Goal: Navigation & Orientation: Find specific page/section

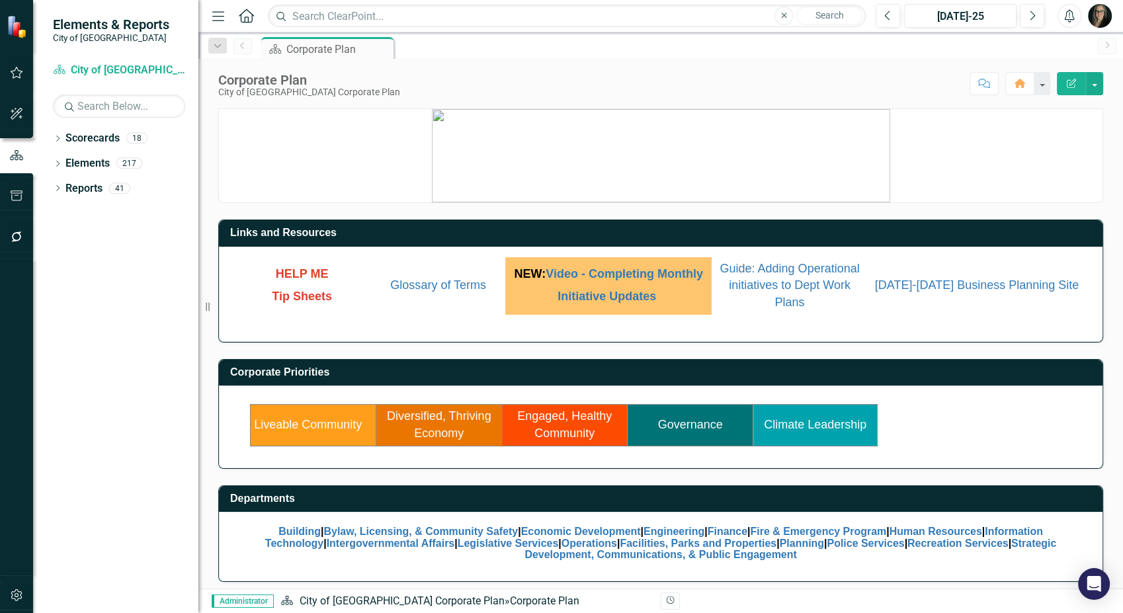
click at [417, 77] on div "Score: N/A [DATE]-25 Completed Comment Home Edit Report" at bounding box center [755, 83] width 696 height 22
drag, startPoint x: 334, startPoint y: 427, endPoint x: 444, endPoint y: 28, distance: 414.4
click at [334, 427] on link "Liveable Community" at bounding box center [308, 424] width 108 height 13
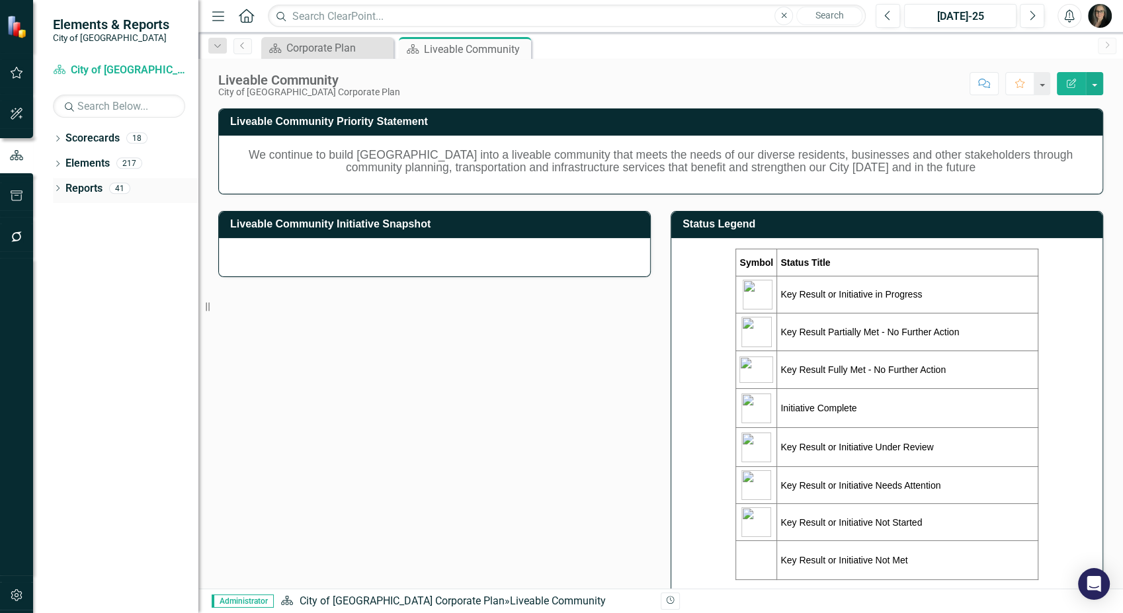
click at [58, 188] on icon "Dropdown" at bounding box center [57, 189] width 9 height 7
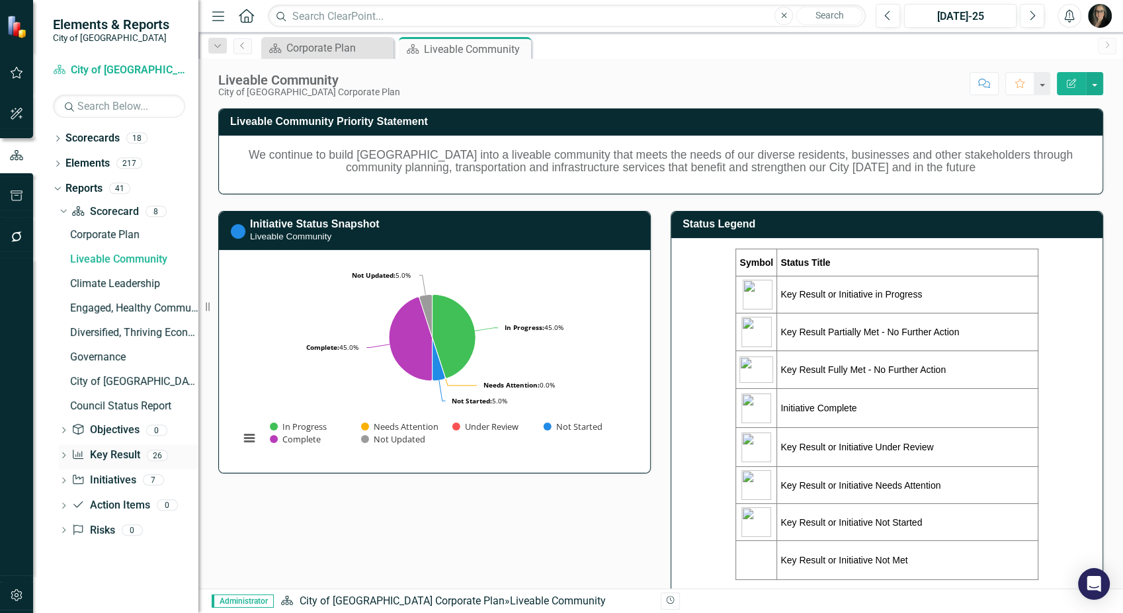
click at [63, 454] on icon "Dropdown" at bounding box center [63, 456] width 9 height 7
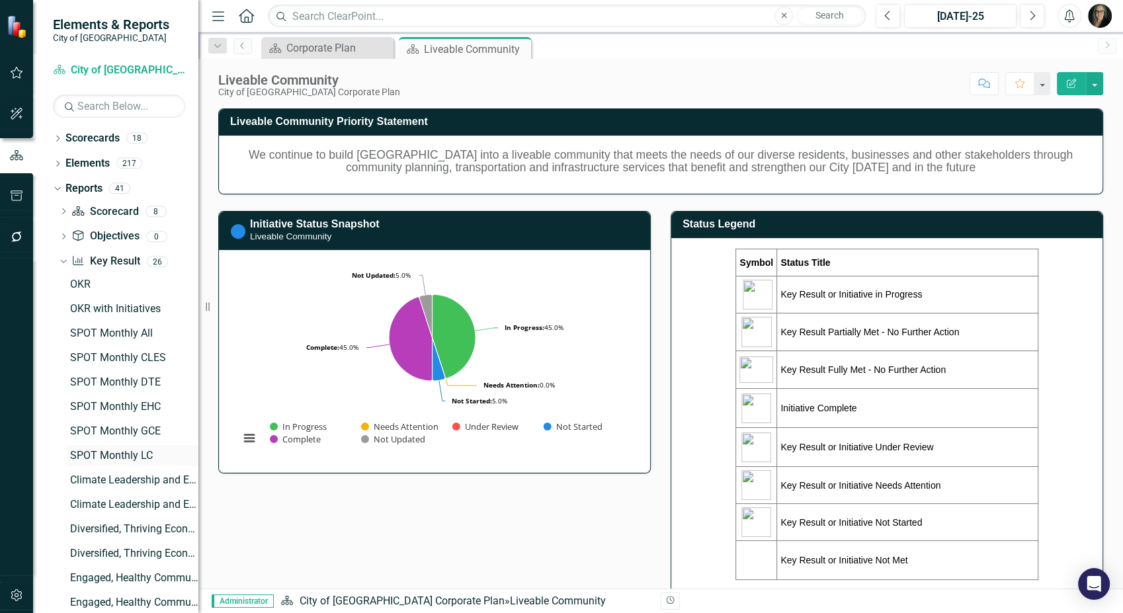
click at [122, 453] on div "SPOT Monthly LC" at bounding box center [134, 456] width 128 height 12
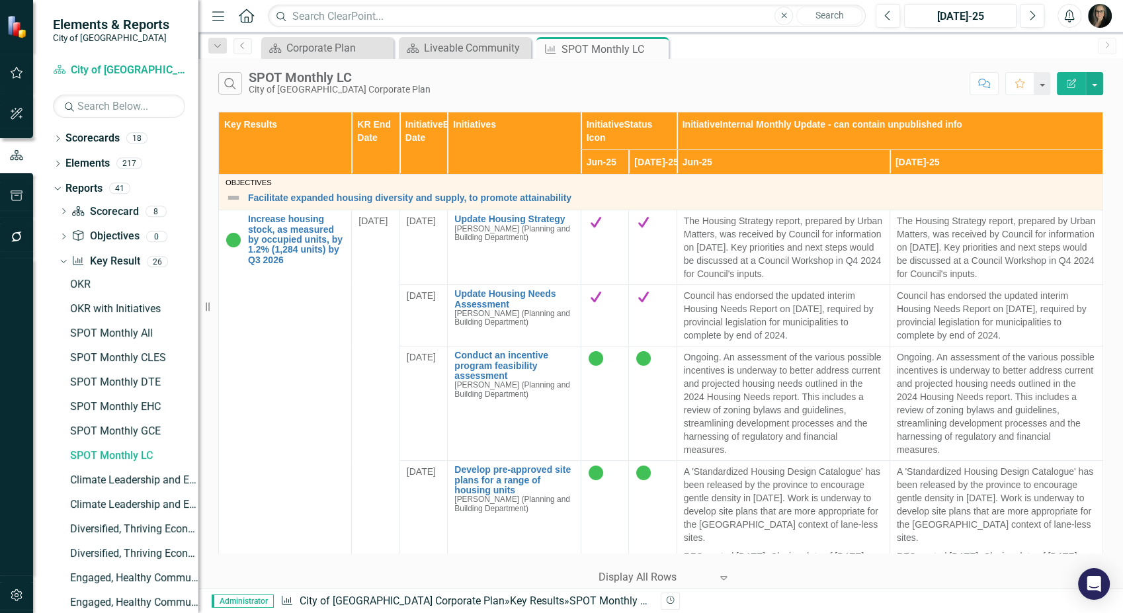
click at [571, 79] on div "Search SPOT Monthly LC City of [GEOGRAPHIC_DATA] Corporate Plan" at bounding box center [590, 83] width 745 height 22
click at [472, 83] on div "Search SPOT Monthly LC City of [GEOGRAPHIC_DATA] Corporate Plan" at bounding box center [590, 83] width 745 height 22
click at [454, 85] on div "Search SPOT Monthly LC City of [GEOGRAPHIC_DATA] Corporate Plan" at bounding box center [590, 83] width 745 height 22
drag, startPoint x: 399, startPoint y: 88, endPoint x: 244, endPoint y: 69, distance: 156.6
click at [244, 69] on div "Search SPOT Monthly LC City of [GEOGRAPHIC_DATA] Corporate Plan Comment Favorit…" at bounding box center [660, 80] width 924 height 43
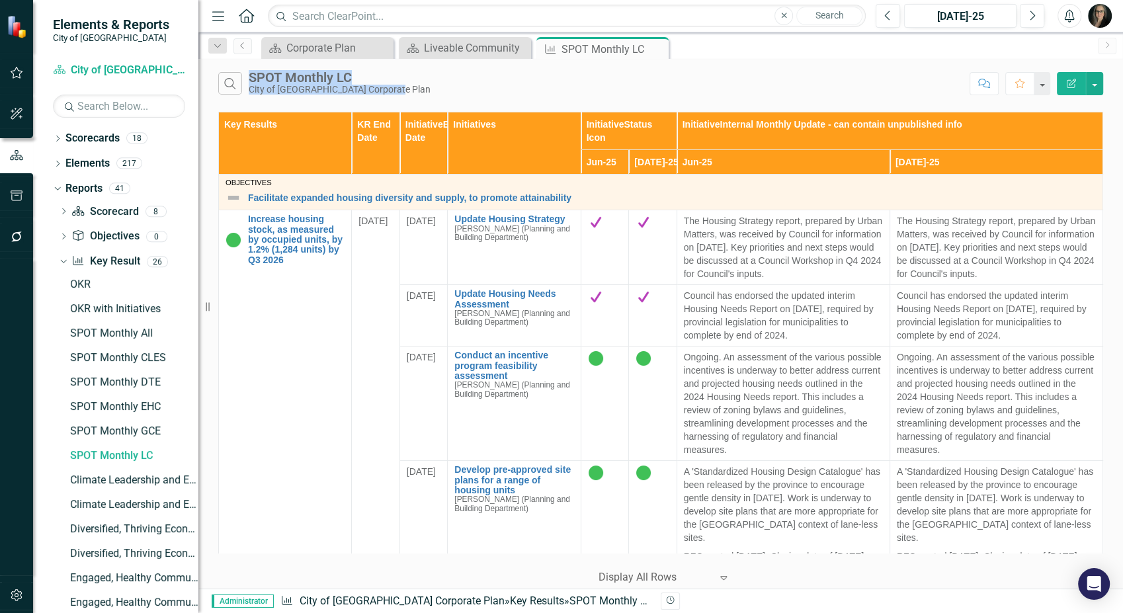
drag, startPoint x: 244, startPoint y: 69, endPoint x: 381, endPoint y: 96, distance: 139.5
click at [381, 96] on div "Search SPOT Monthly LC City of [GEOGRAPHIC_DATA] Corporate Plan Comment Favorit…" at bounding box center [660, 80] width 924 height 43
click at [401, 89] on div "Search SPOT Monthly LC City of [GEOGRAPHIC_DATA] Corporate Plan" at bounding box center [590, 83] width 745 height 22
click at [500, 79] on div "Search SPOT Monthly LC City of [GEOGRAPHIC_DATA] Corporate Plan" at bounding box center [590, 83] width 745 height 22
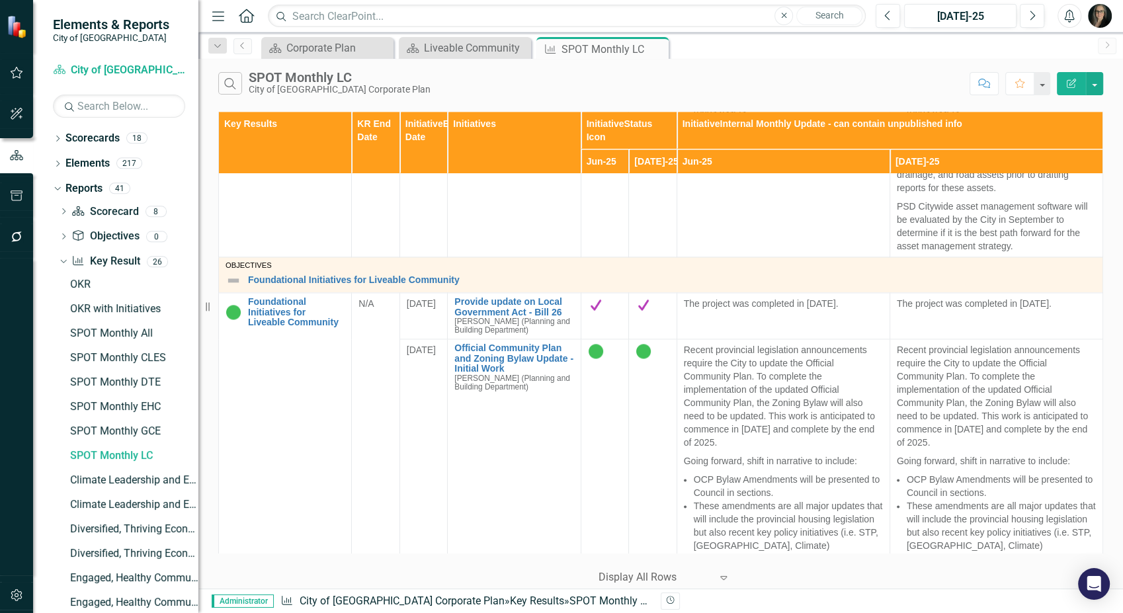
scroll to position [1894, 0]
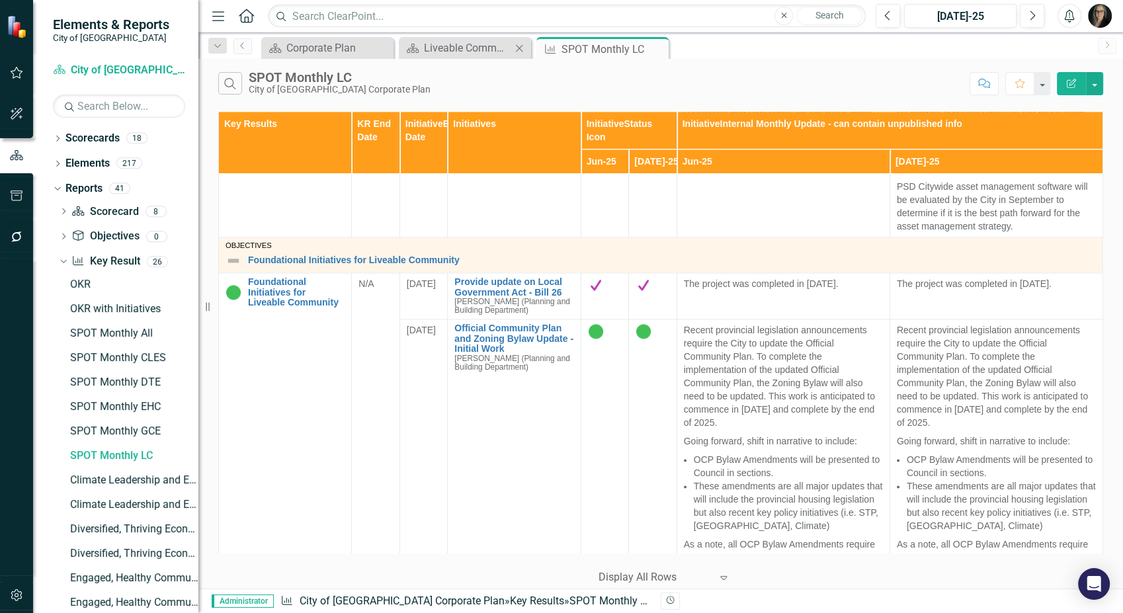
click at [485, 57] on div "Scorecard Liveable Community Close" at bounding box center [465, 48] width 132 height 22
click at [487, 50] on div "Liveable Community" at bounding box center [467, 48] width 87 height 17
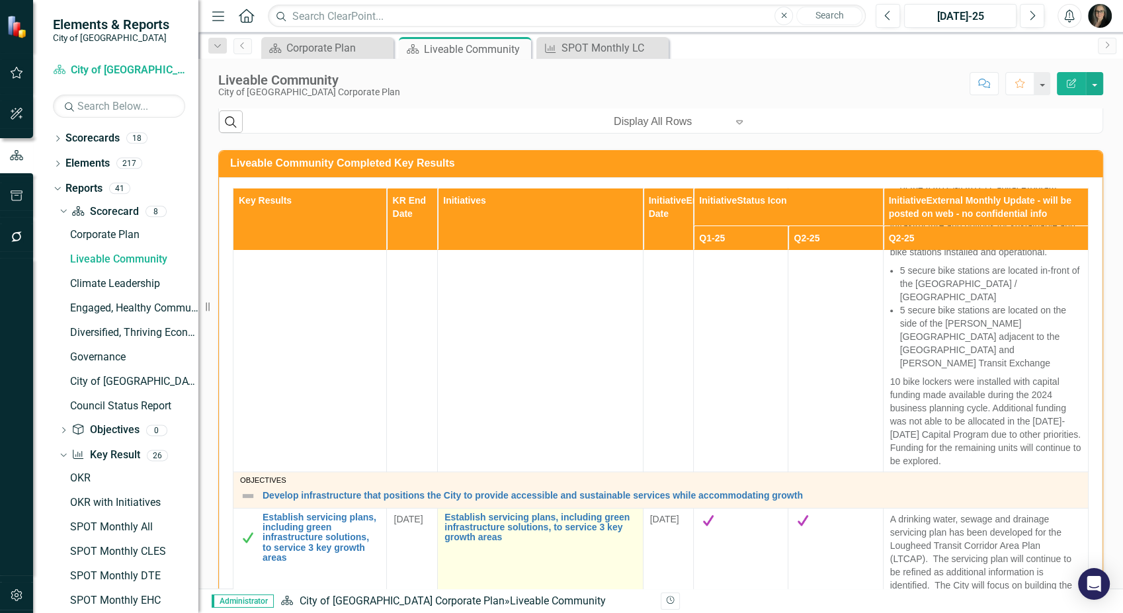
scroll to position [1248, 0]
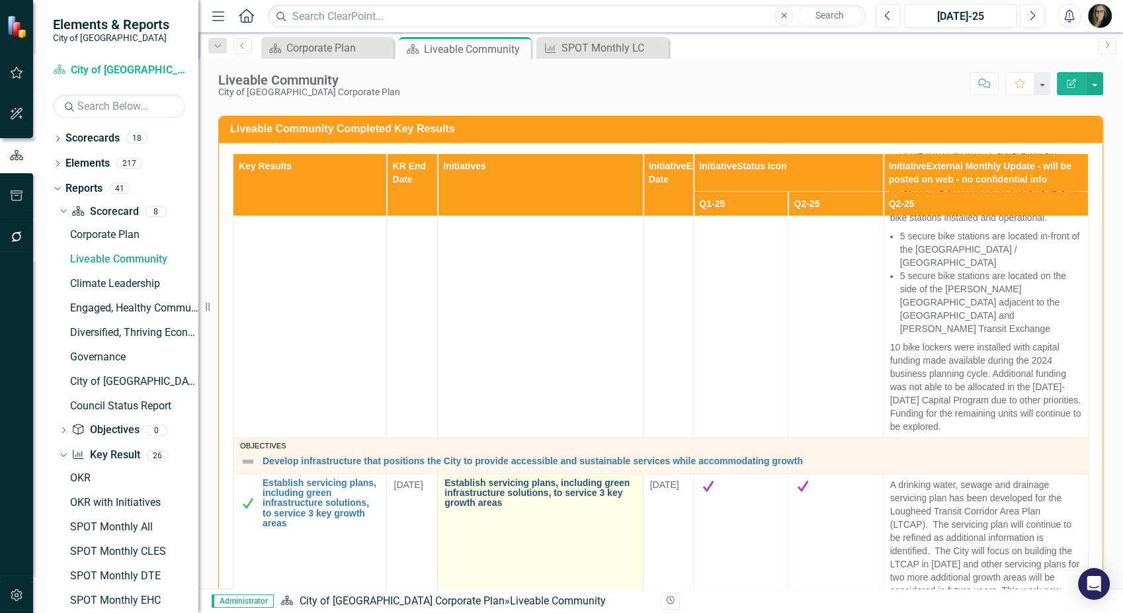
click at [477, 478] on link "Establish servicing plans, including green infrastructure solutions, to service…" at bounding box center [539, 493] width 191 height 30
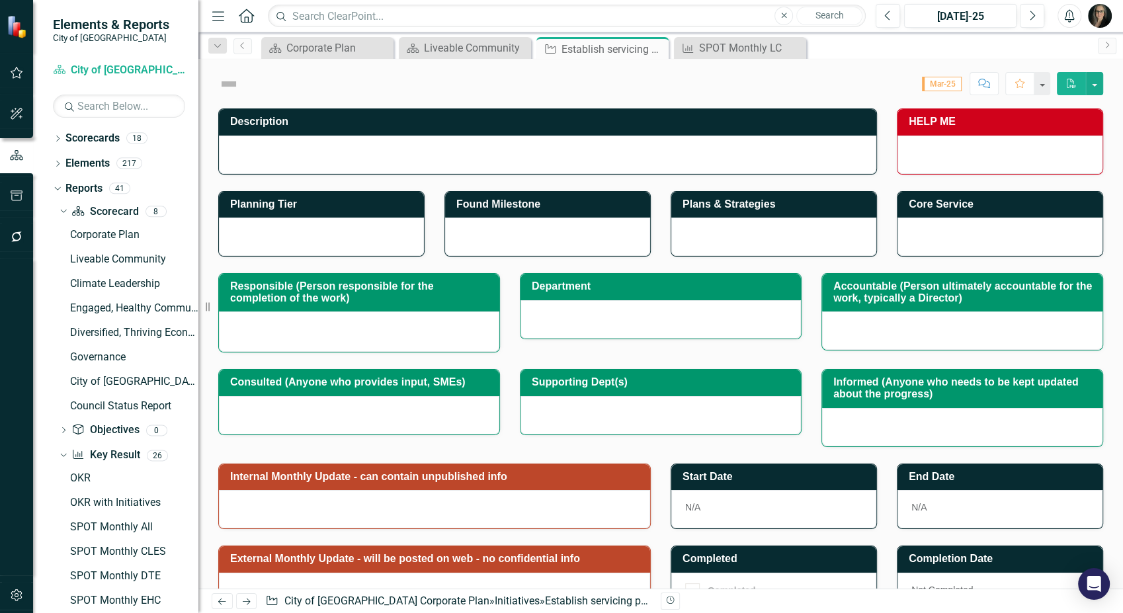
checkbox input "true"
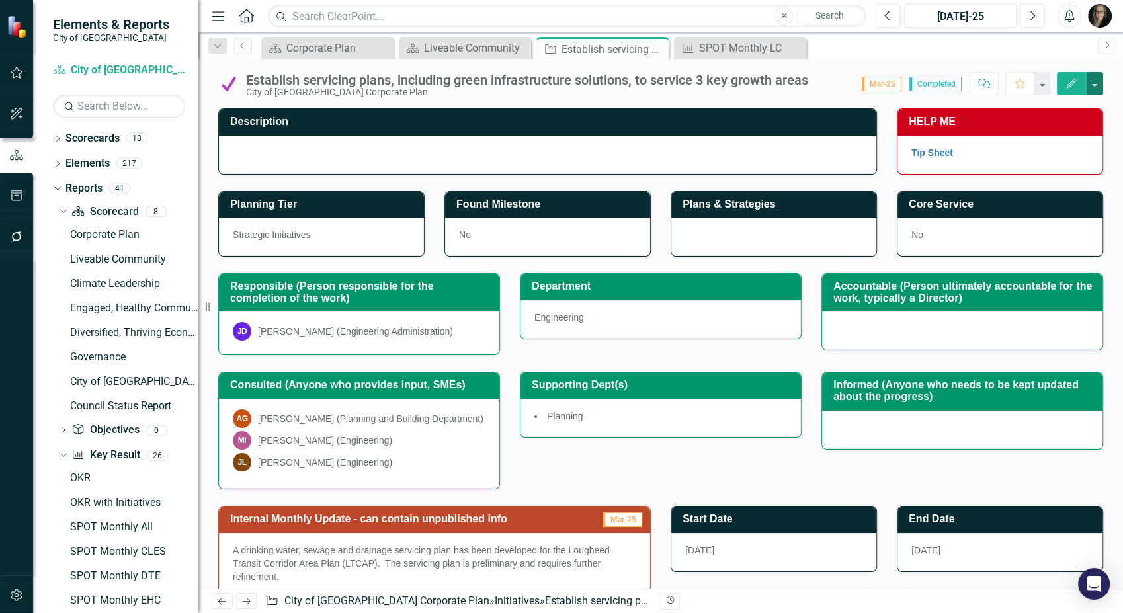
click at [1092, 85] on button "button" at bounding box center [1094, 83] width 17 height 23
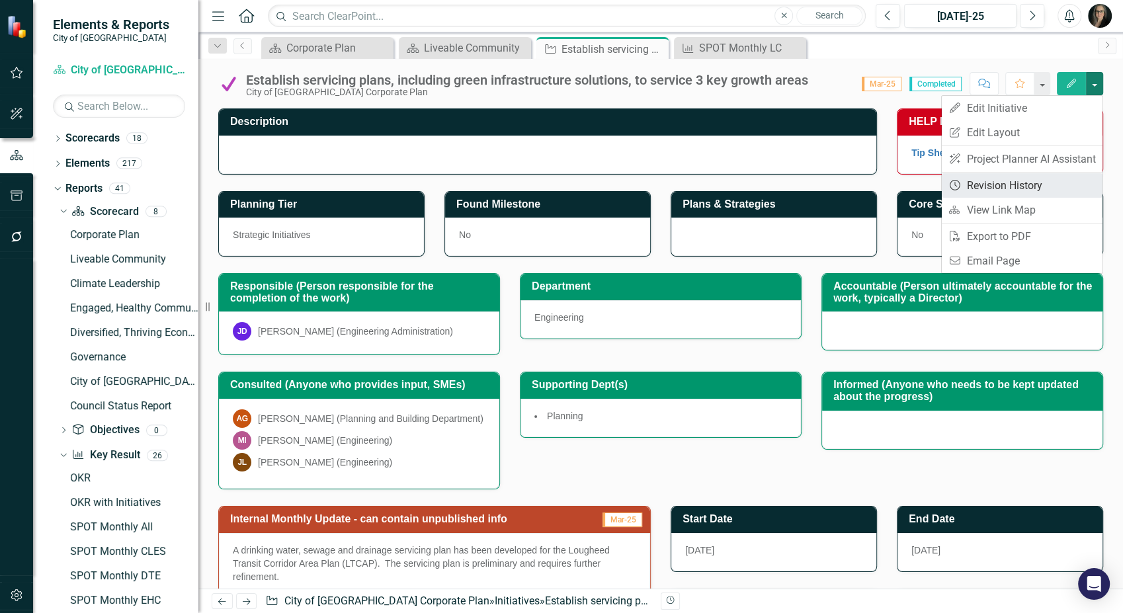
click at [1025, 190] on link "Revision History Revision History" at bounding box center [1022, 185] width 161 height 24
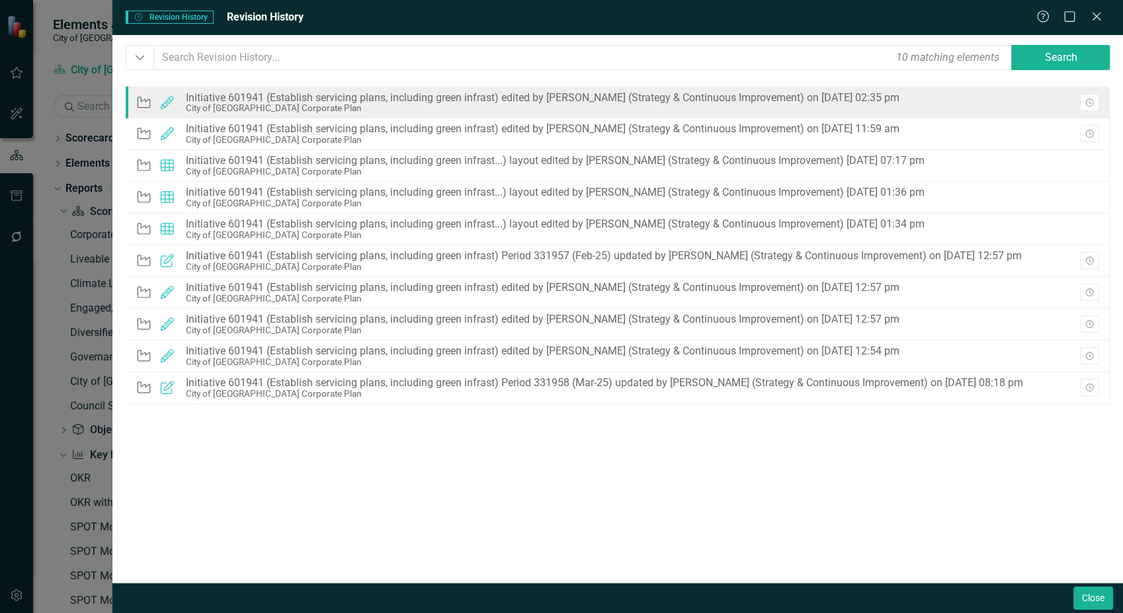
click at [674, 95] on div "Initiative 601941 (Establish servicing plans, including green infrast) edited b…" at bounding box center [542, 98] width 713 height 12
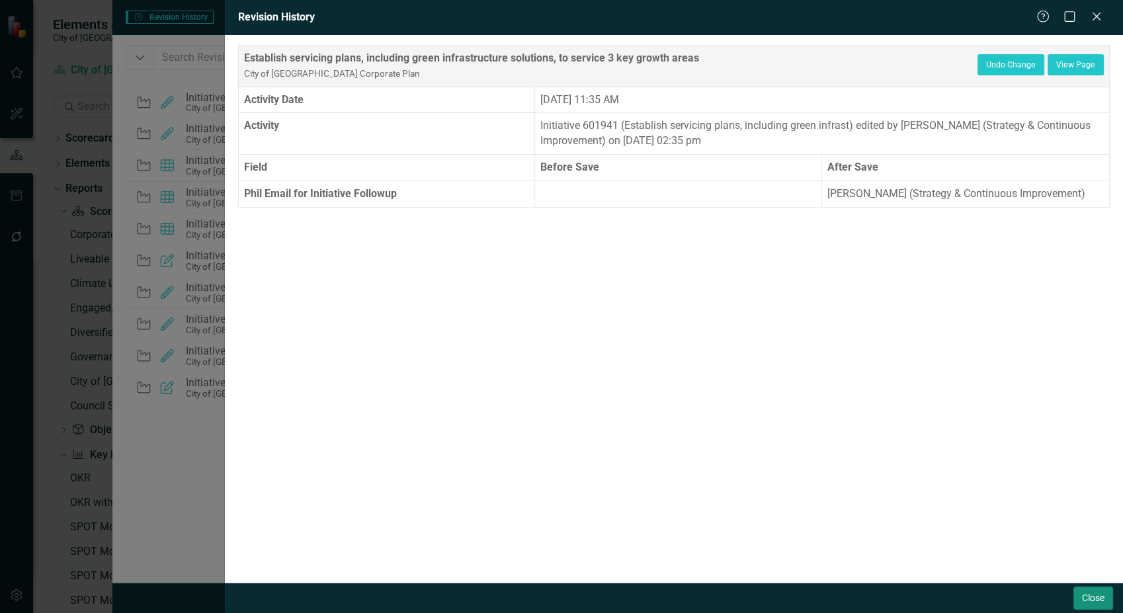
click at [1081, 600] on button "Close" at bounding box center [1093, 597] width 40 height 23
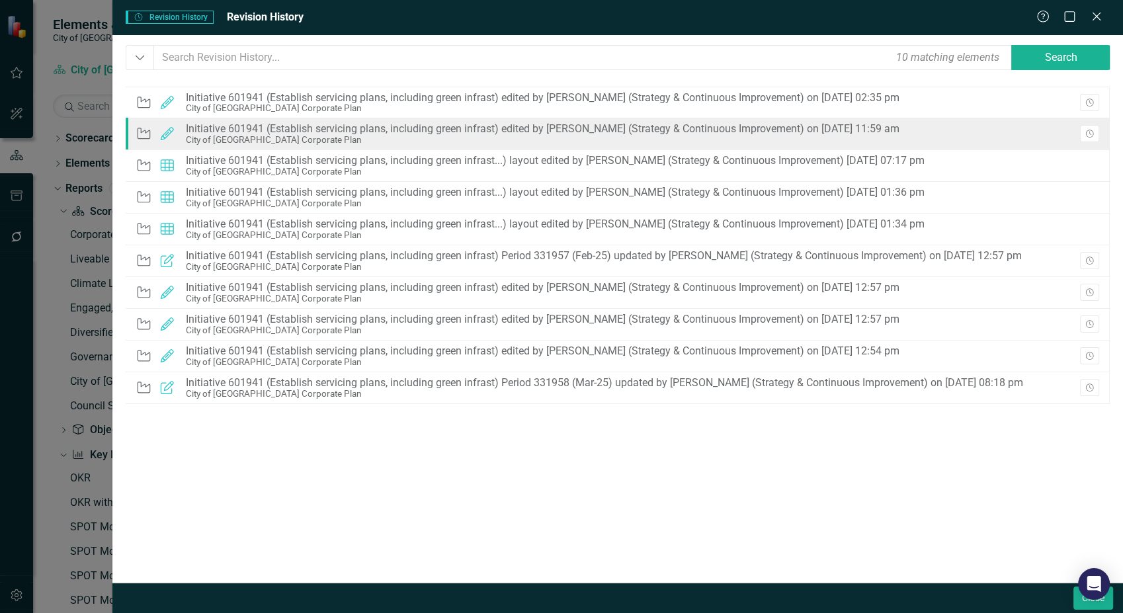
click at [737, 127] on div "Initiative 601941 (Establish servicing plans, including green infrast) edited b…" at bounding box center [542, 129] width 713 height 12
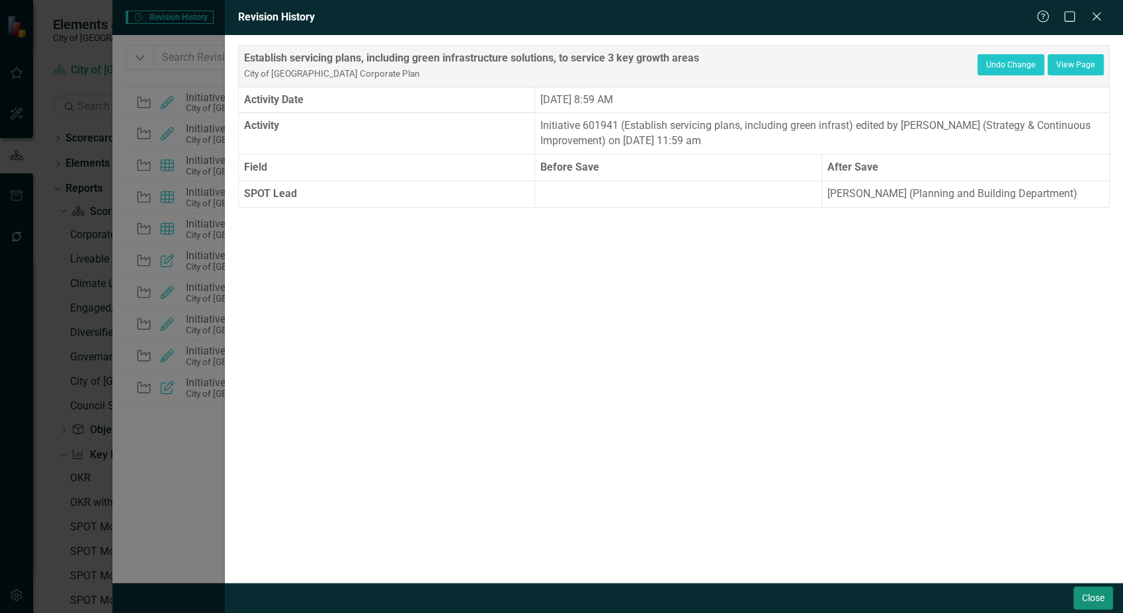
click at [1090, 603] on button "Close" at bounding box center [1093, 597] width 40 height 23
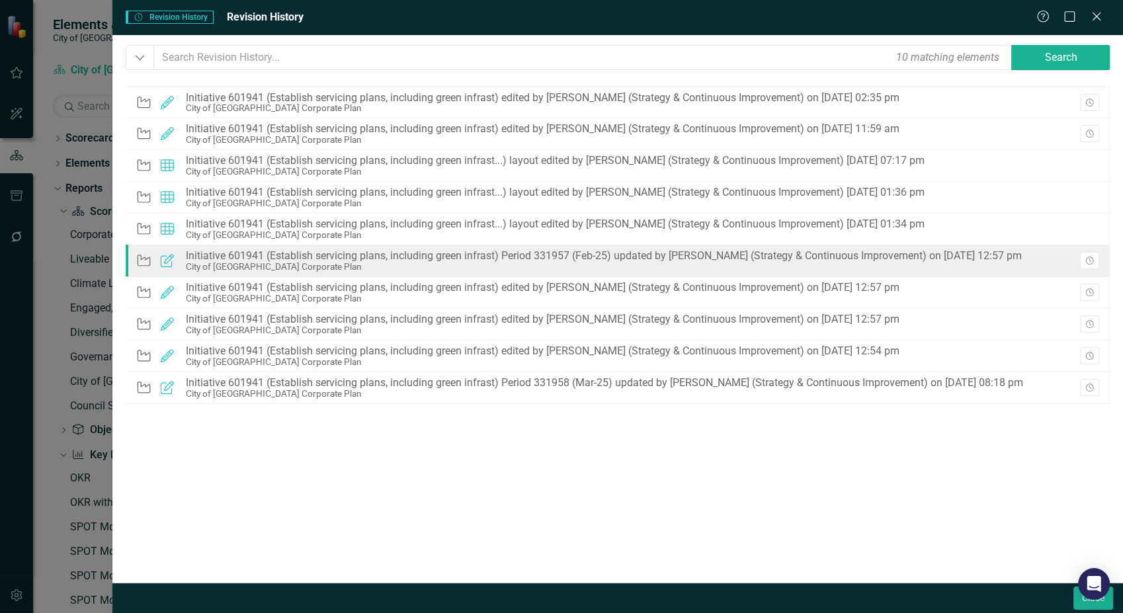
click at [674, 255] on div "Initiative 601941 (Establish servicing plans, including green infrast) Period 3…" at bounding box center [604, 256] width 836 height 12
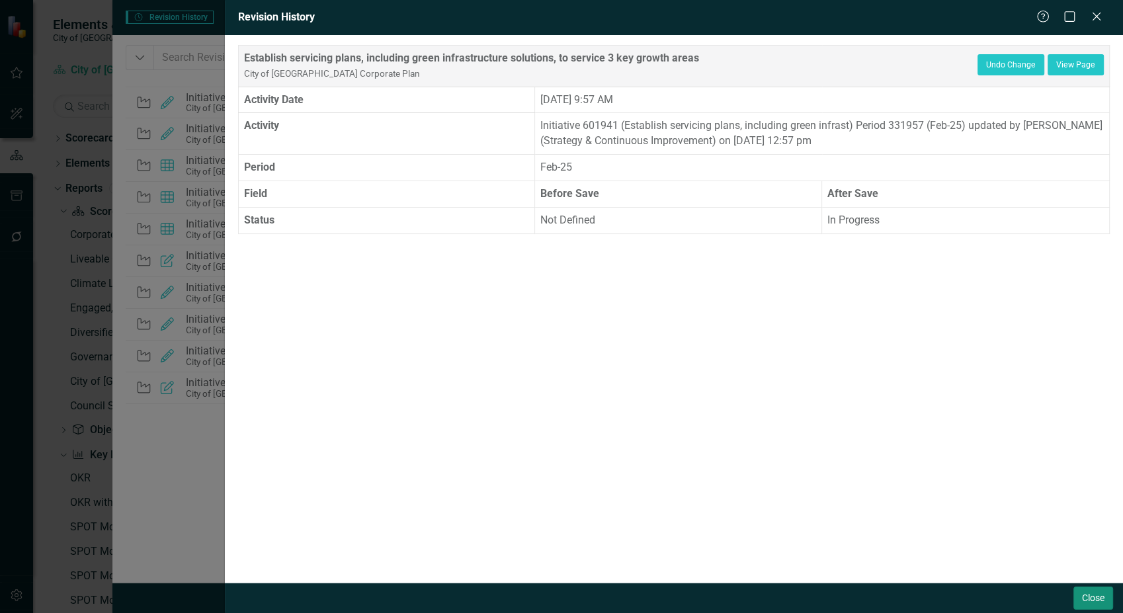
click at [1098, 600] on button "Close" at bounding box center [1093, 597] width 40 height 23
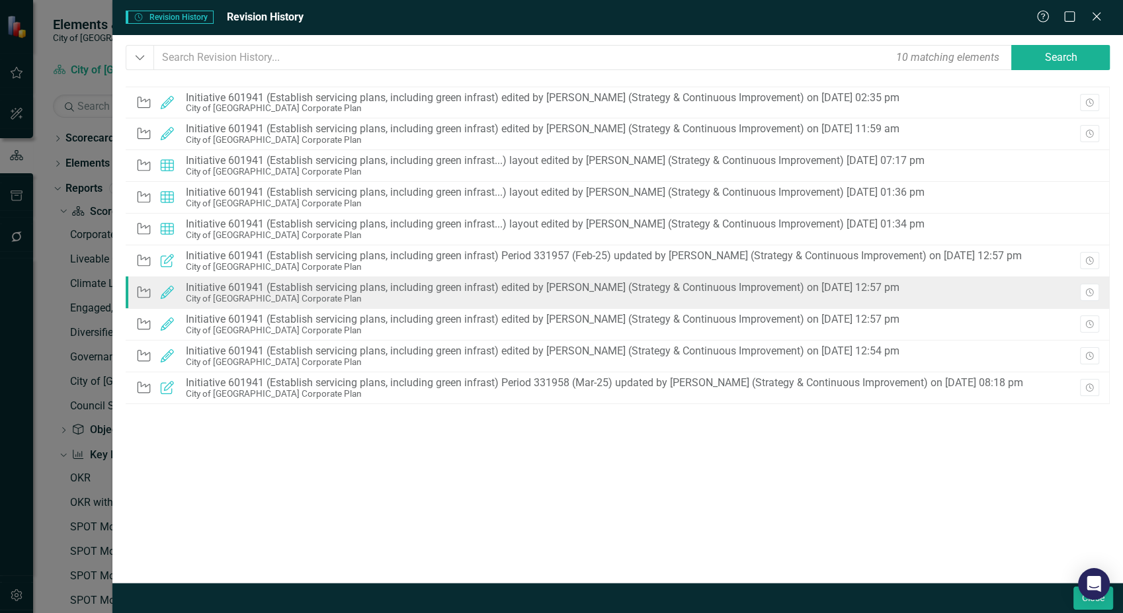
click at [756, 286] on div "Initiative 601941 (Establish servicing plans, including green infrast) edited b…" at bounding box center [542, 288] width 713 height 12
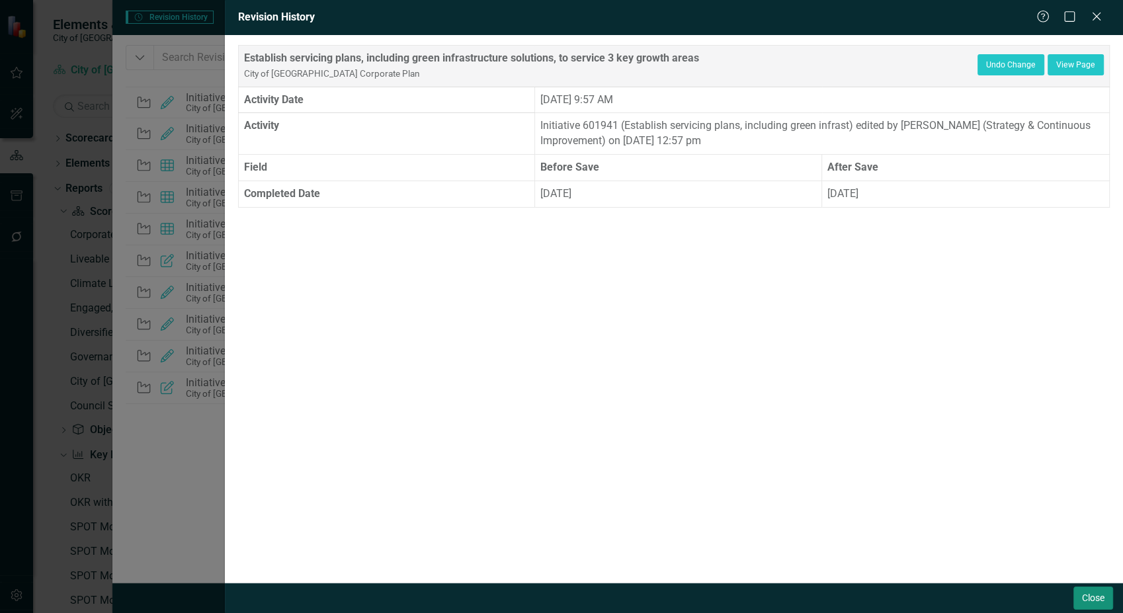
click at [1085, 598] on button "Close" at bounding box center [1093, 597] width 40 height 23
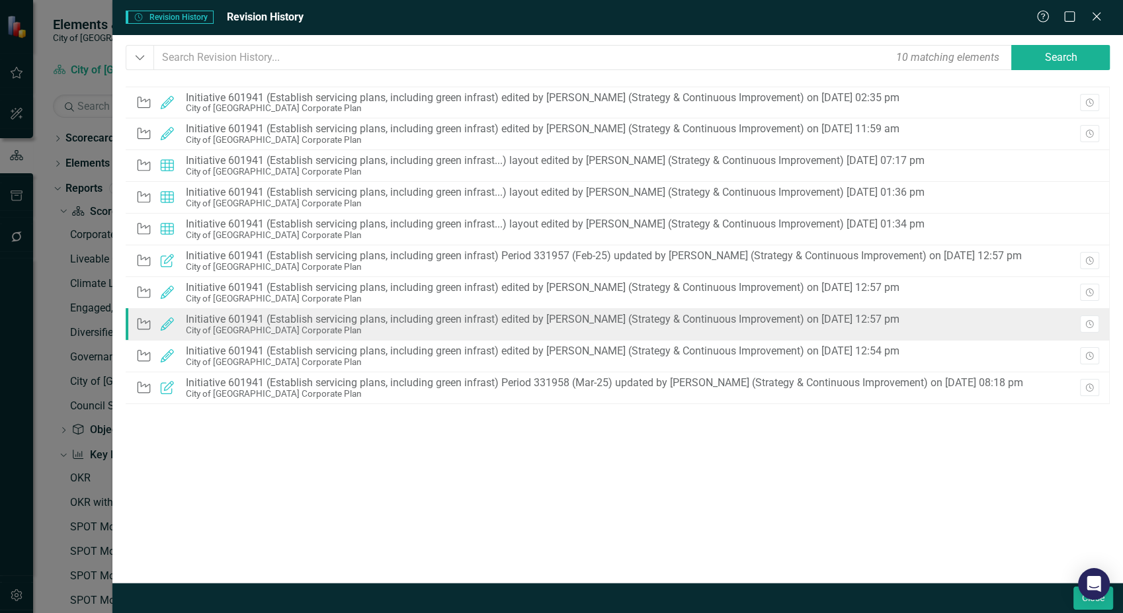
click at [682, 320] on div "Initiative 601941 (Establish servicing plans, including green infrast) edited b…" at bounding box center [542, 319] width 713 height 12
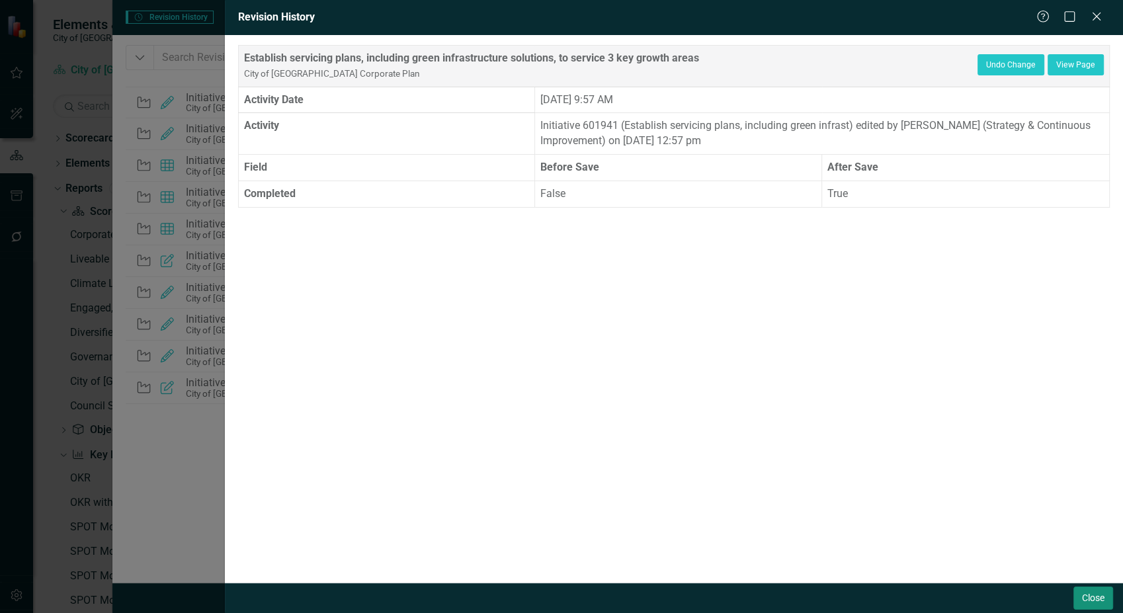
click at [1093, 600] on button "Close" at bounding box center [1093, 597] width 40 height 23
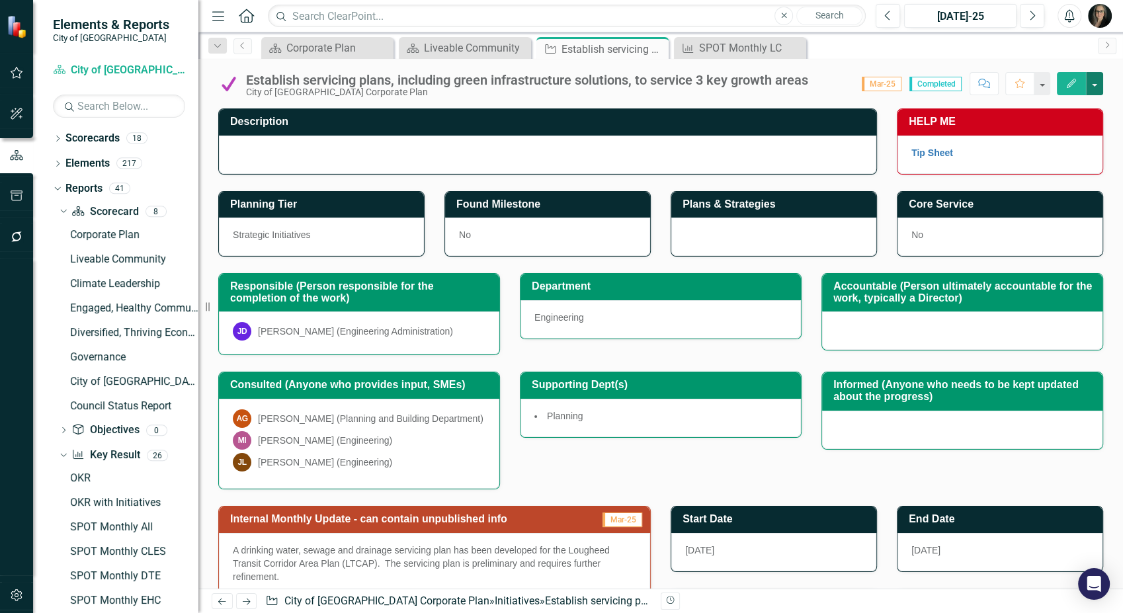
click at [1096, 82] on button "button" at bounding box center [1094, 83] width 17 height 23
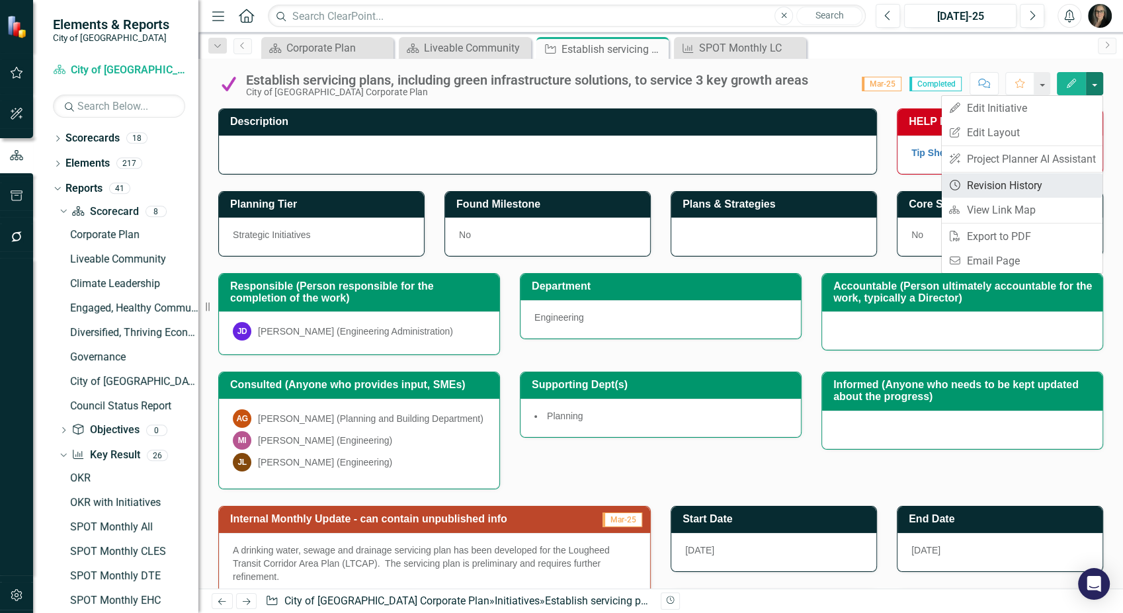
click at [1012, 191] on link "Revision History Revision History" at bounding box center [1022, 185] width 161 height 24
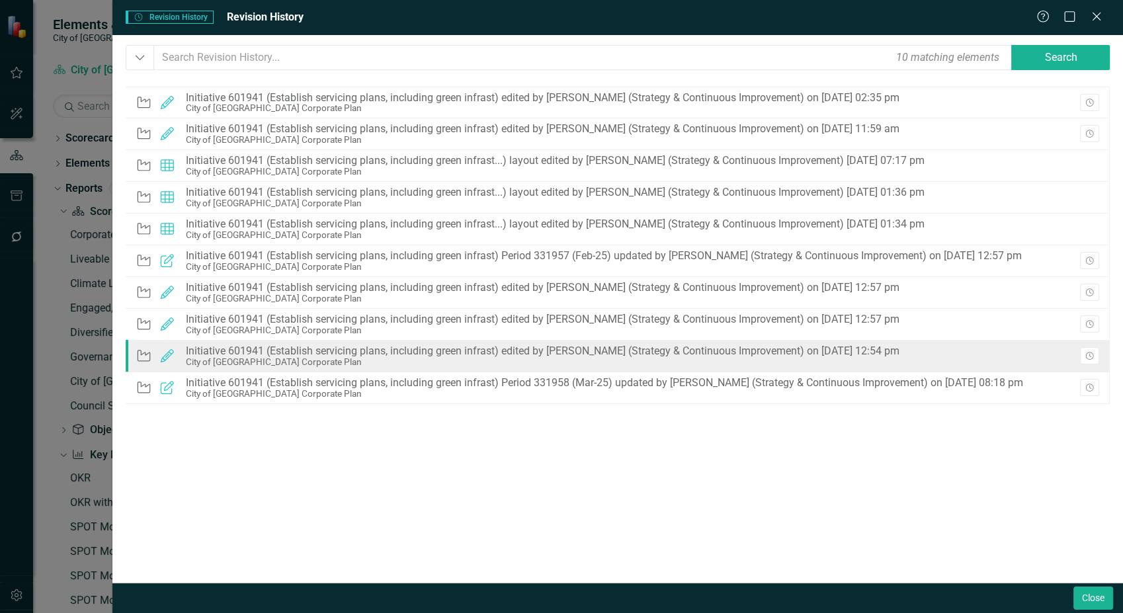
click at [665, 350] on div "Initiative 601941 (Establish servicing plans, including green infrast) edited b…" at bounding box center [542, 351] width 713 height 12
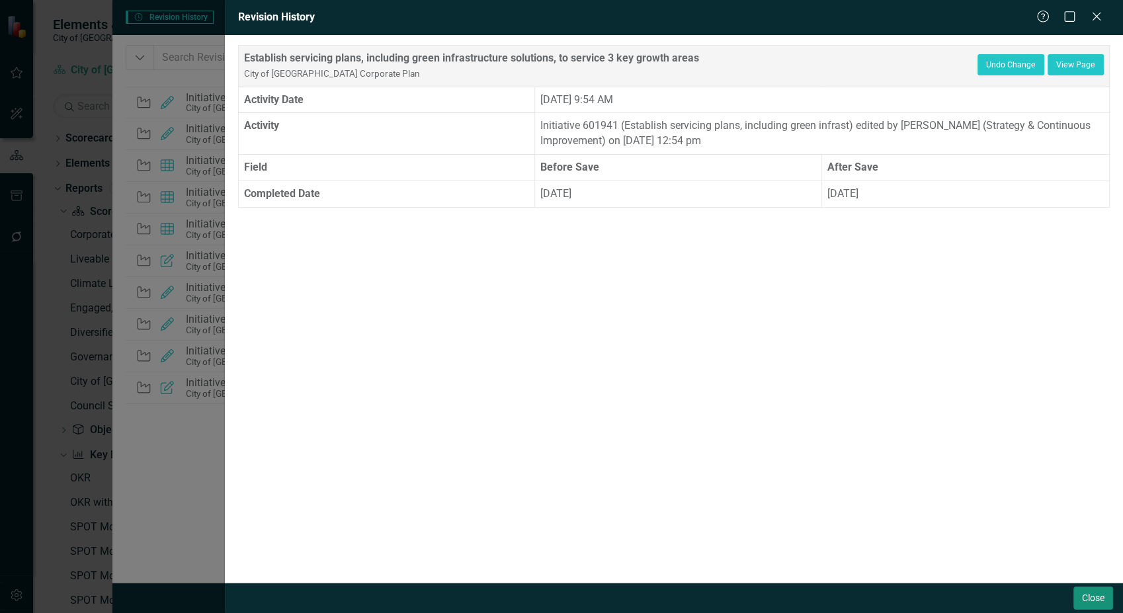
click at [1084, 592] on button "Close" at bounding box center [1093, 597] width 40 height 23
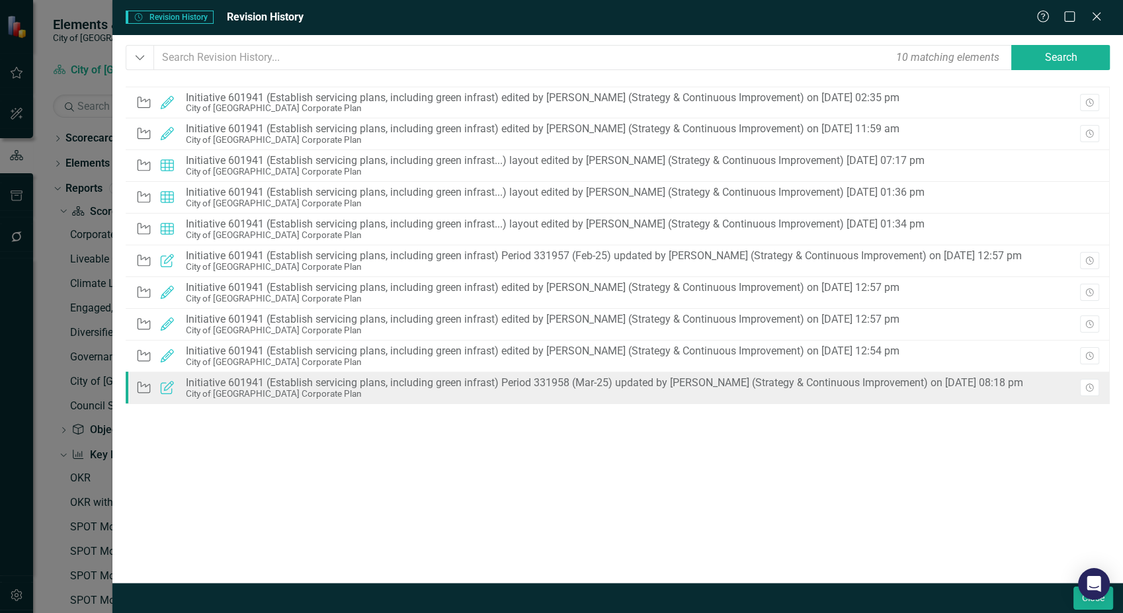
click at [643, 381] on div "Initiative 601941 (Establish servicing plans, including green infrast) Period 3…" at bounding box center [604, 383] width 837 height 12
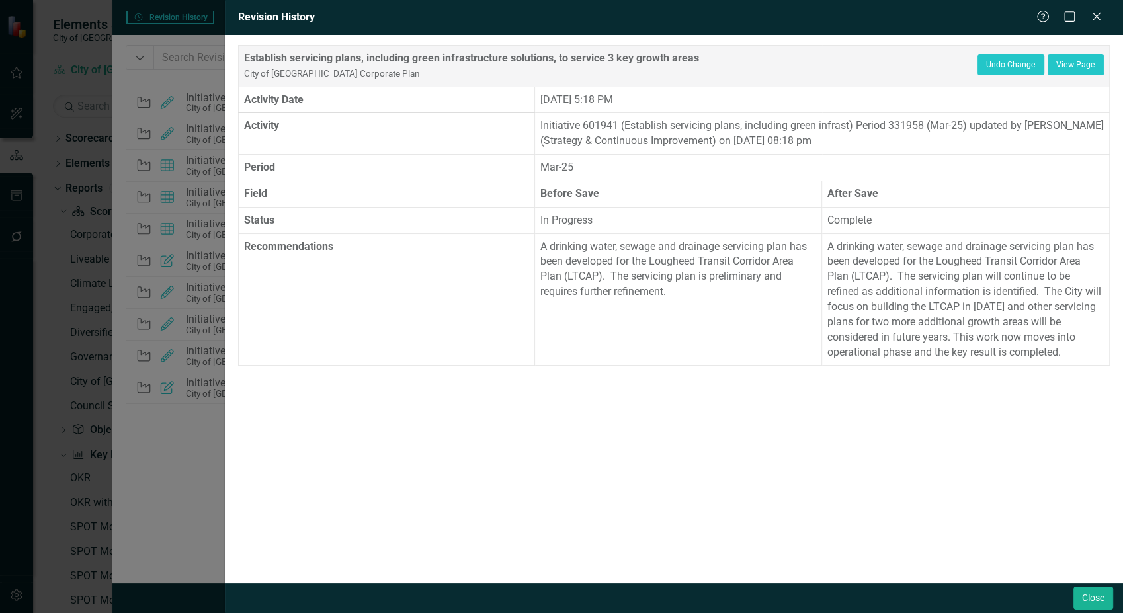
click at [777, 417] on div "Establish servicing plans, including green infrastructure solutions, to service…" at bounding box center [674, 308] width 898 height 547
click at [1087, 596] on button "Close" at bounding box center [1093, 597] width 40 height 23
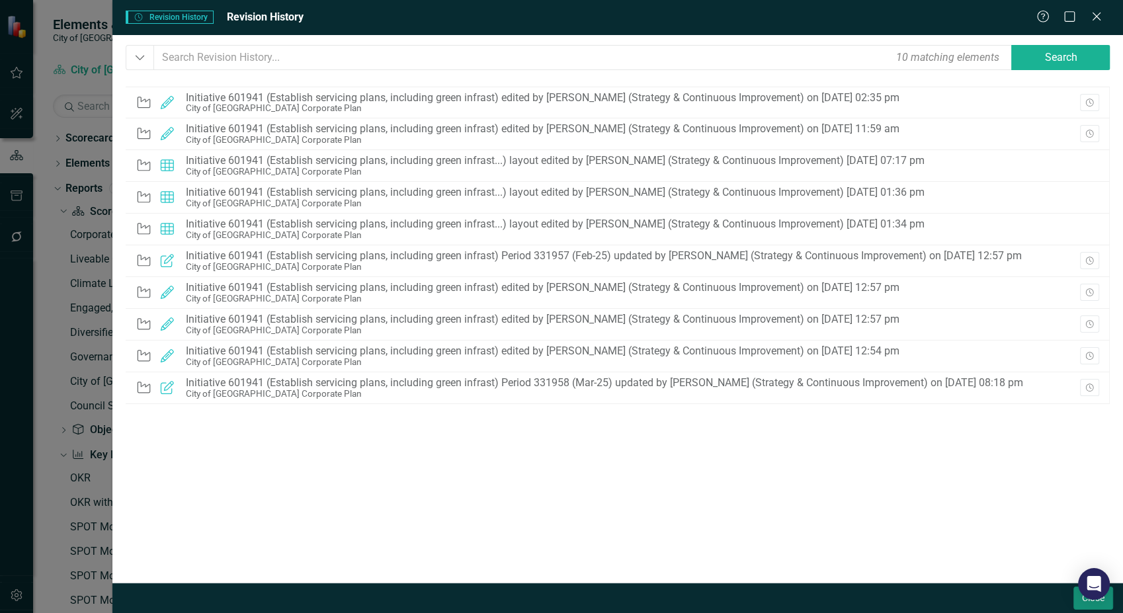
click at [1079, 606] on button "Close" at bounding box center [1093, 597] width 40 height 23
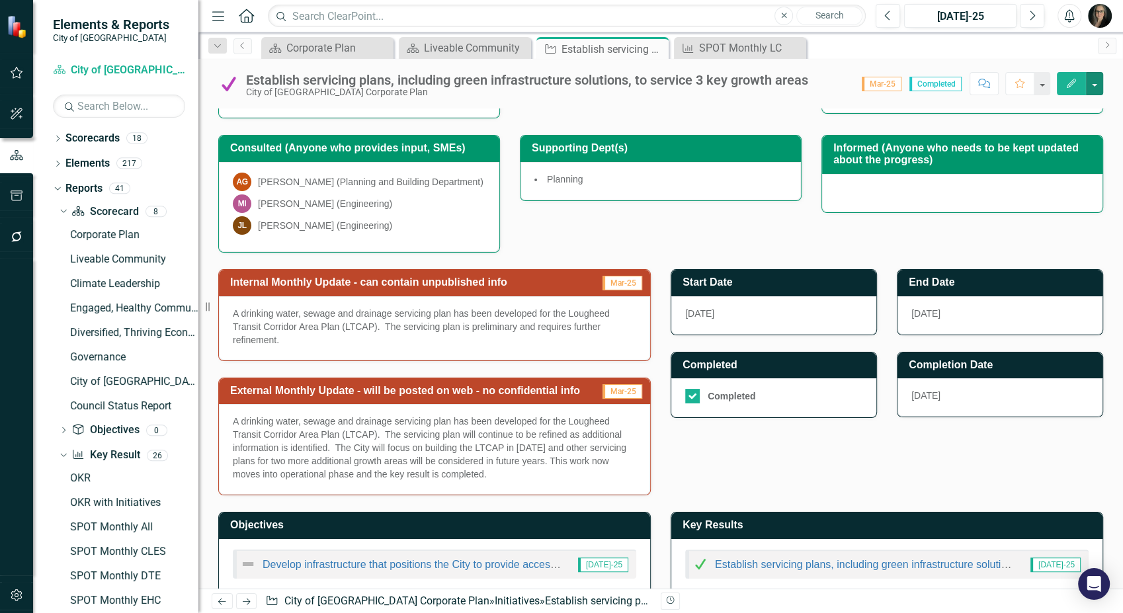
scroll to position [266, 0]
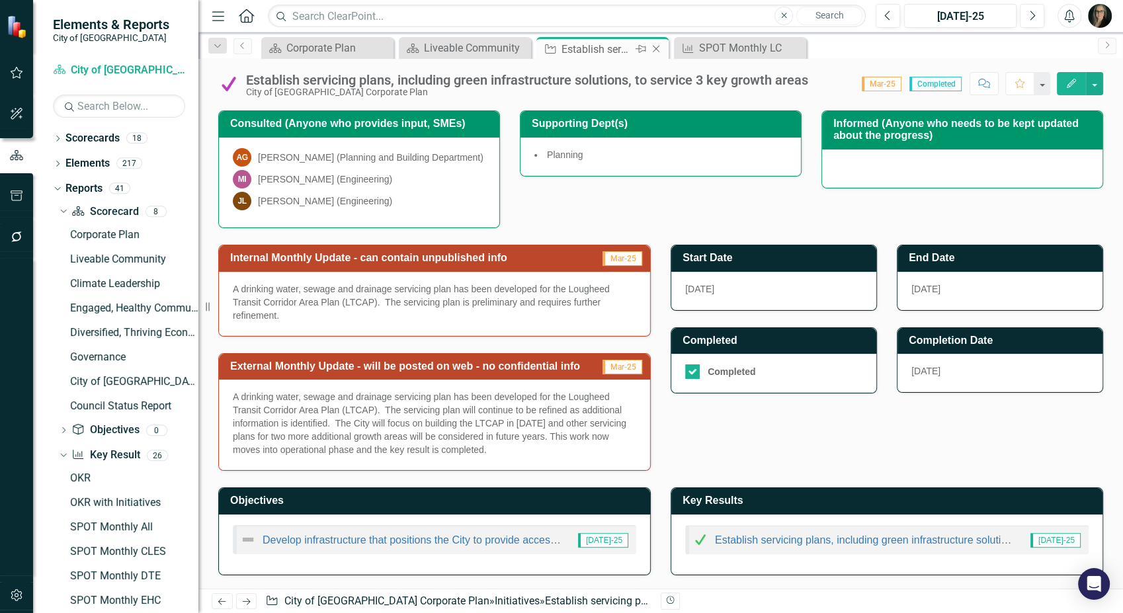
click at [655, 44] on icon "Close" at bounding box center [655, 49] width 13 height 11
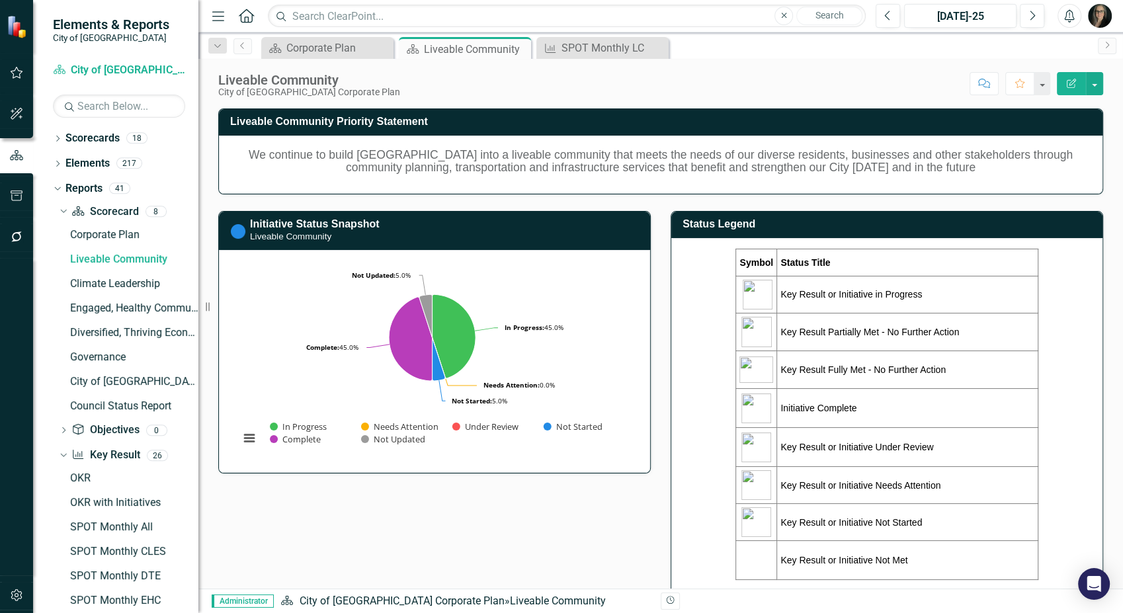
click at [571, 518] on div "Liveable Community Priority Statement We continue to build [GEOGRAPHIC_DATA] in…" at bounding box center [660, 465] width 905 height 746
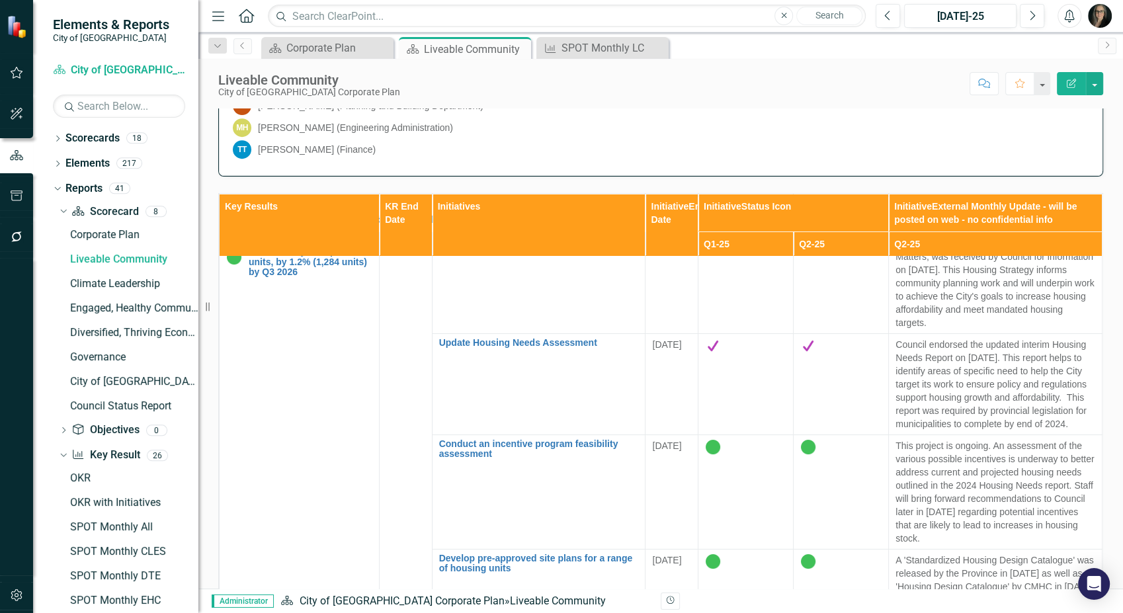
scroll to position [147, 0]
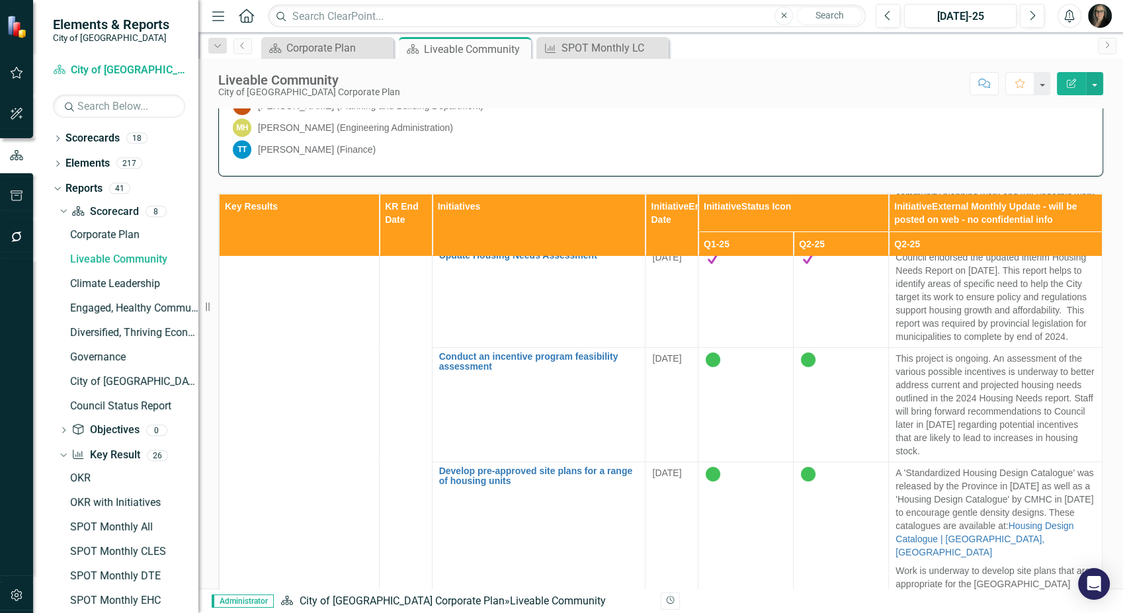
click at [218, 19] on icon "button" at bounding box center [218, 15] width 12 height 9
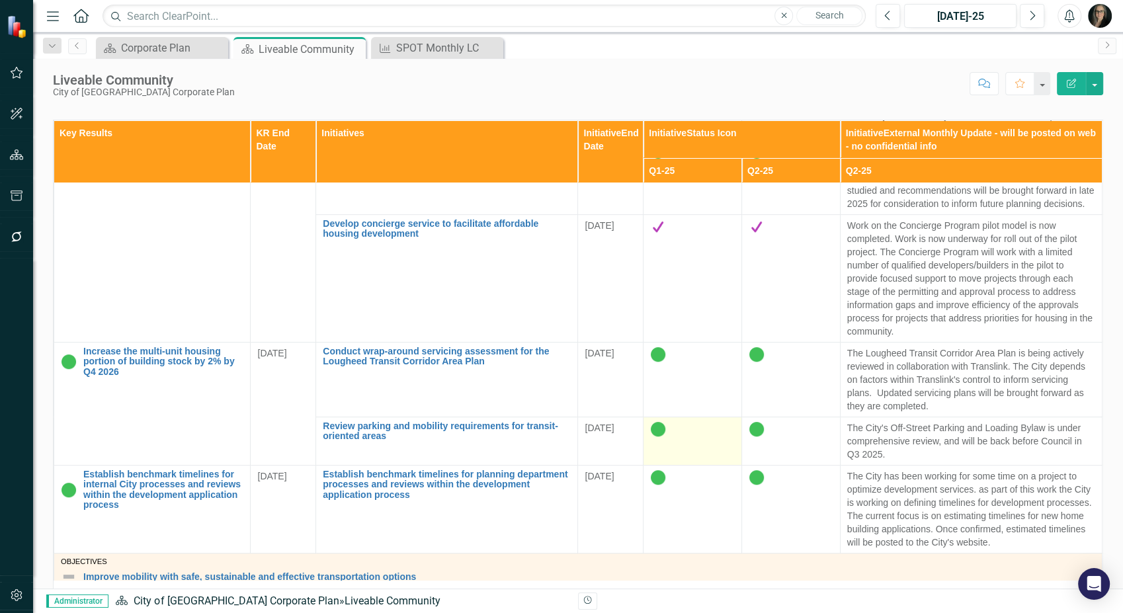
scroll to position [661, 0]
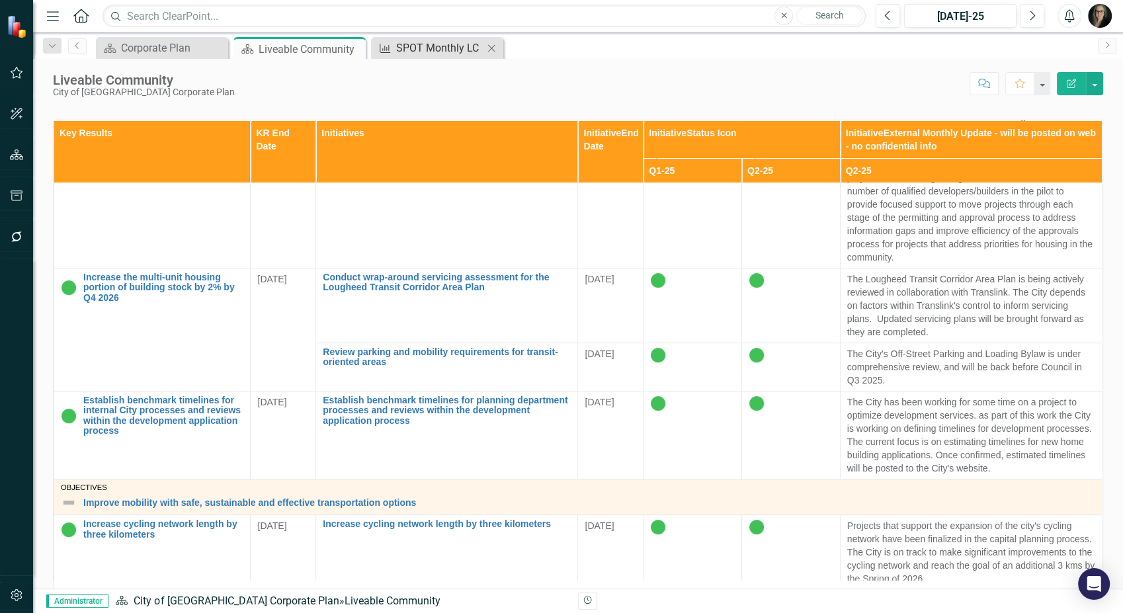
click at [431, 53] on div "SPOT Monthly LC" at bounding box center [439, 48] width 87 height 17
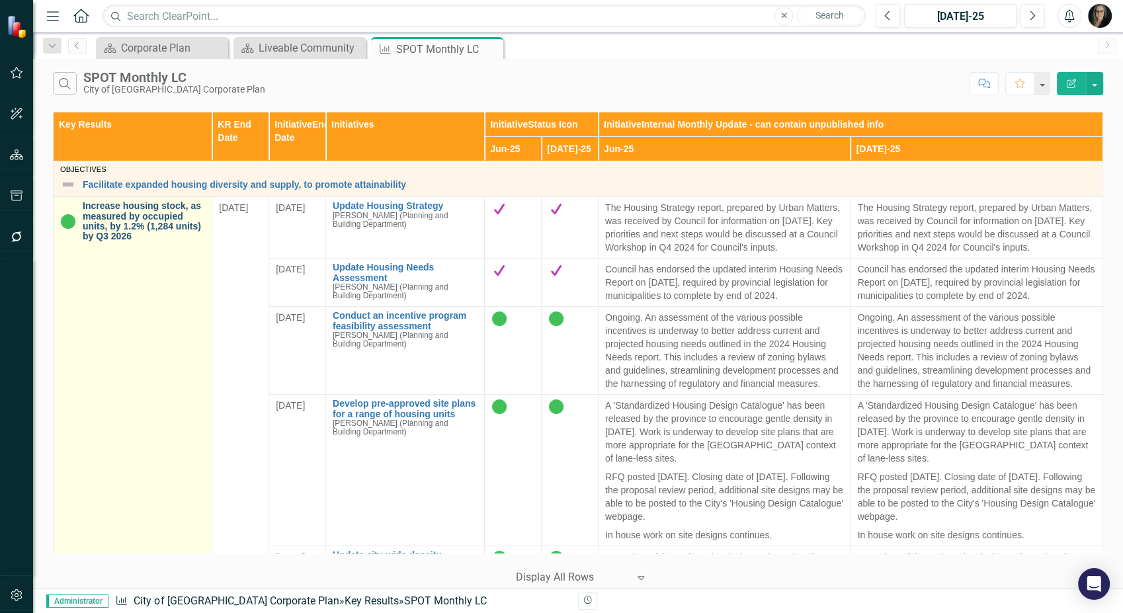
click at [156, 225] on link "Increase housing stock, as measured by occupied units, by 1.2% (1,284 units) by…" at bounding box center [144, 221] width 122 height 41
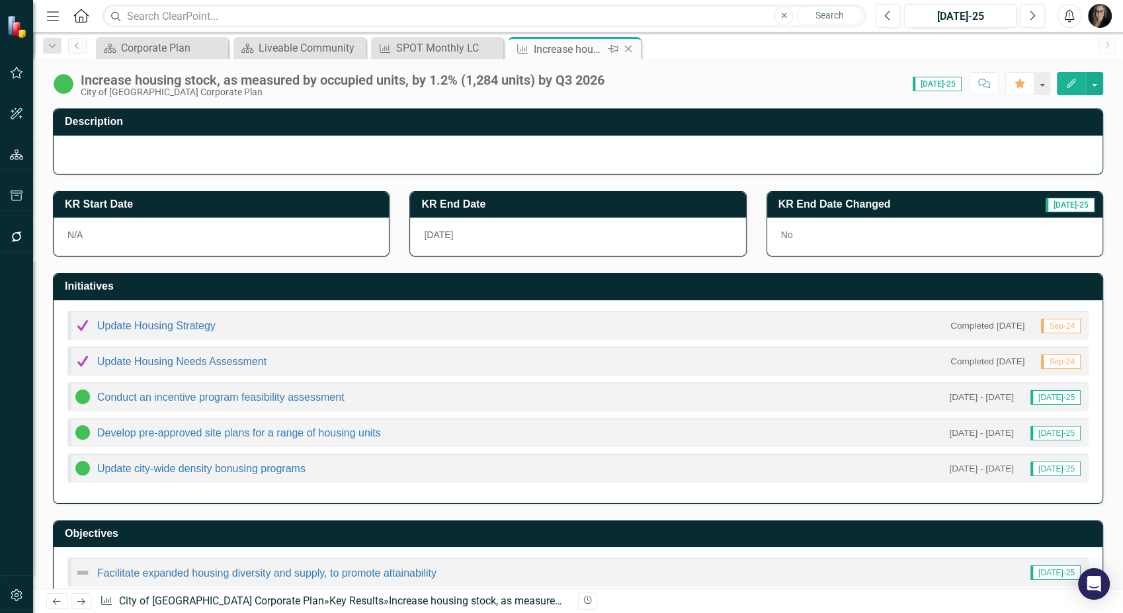
click at [630, 50] on icon at bounding box center [628, 49] width 7 height 7
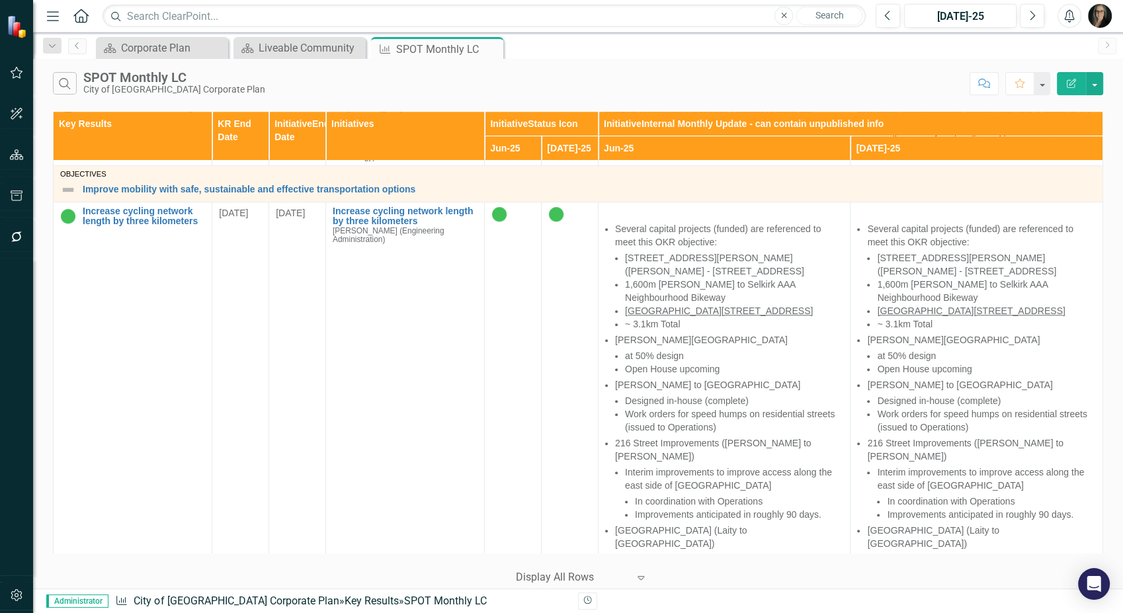
scroll to position [955, 0]
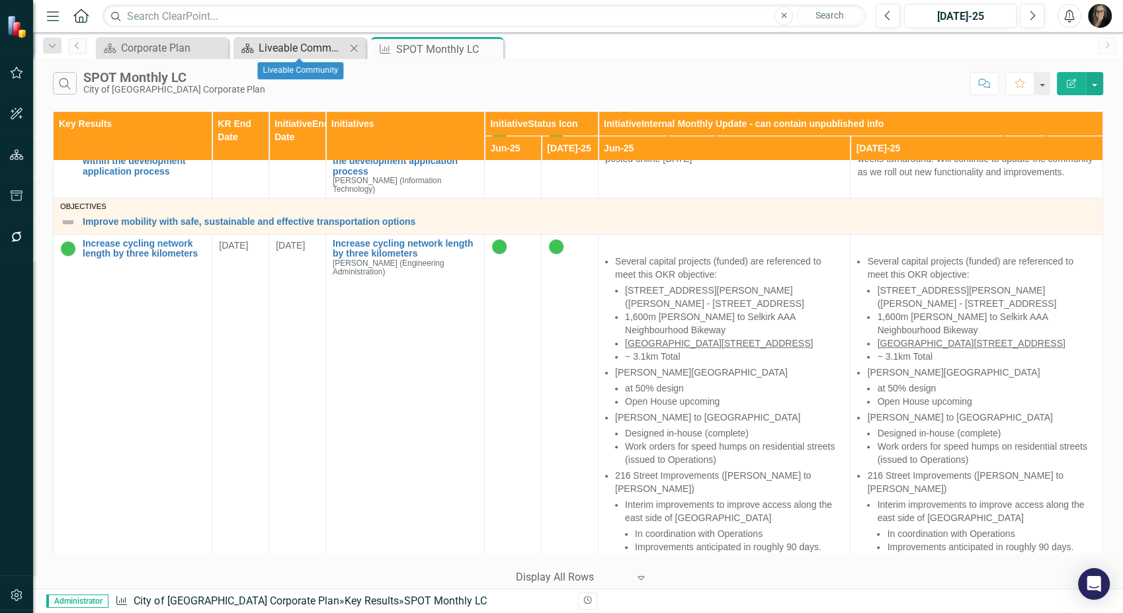
click at [311, 51] on div "Liveable Community" at bounding box center [302, 48] width 87 height 17
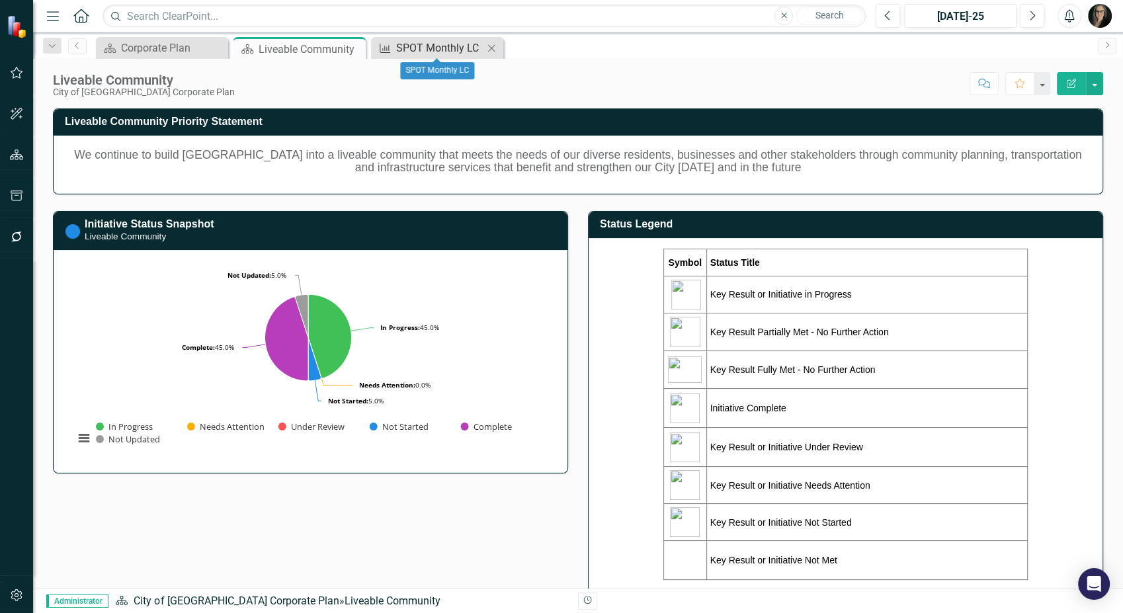
click at [403, 46] on div "SPOT Monthly LC" at bounding box center [439, 48] width 87 height 17
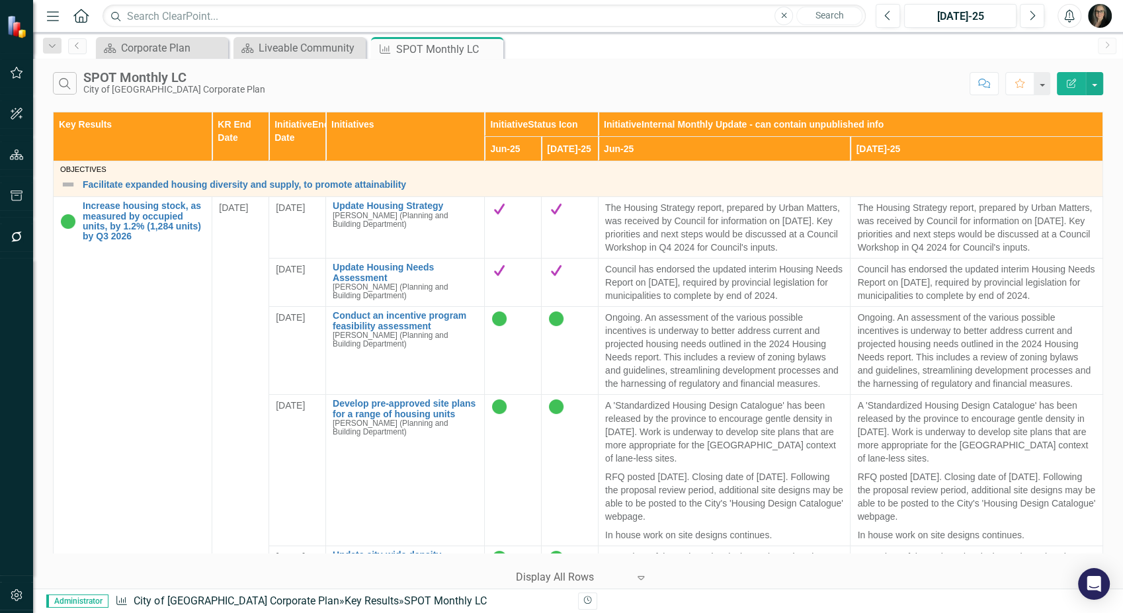
click at [389, 93] on div "Search SPOT Monthly LC City of [GEOGRAPHIC_DATA] Corporate Plan" at bounding box center [508, 83] width 910 height 22
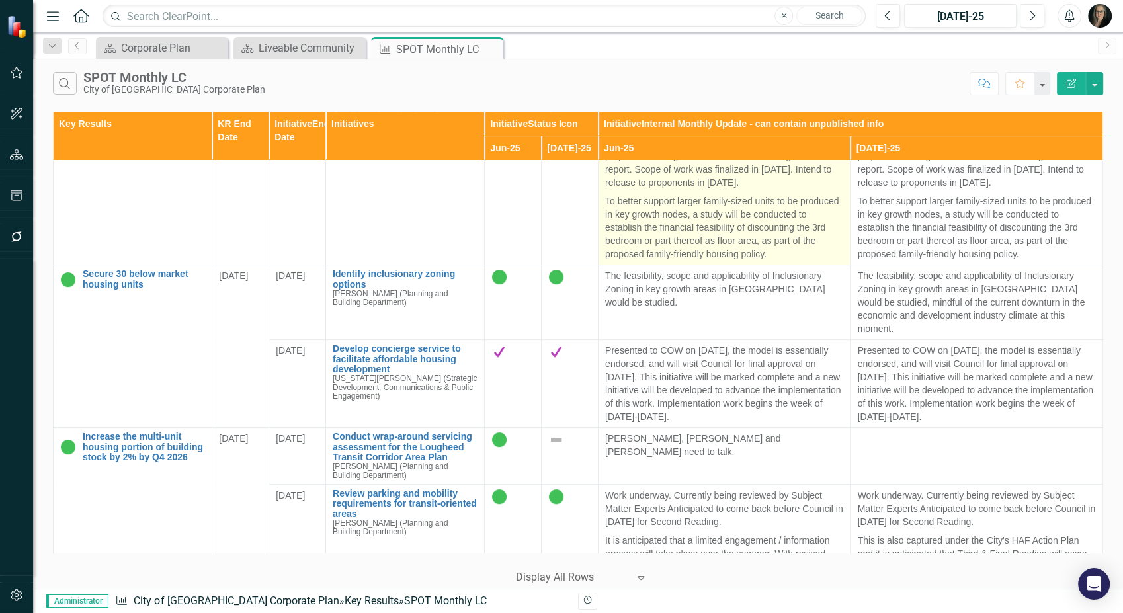
scroll to position [514, 0]
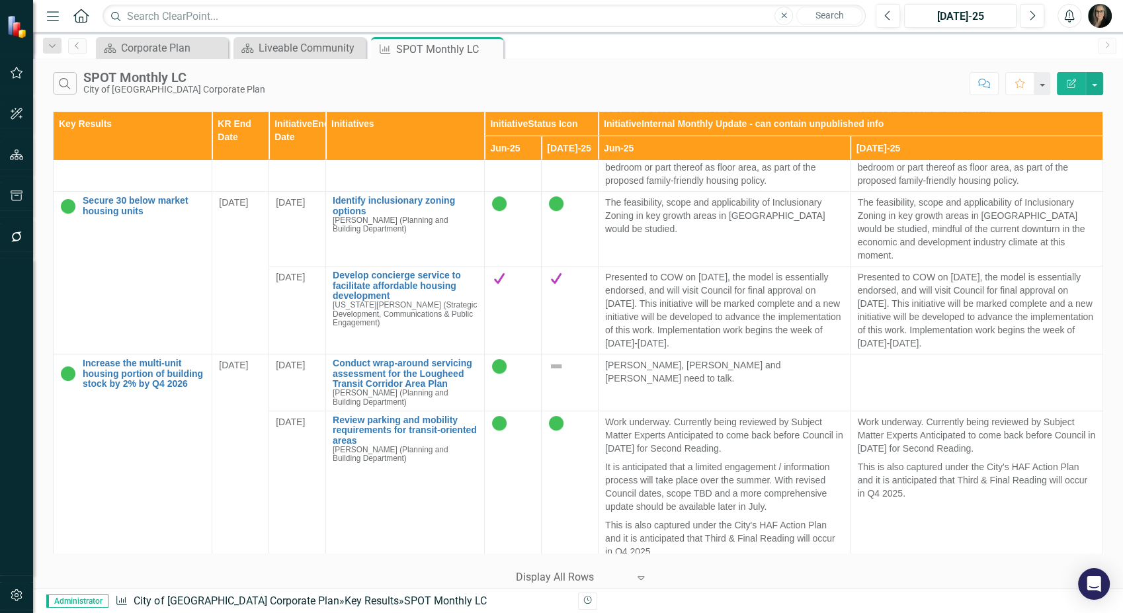
click at [55, 13] on icon "Menu" at bounding box center [52, 16] width 17 height 14
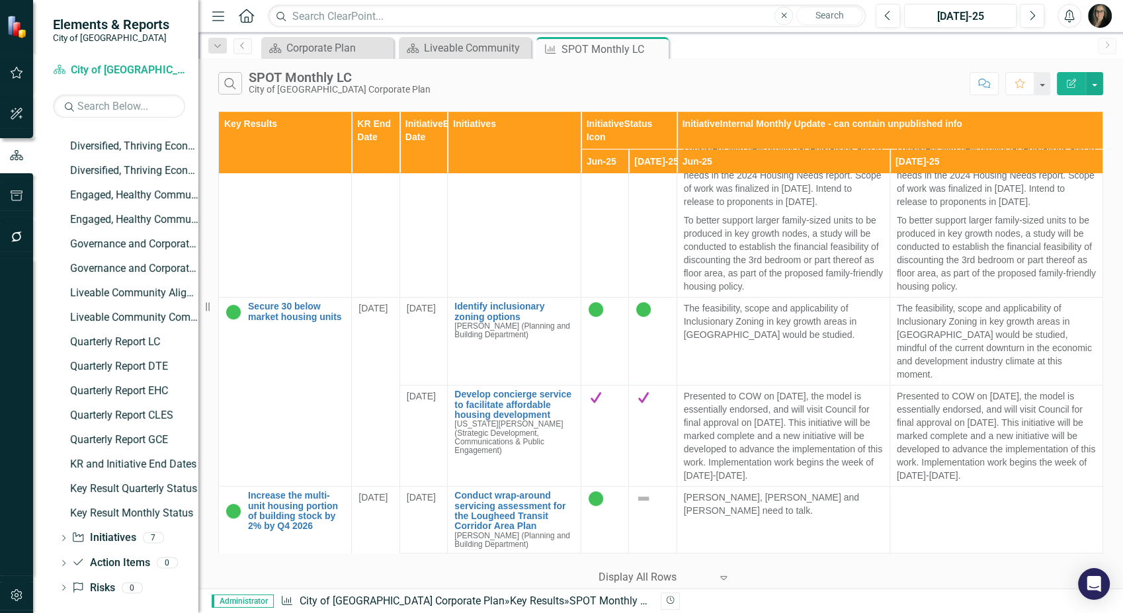
scroll to position [391, 0]
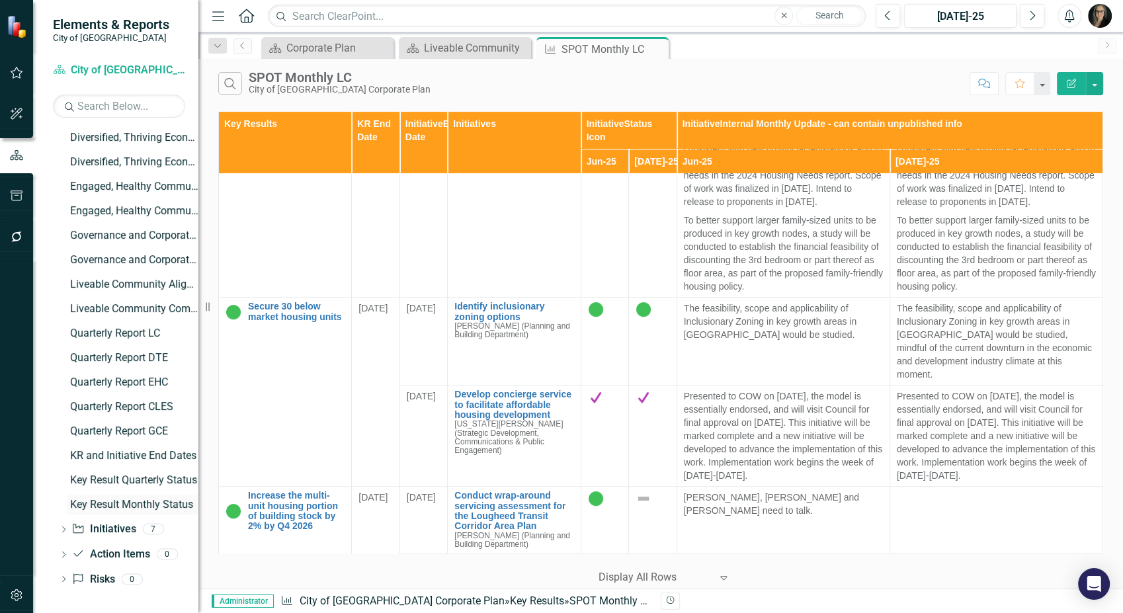
click at [108, 501] on div "Key Result Monthly Status" at bounding box center [134, 505] width 128 height 12
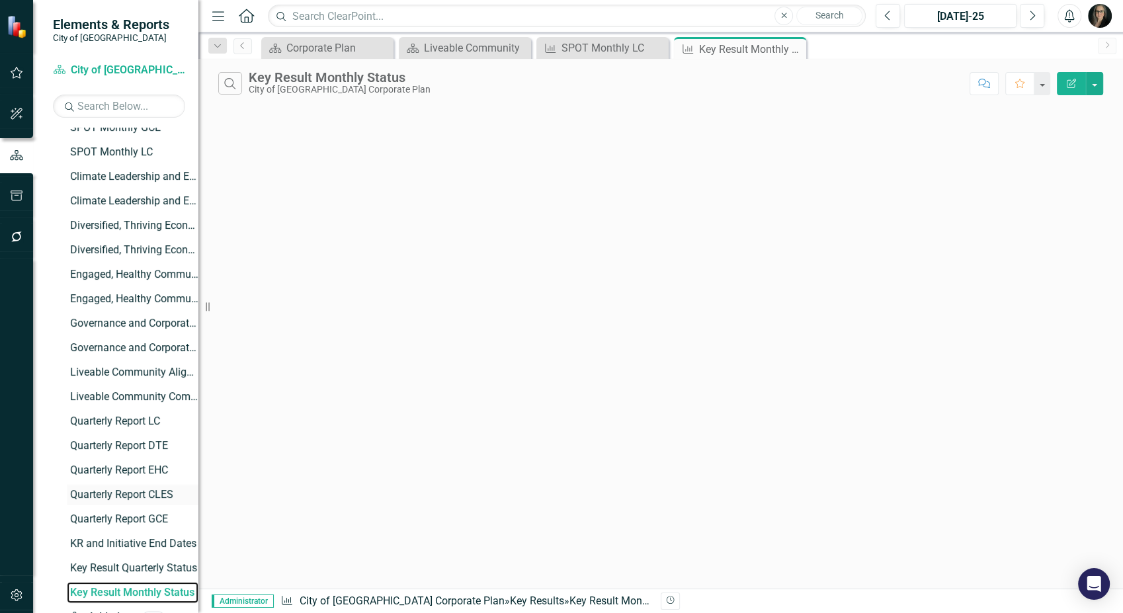
scroll to position [293, 0]
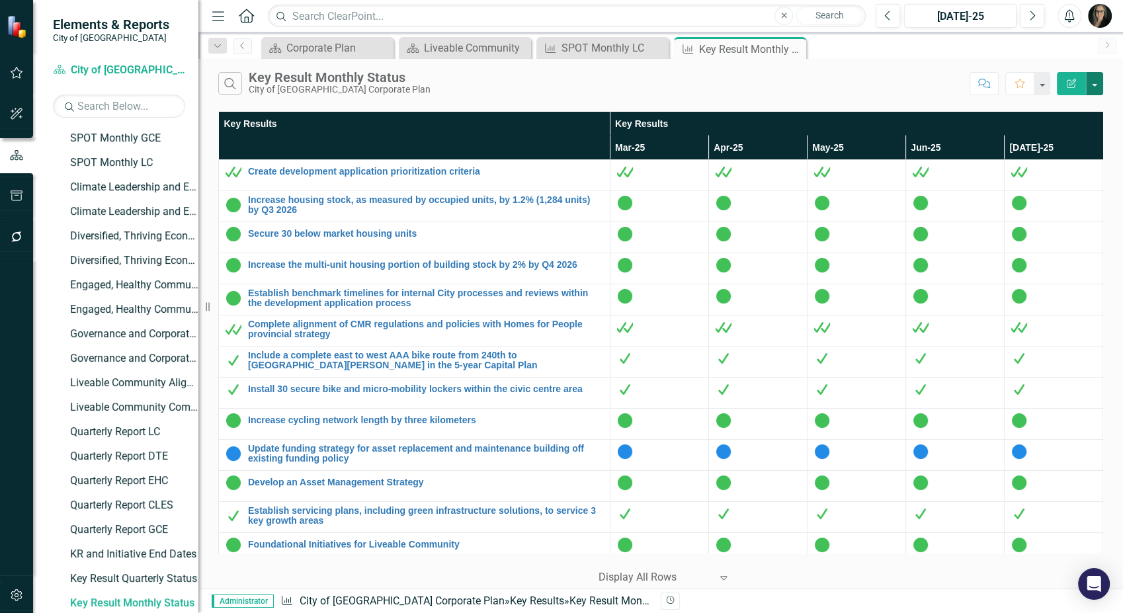
click at [1094, 84] on button "button" at bounding box center [1094, 83] width 17 height 23
click at [1068, 106] on link "Edit Report Edit Report" at bounding box center [1050, 108] width 104 height 24
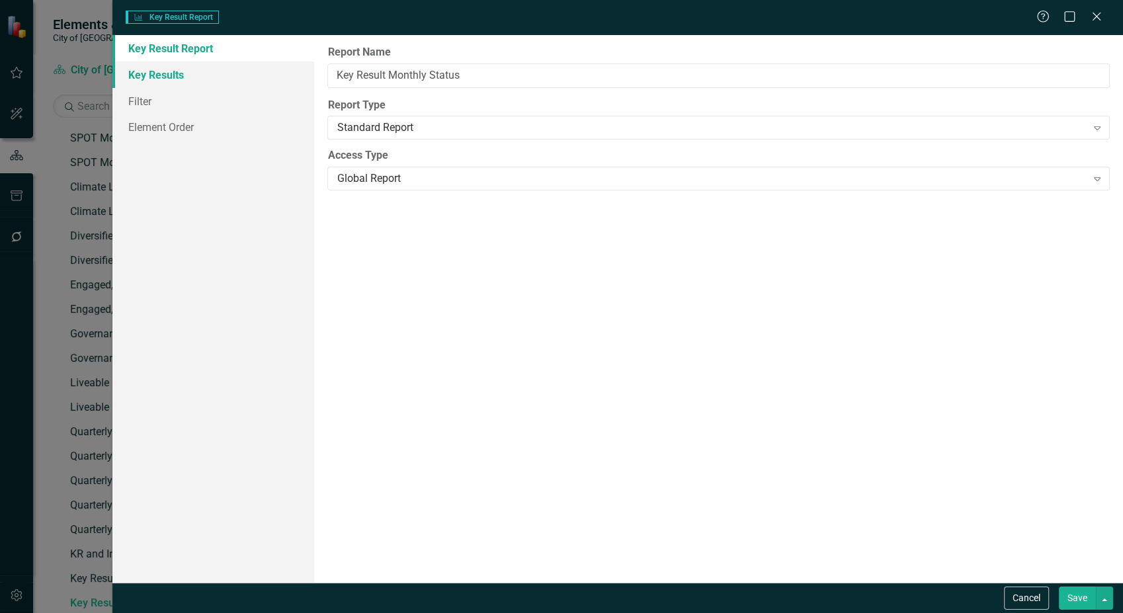
type input "Key Result Monthly Status"
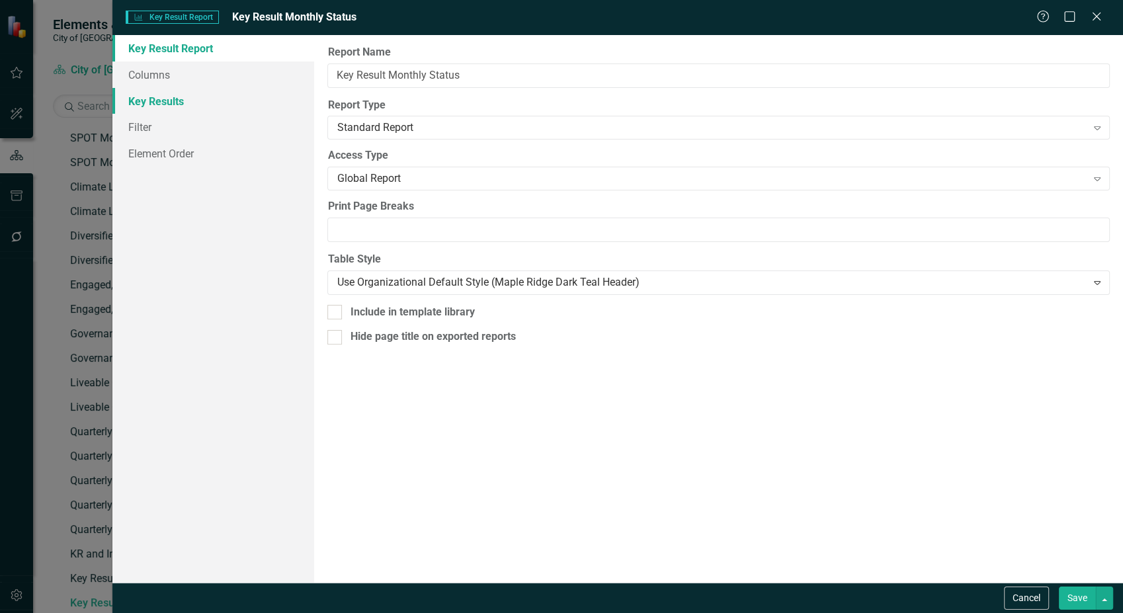
click at [165, 99] on link "Key Results" at bounding box center [213, 101] width 202 height 26
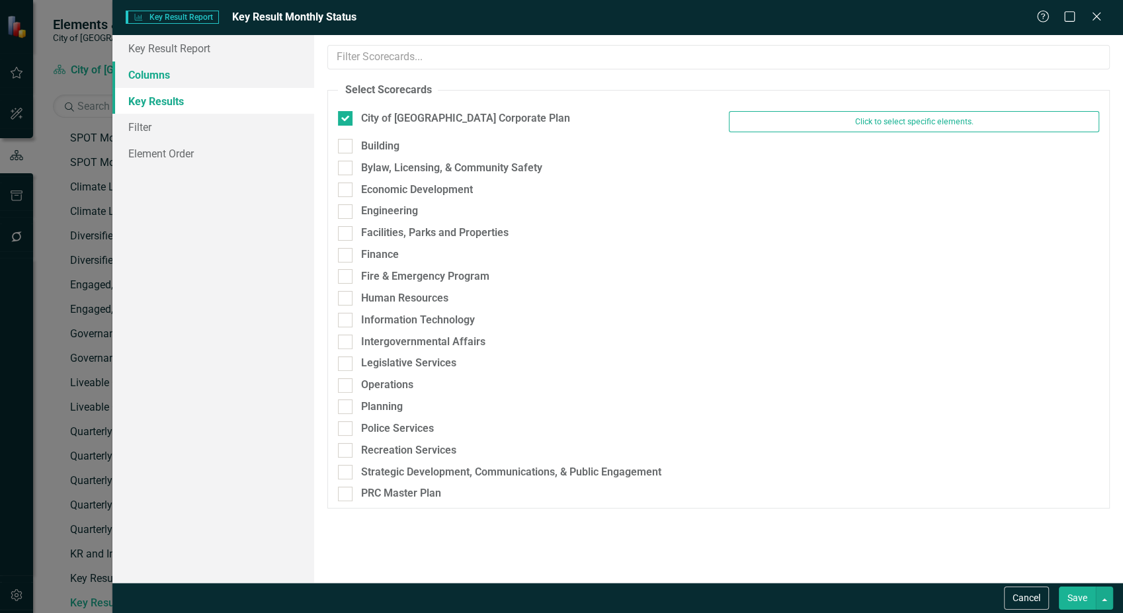
click at [165, 79] on link "Columns" at bounding box center [213, 74] width 202 height 26
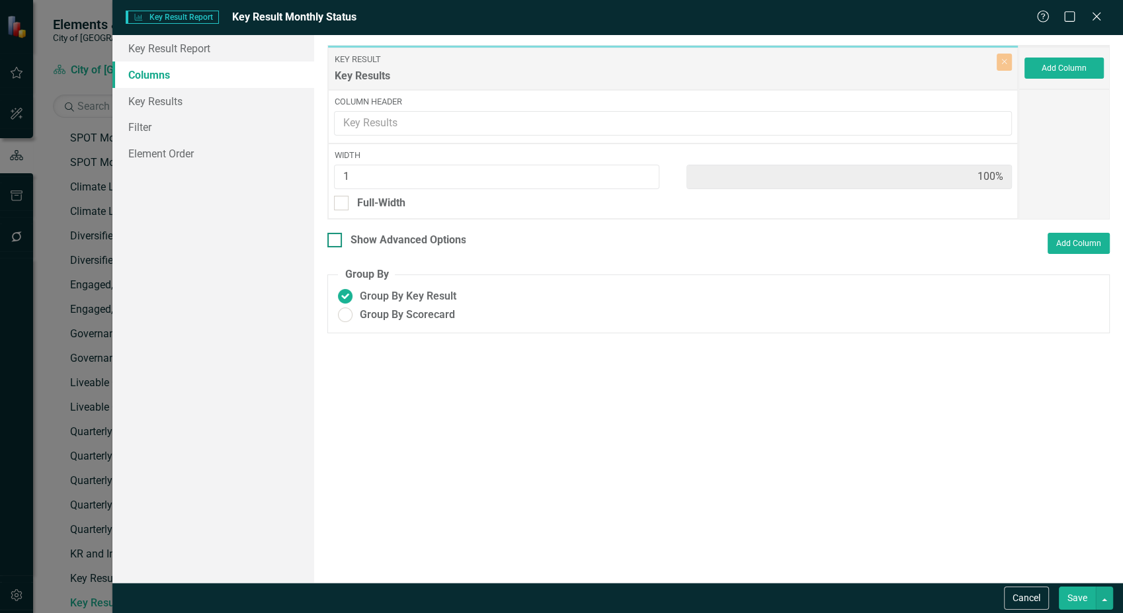
click at [438, 239] on div "Show Advanced Options" at bounding box center [408, 240] width 116 height 15
click at [336, 239] on input "Show Advanced Options" at bounding box center [331, 237] width 9 height 9
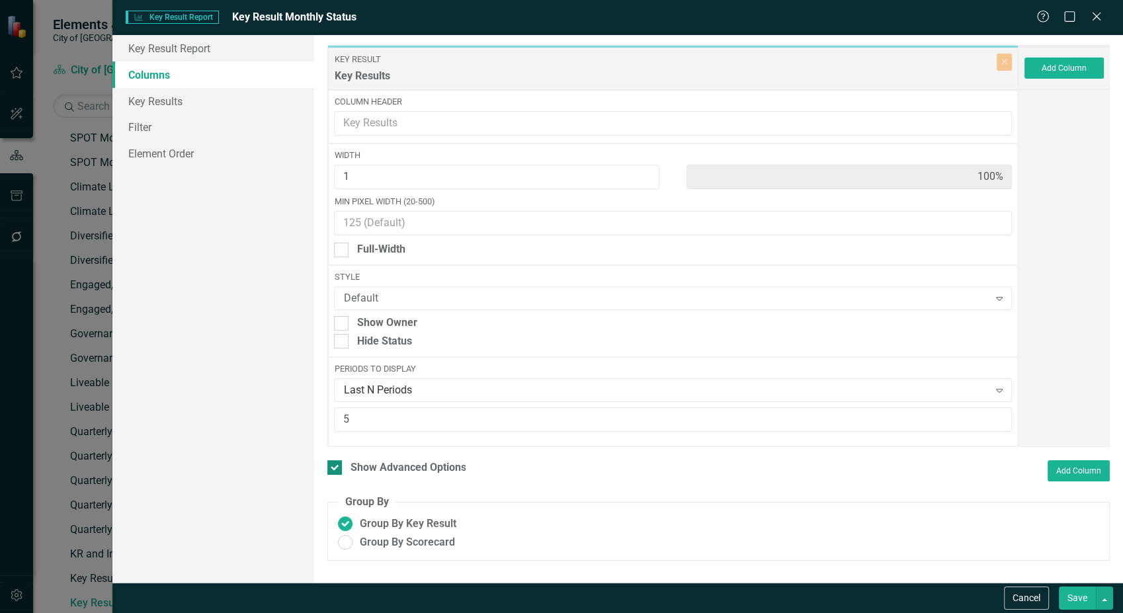
click at [378, 463] on div "Show Advanced Options" at bounding box center [408, 467] width 116 height 15
click at [336, 463] on input "Show Advanced Options" at bounding box center [331, 464] width 9 height 9
checkbox input "false"
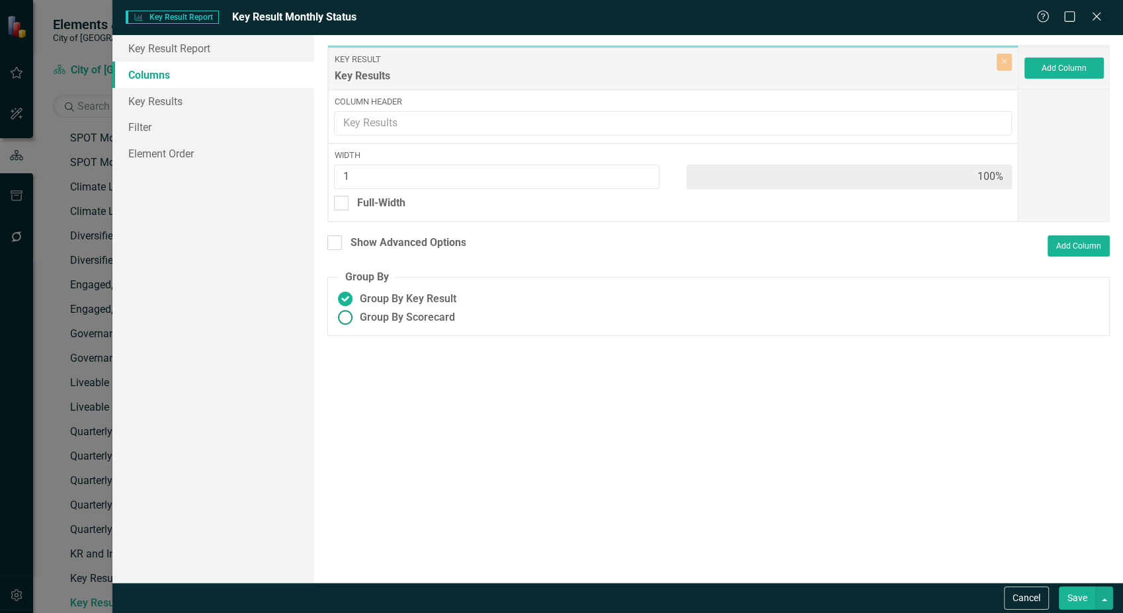
click at [400, 323] on fieldset "Group By Group By Key Result Group By Scorecard" at bounding box center [718, 303] width 782 height 66
click at [401, 320] on span "Group By Scorecard" at bounding box center [406, 314] width 95 height 15
click at [356, 320] on input "Group By Scorecard" at bounding box center [345, 315] width 20 height 20
radio input "true"
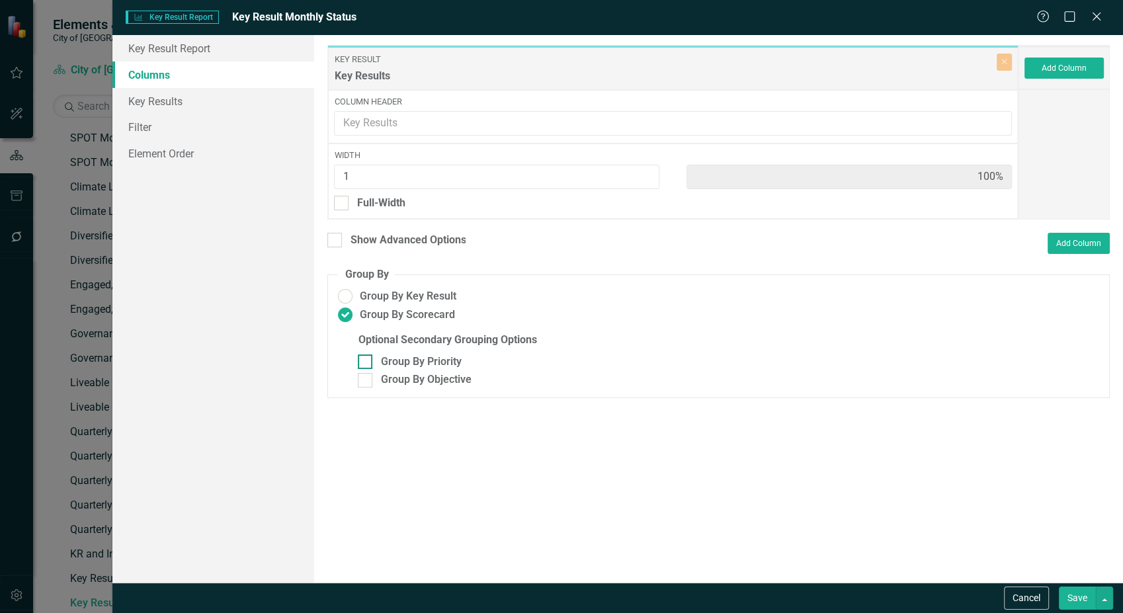
click at [394, 354] on div "Group By Priority" at bounding box center [420, 361] width 81 height 15
click at [366, 354] on input "Group By Priority" at bounding box center [362, 358] width 9 height 9
checkbox input "true"
click at [1068, 592] on button "Save" at bounding box center [1077, 597] width 37 height 23
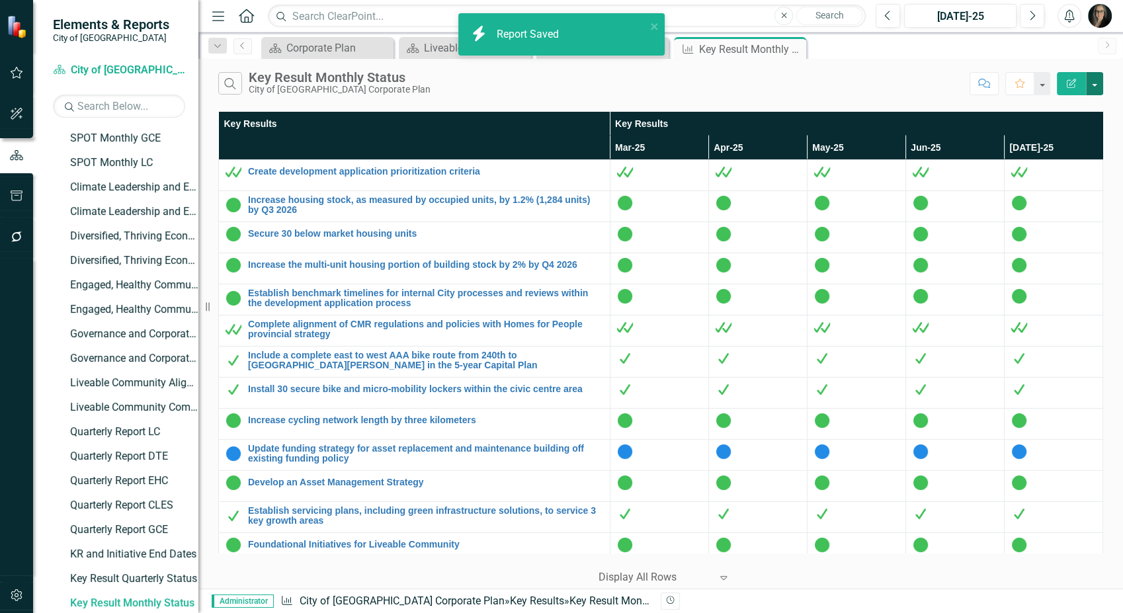
drag, startPoint x: 1095, startPoint y: 89, endPoint x: 1077, endPoint y: 108, distance: 26.7
click at [1095, 89] on button "button" at bounding box center [1094, 83] width 17 height 23
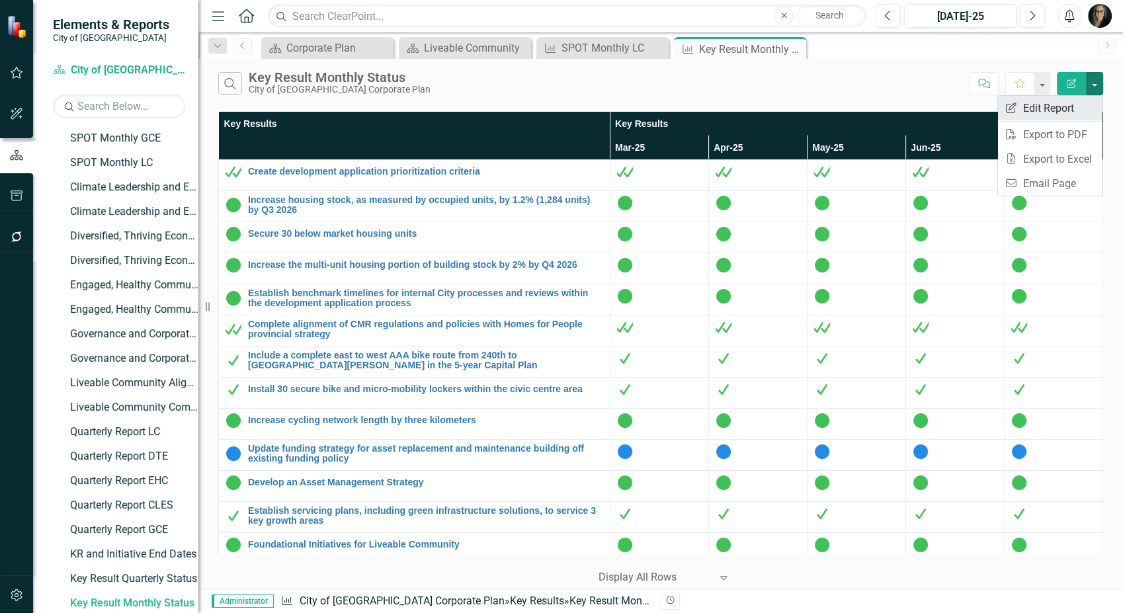
click at [1053, 111] on link "Edit Report Edit Report" at bounding box center [1050, 108] width 104 height 24
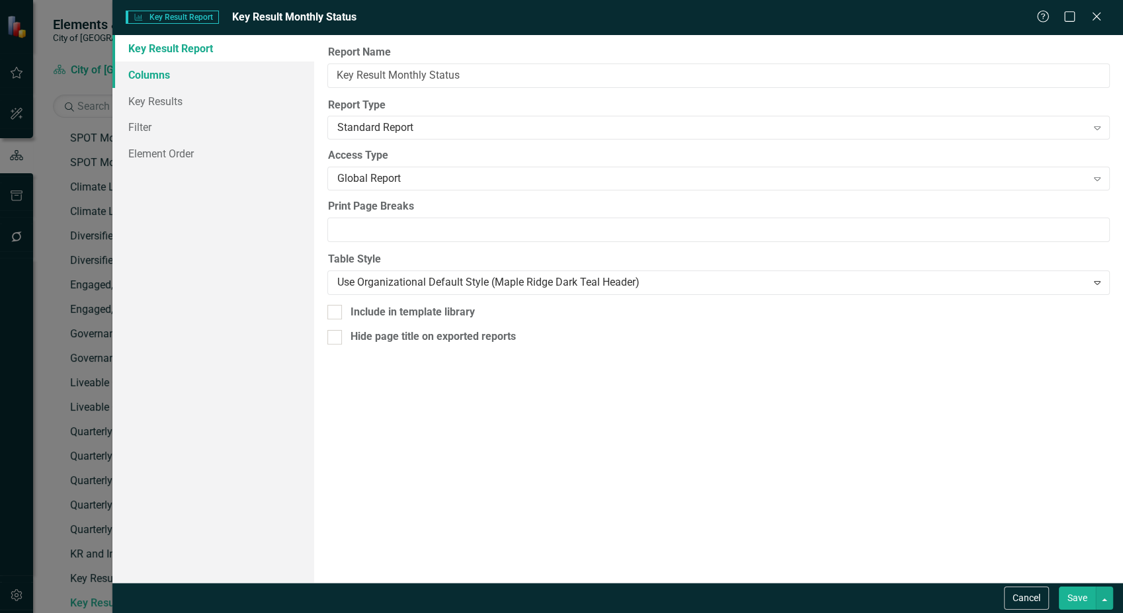
click at [187, 83] on link "Columns" at bounding box center [213, 74] width 202 height 26
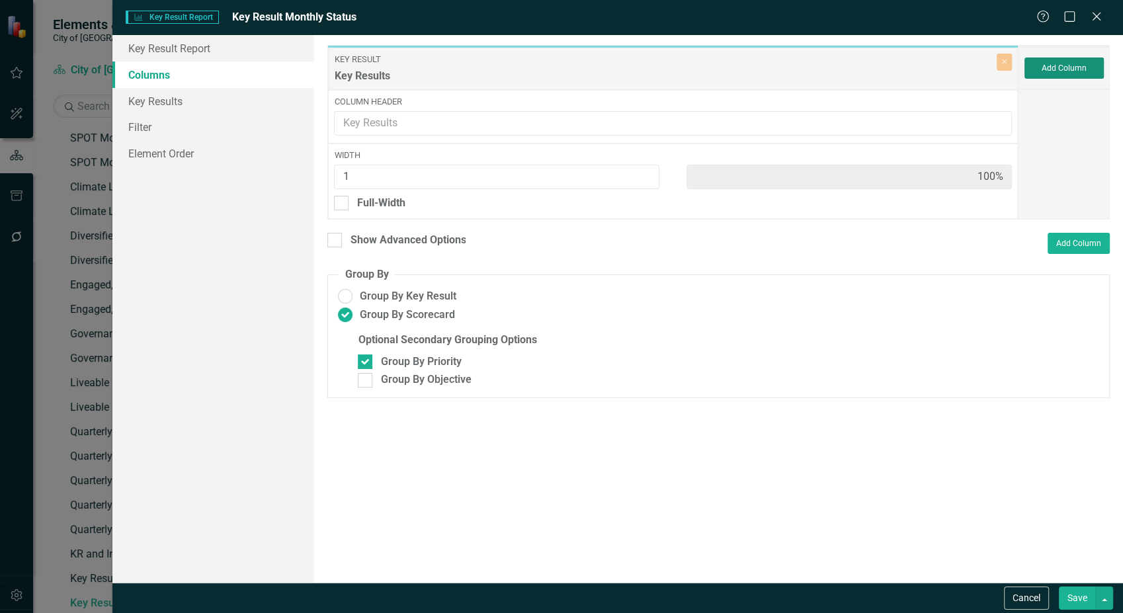
click at [1050, 69] on button "Add Column" at bounding box center [1063, 68] width 79 height 21
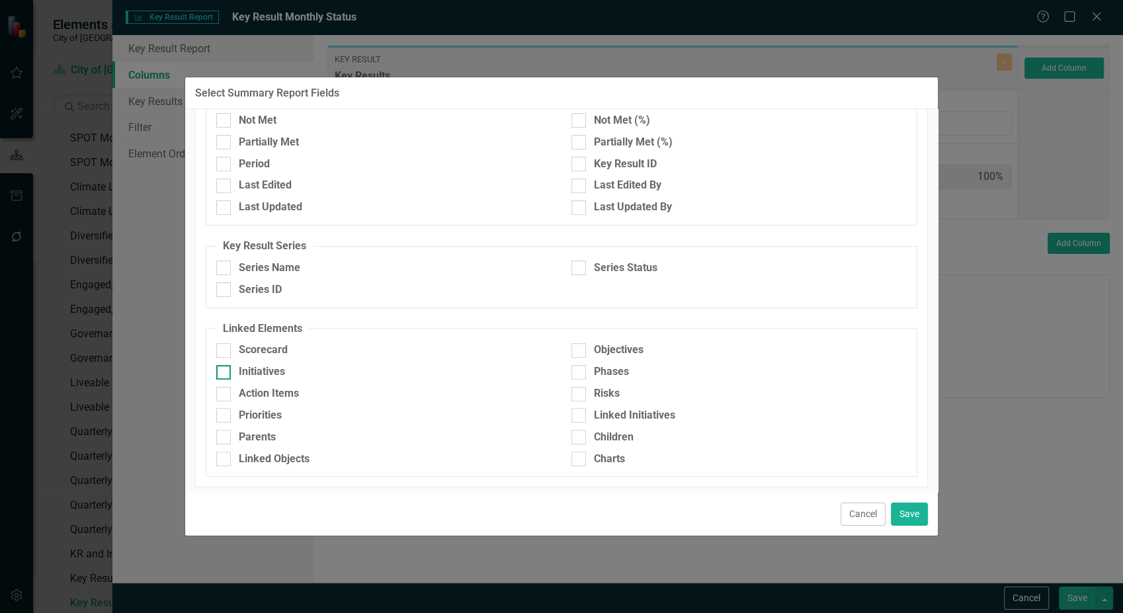
scroll to position [415, 0]
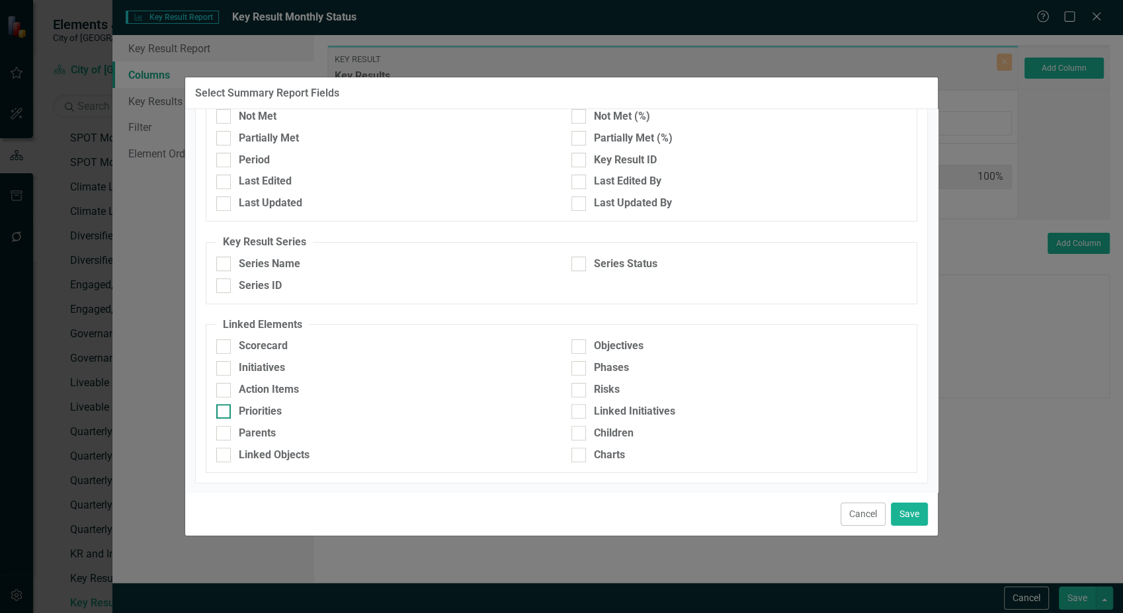
click at [270, 406] on div "Priorities" at bounding box center [260, 411] width 43 height 15
click at [225, 406] on input "Priorities" at bounding box center [220, 408] width 9 height 9
checkbox input "true"
click at [903, 516] on button "Save" at bounding box center [909, 514] width 37 height 23
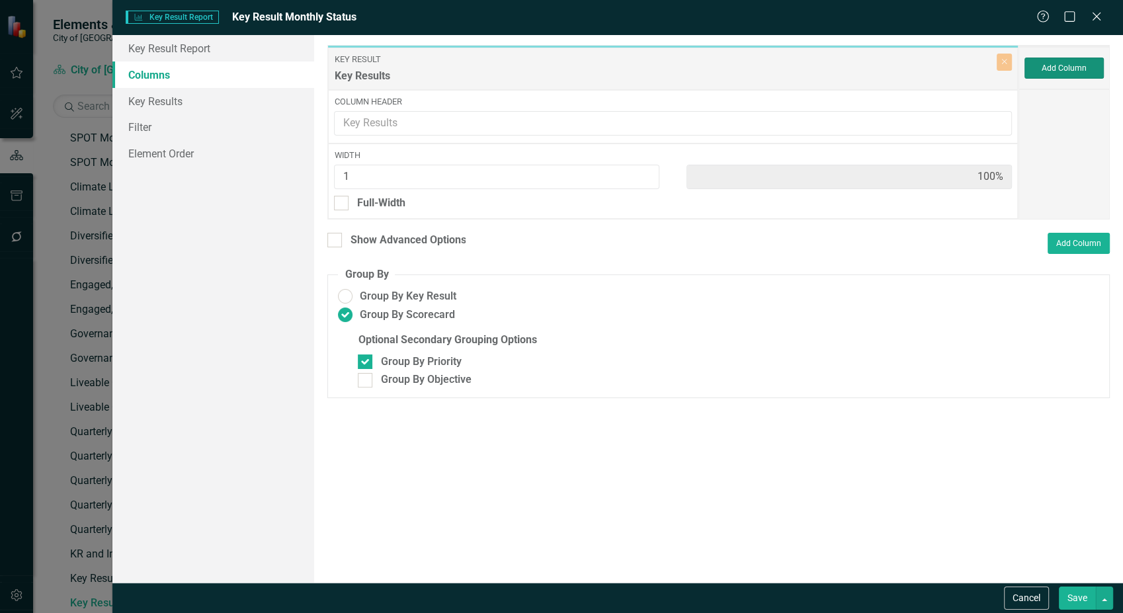
type input "50%"
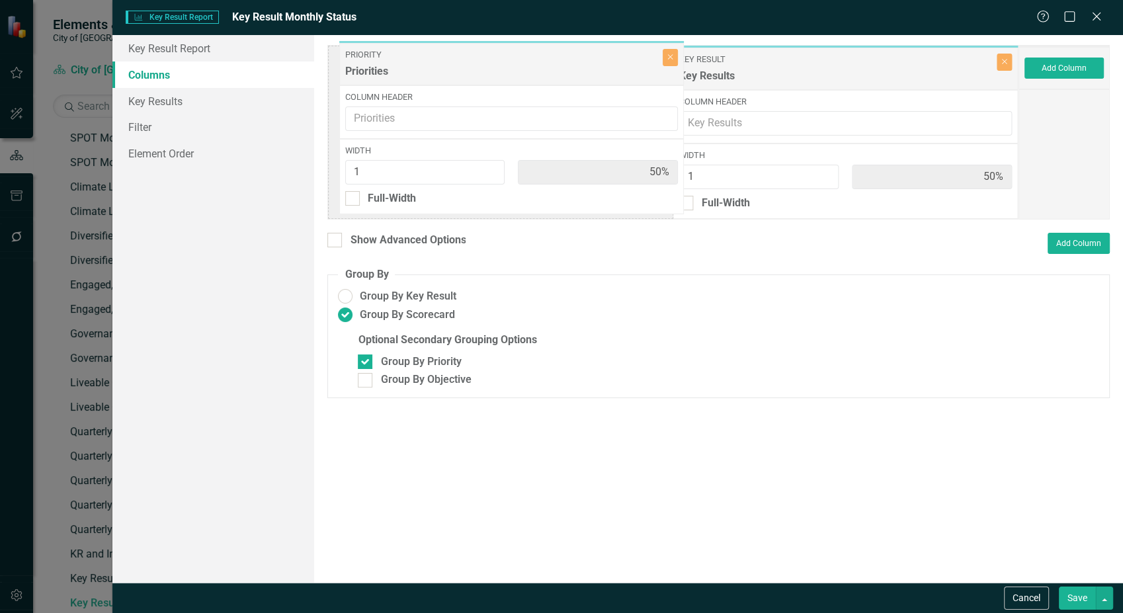
drag, startPoint x: 725, startPoint y: 66, endPoint x: 401, endPoint y: 61, distance: 324.0
click at [401, 61] on div "Key Result Key Results Close Column Header Width 1 50% Full-Width Priority Prio…" at bounding box center [672, 132] width 691 height 175
click at [358, 211] on div "Width 1 50% Full-Width" at bounding box center [500, 180] width 344 height 75
click at [359, 206] on div "Full-Width" at bounding box center [380, 203] width 48 height 15
click at [343, 204] on input "Full-Width" at bounding box center [338, 200] width 9 height 9
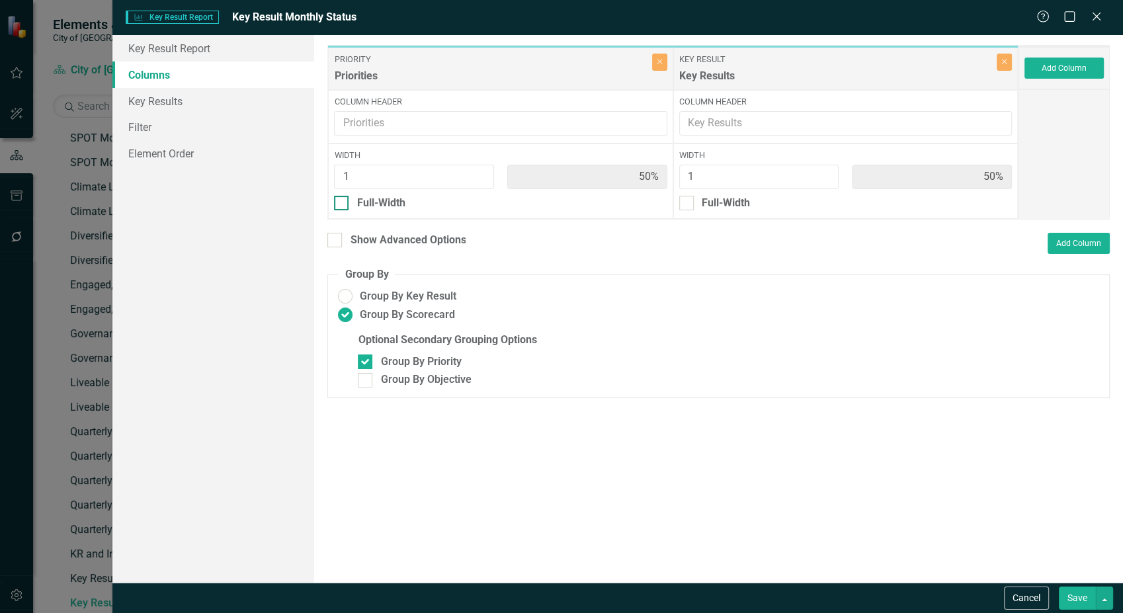
checkbox input "true"
type input "100%"
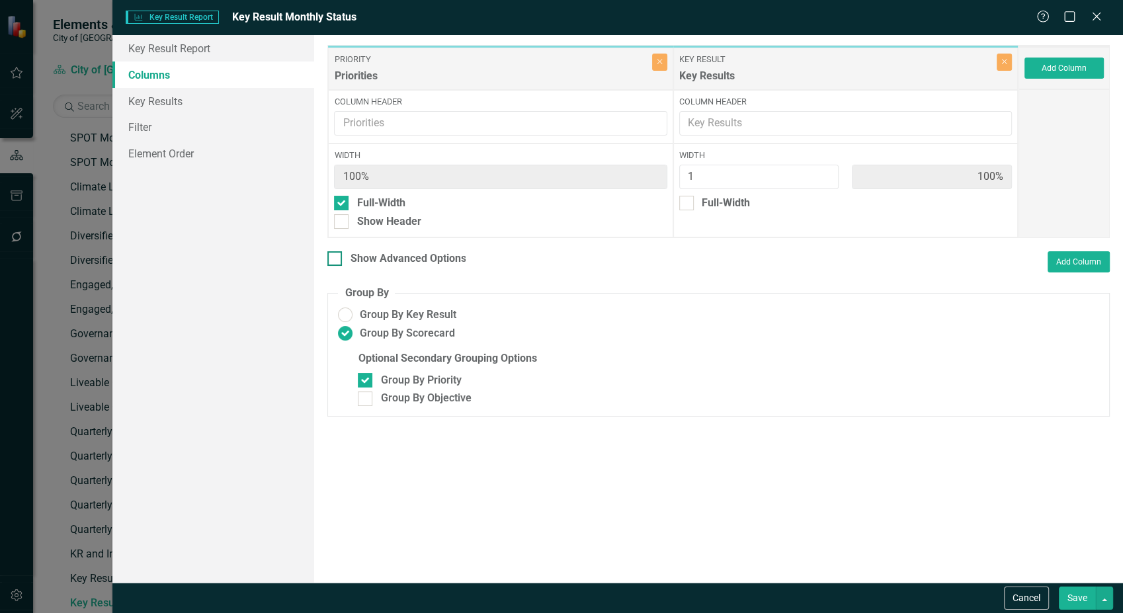
click at [450, 259] on div "Show Advanced Options" at bounding box center [408, 258] width 116 height 15
click at [336, 259] on input "Show Advanced Options" at bounding box center [331, 255] width 9 height 9
checkbox input "true"
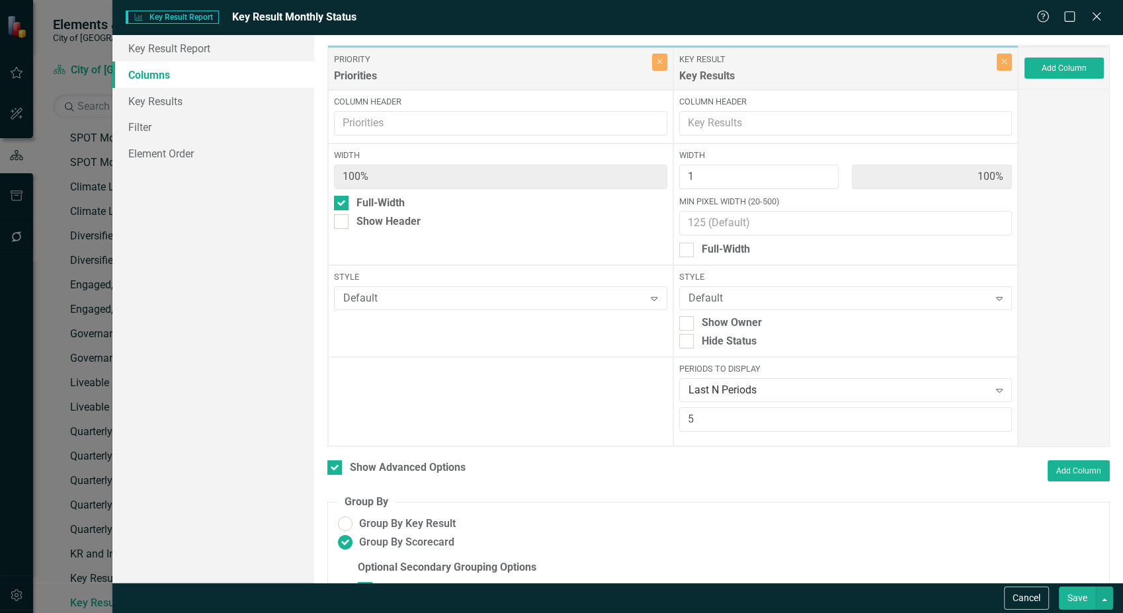
click at [1074, 604] on button "Save" at bounding box center [1077, 597] width 37 height 23
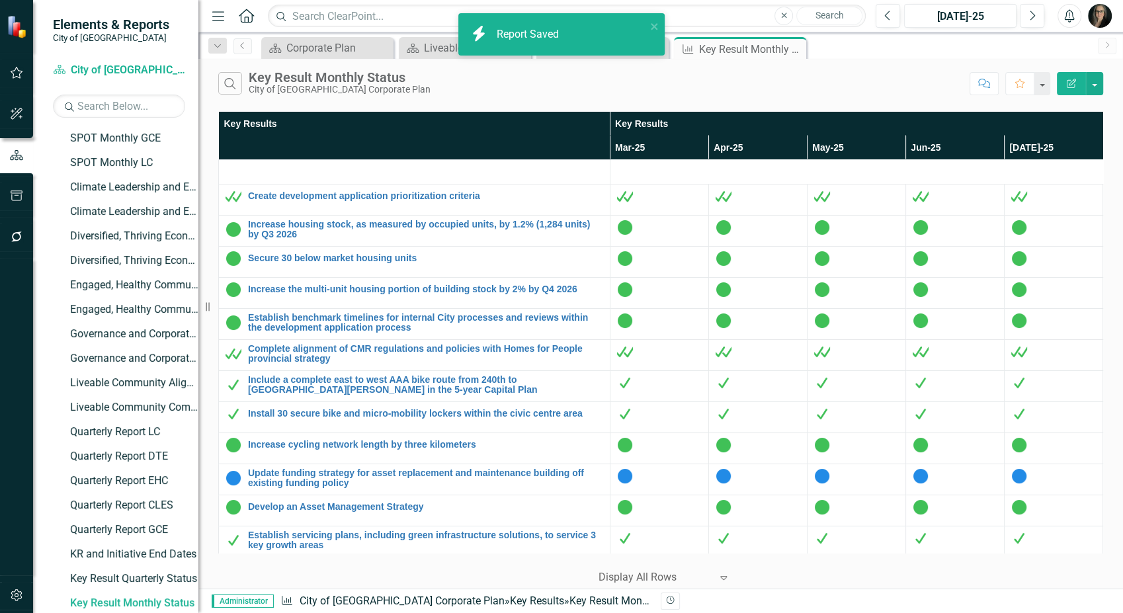
drag, startPoint x: 216, startPoint y: 15, endPoint x: 227, endPoint y: 82, distance: 68.4
click at [216, 15] on icon "button" at bounding box center [218, 15] width 12 height 9
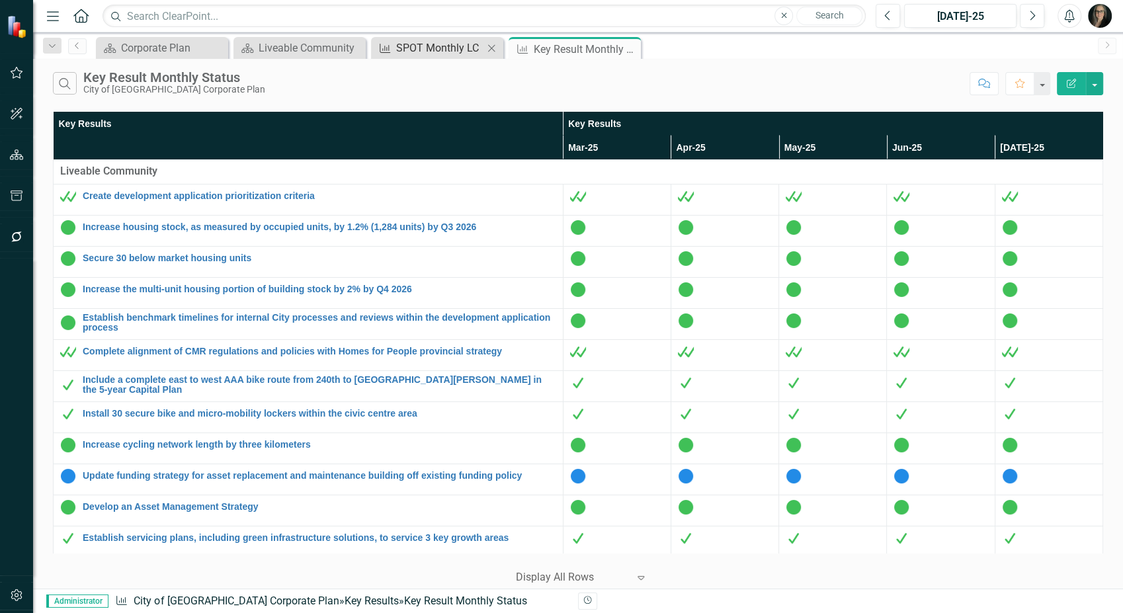
click at [404, 54] on div "SPOT Monthly LC" at bounding box center [439, 48] width 87 height 17
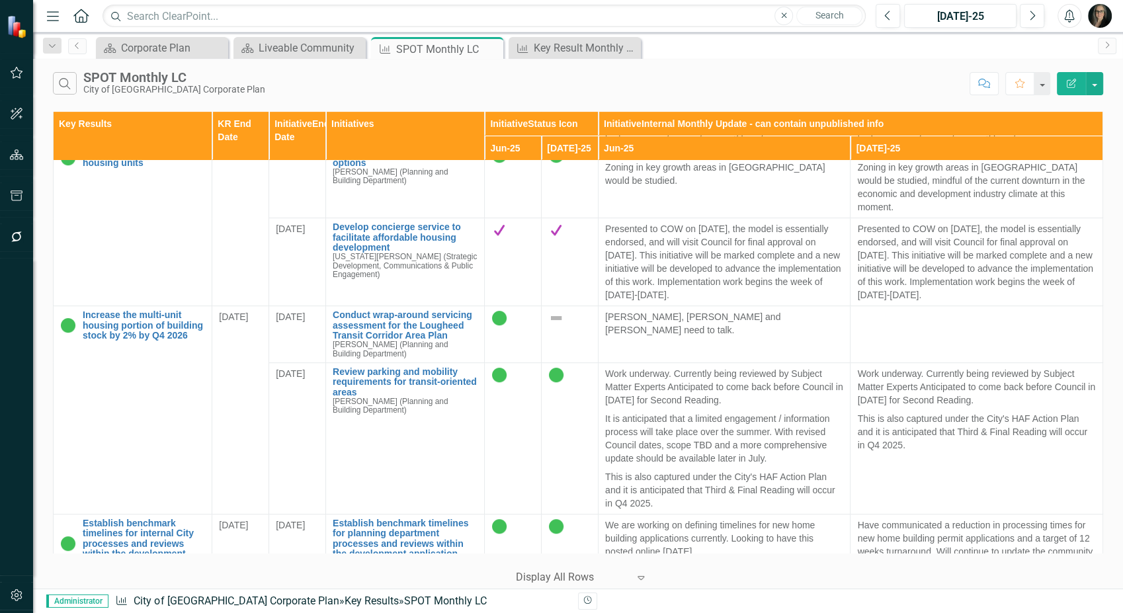
scroll to position [587, 0]
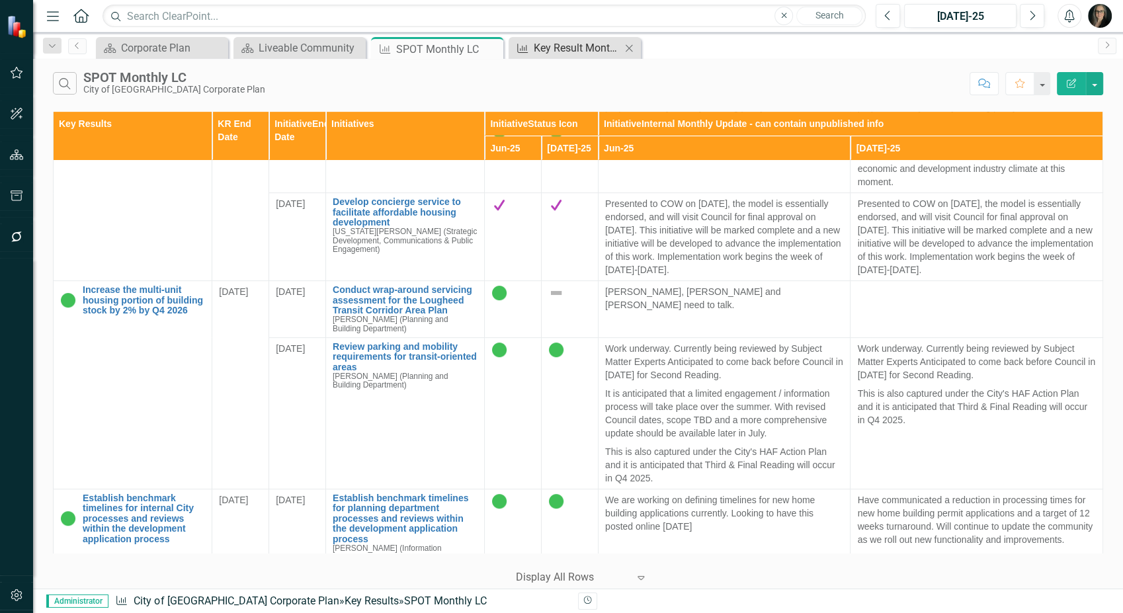
click at [566, 47] on div "Key Result Monthly Status" at bounding box center [577, 48] width 87 height 17
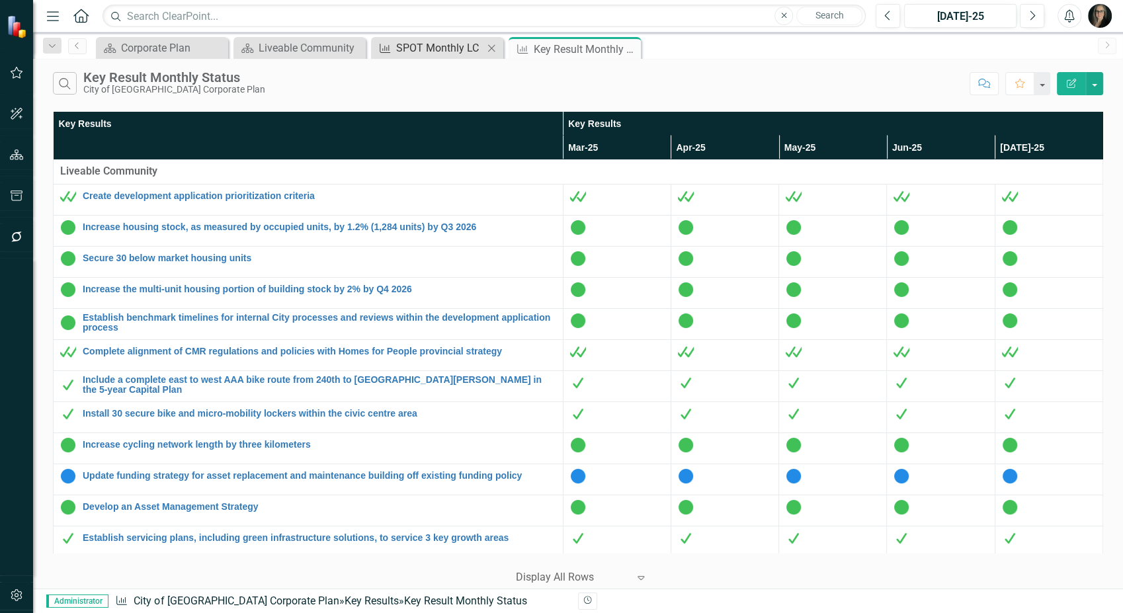
click at [426, 45] on div "SPOT Monthly LC" at bounding box center [439, 48] width 87 height 17
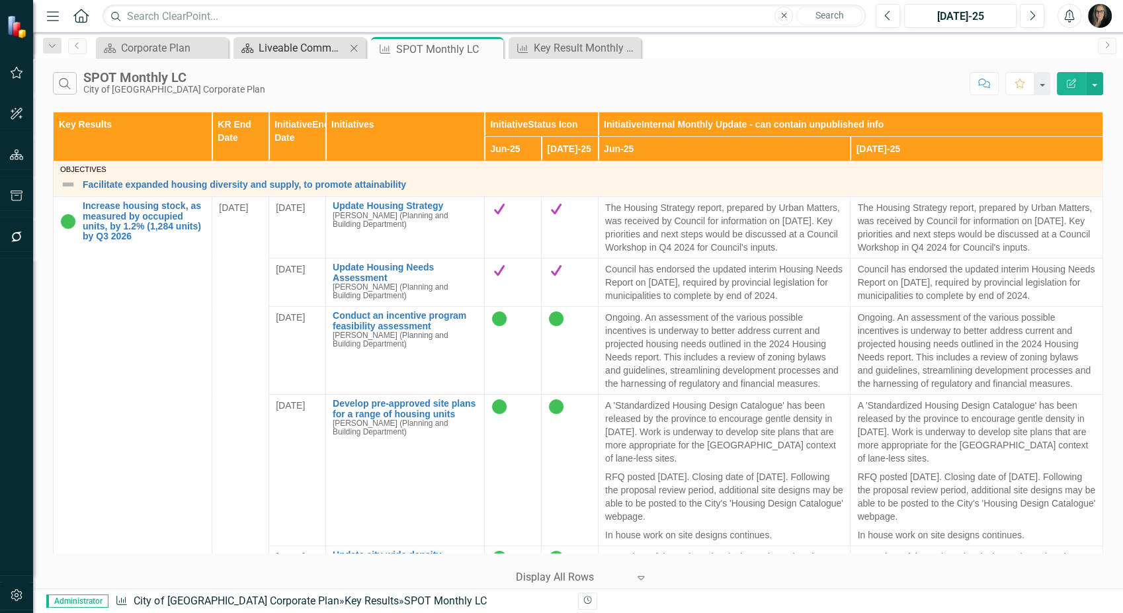
click at [295, 45] on div "Liveable Community" at bounding box center [302, 48] width 87 height 17
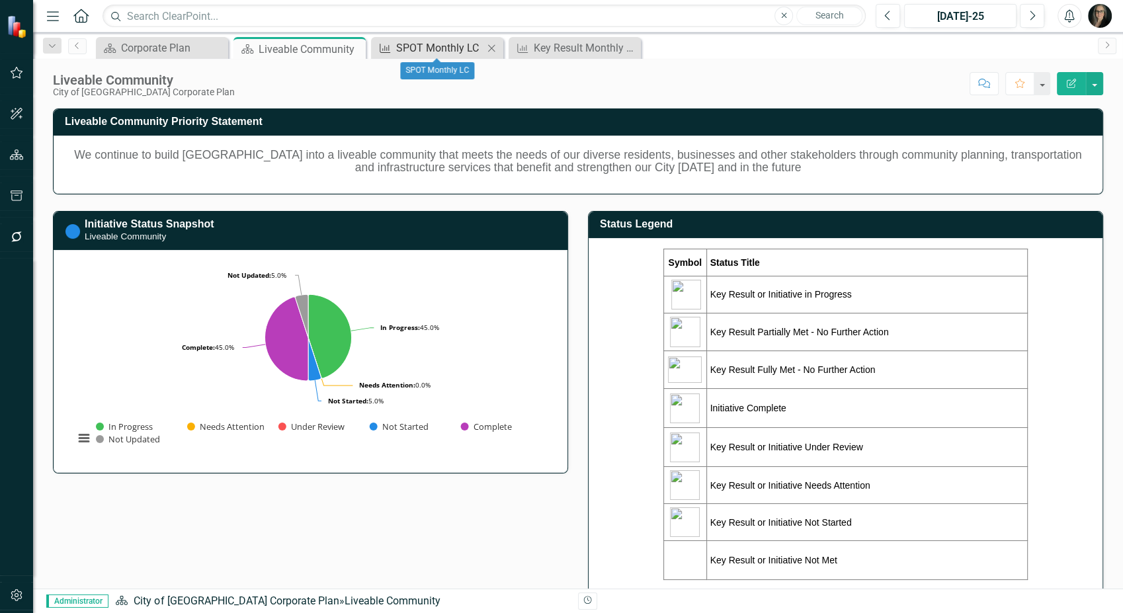
click at [393, 50] on link "Key Result SPOT Monthly LC" at bounding box center [428, 48] width 109 height 17
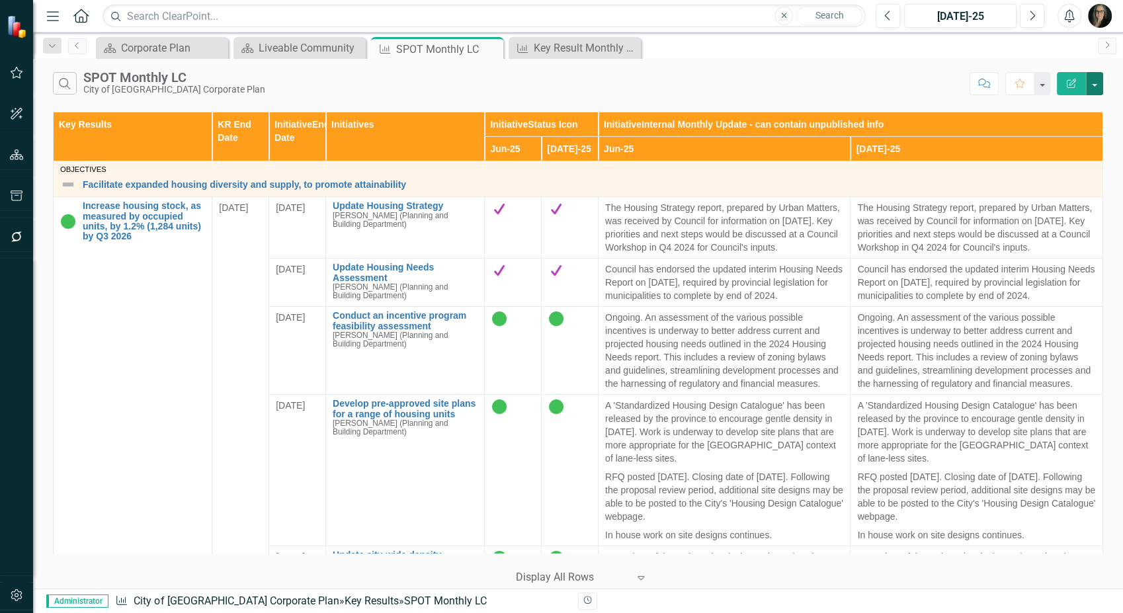
click at [1092, 82] on button "button" at bounding box center [1094, 83] width 17 height 23
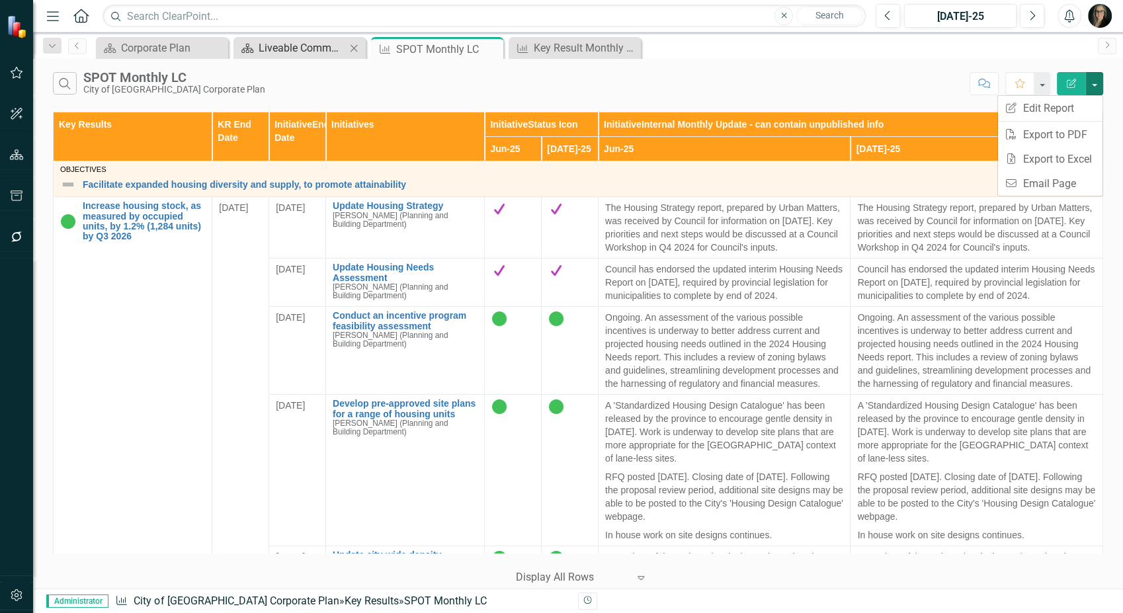
click at [276, 43] on div "Liveable Community" at bounding box center [302, 48] width 87 height 17
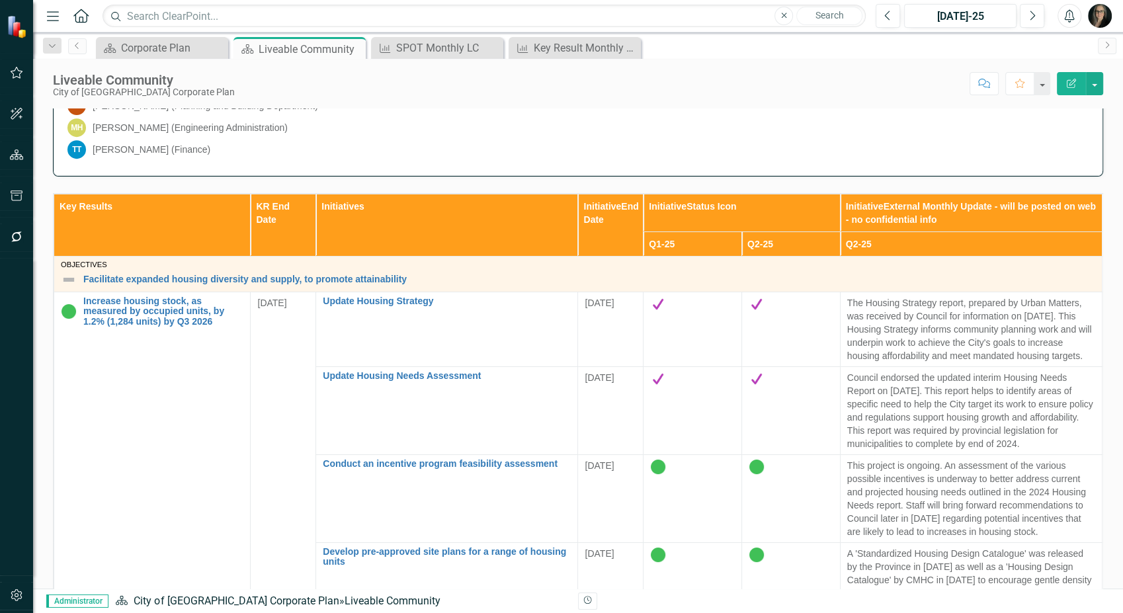
click at [360, 145] on div "TT [PERSON_NAME] (Finance)" at bounding box center [577, 149] width 1021 height 19
click at [550, 46] on div "Key Result Monthly Status" at bounding box center [577, 48] width 87 height 17
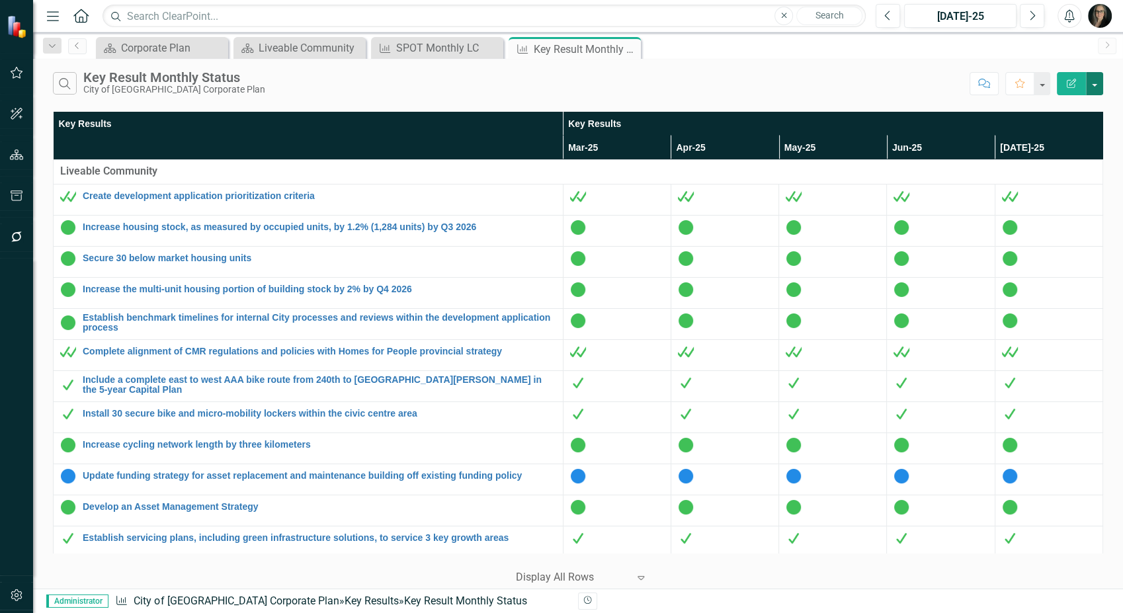
click at [1100, 87] on button "button" at bounding box center [1094, 83] width 17 height 23
click at [1063, 112] on link "Edit Report Edit Report" at bounding box center [1050, 108] width 104 height 24
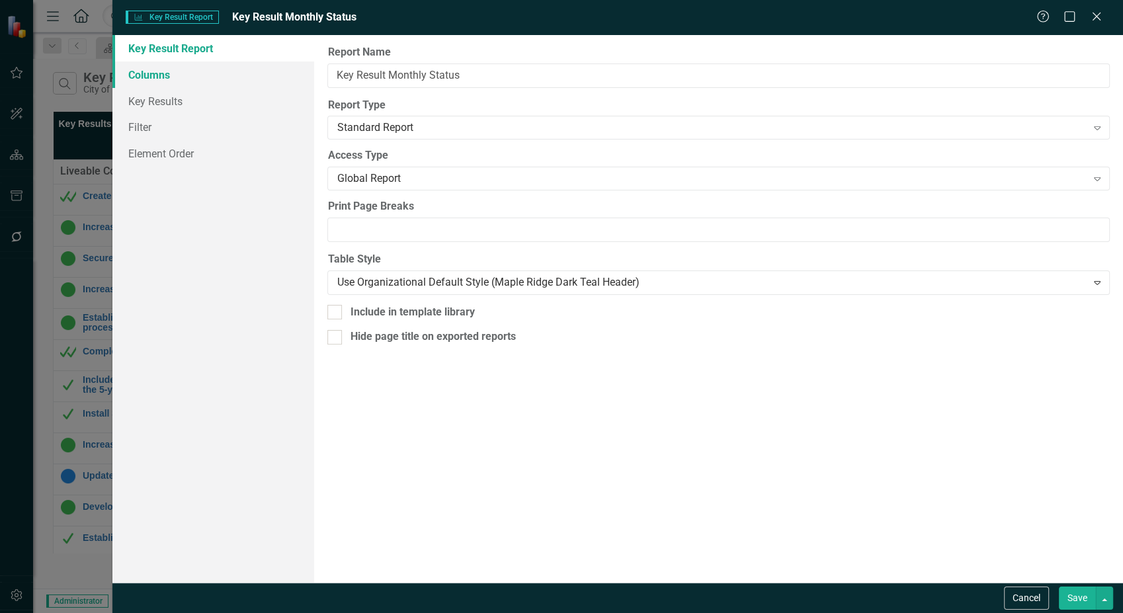
click at [148, 73] on link "Columns" at bounding box center [213, 74] width 202 height 26
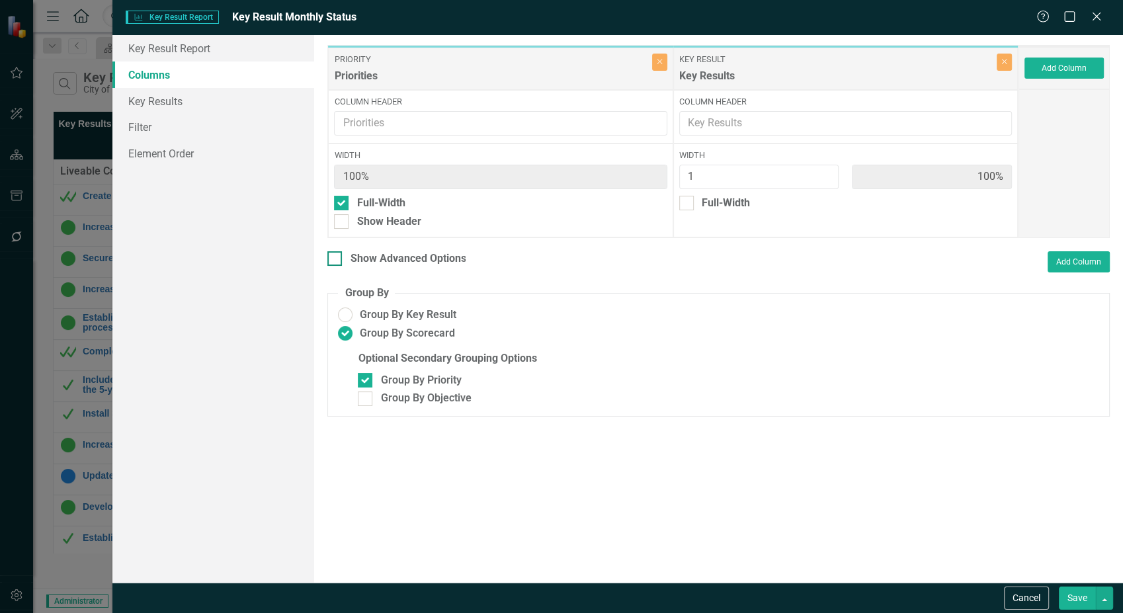
click at [387, 256] on div "Show Advanced Options" at bounding box center [408, 258] width 116 height 15
click at [336, 256] on input "Show Advanced Options" at bounding box center [331, 255] width 9 height 9
checkbox input "true"
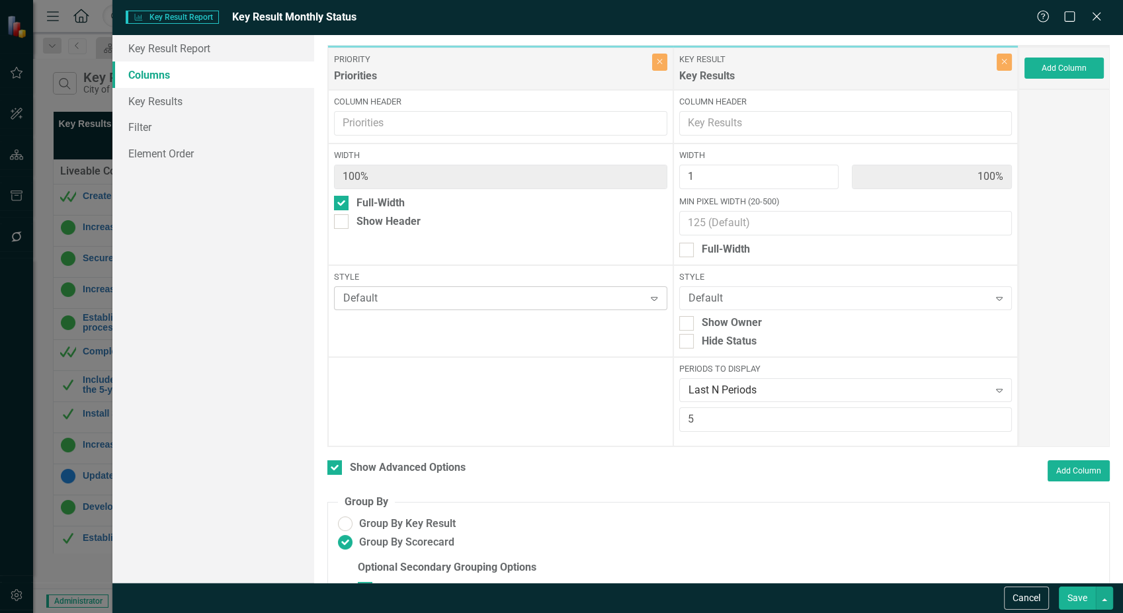
click at [387, 289] on div "Default Expand" at bounding box center [500, 298] width 333 height 24
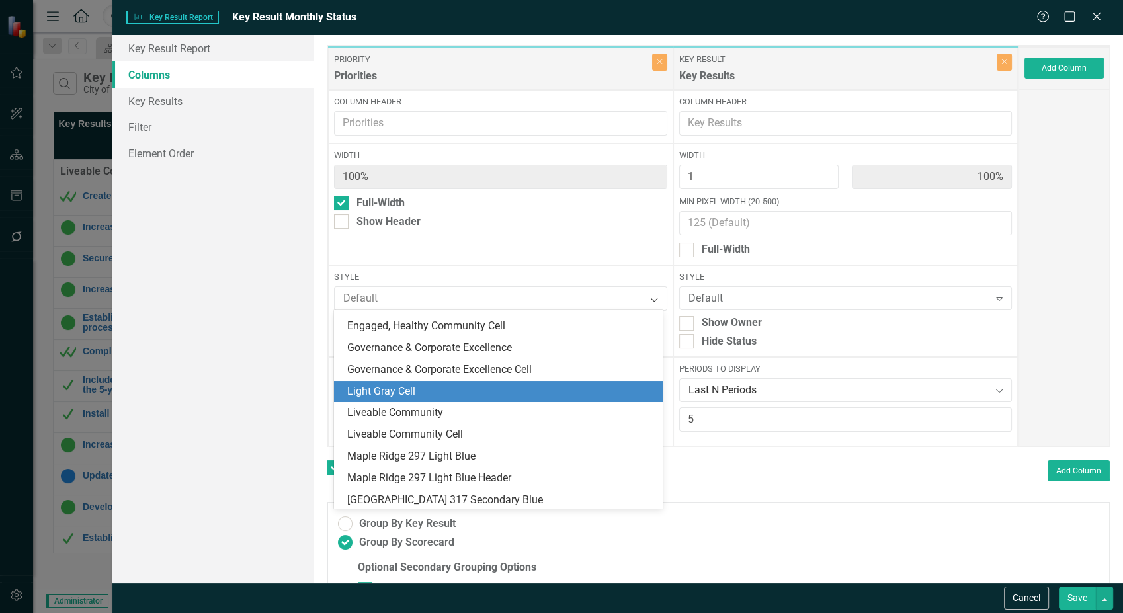
scroll to position [192, 0]
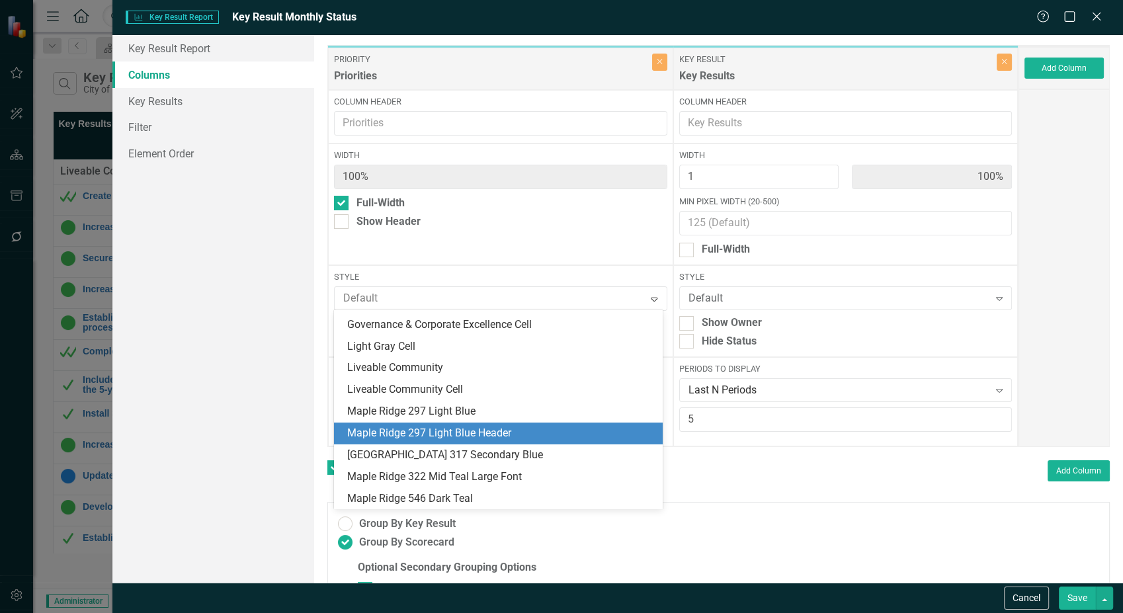
click at [497, 432] on div "Maple Ridge 297 Light Blue Header" at bounding box center [500, 433] width 307 height 15
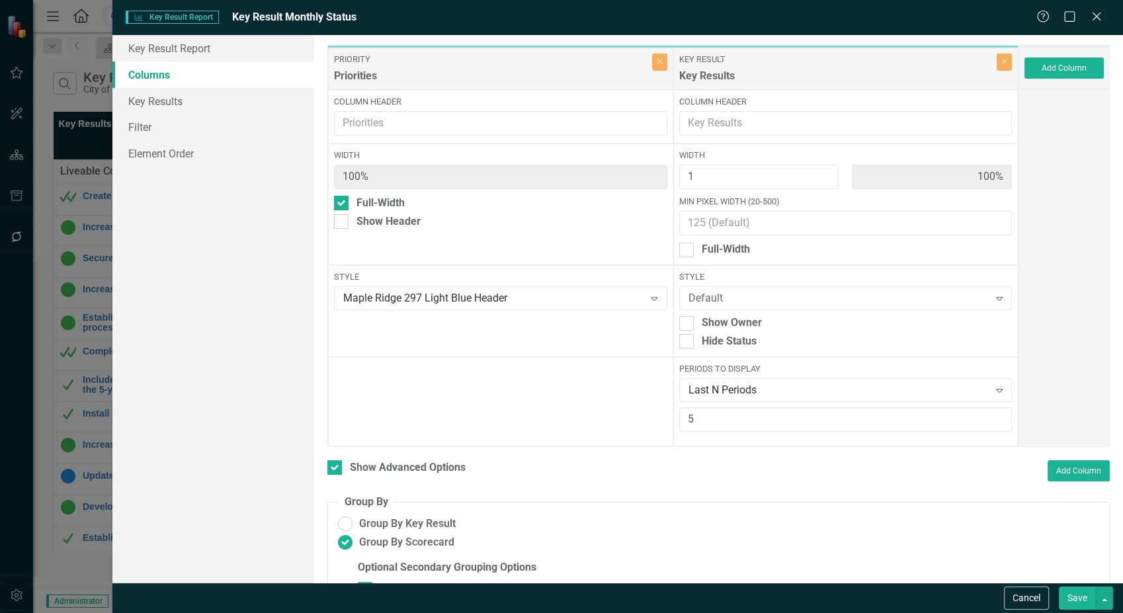
click at [1082, 594] on button "Save" at bounding box center [1077, 597] width 37 height 23
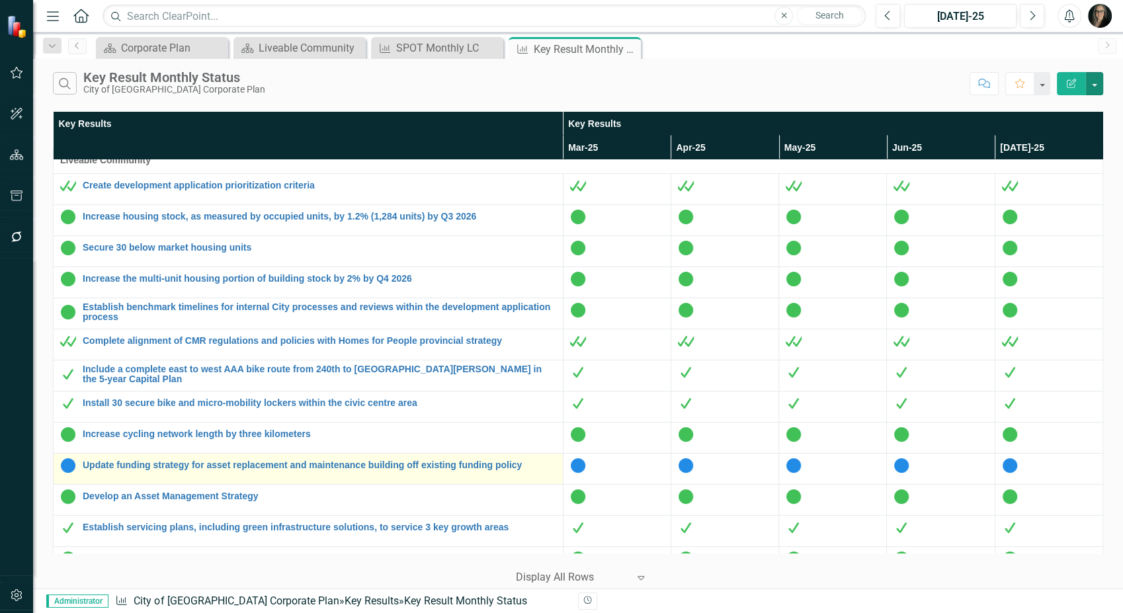
scroll to position [0, 0]
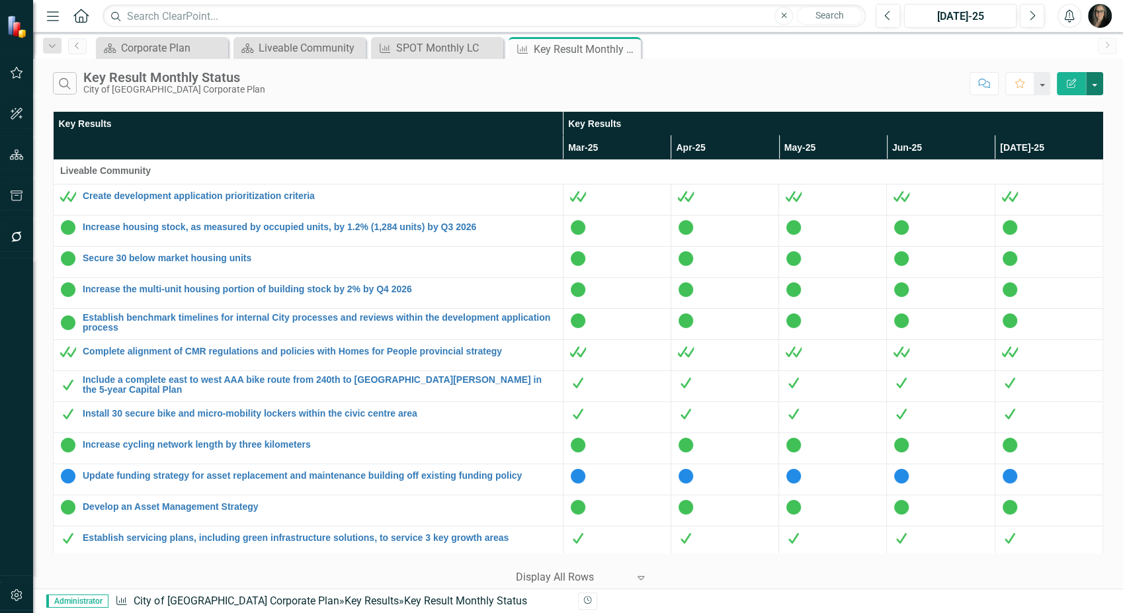
click at [1093, 83] on button "button" at bounding box center [1094, 83] width 17 height 23
click at [1064, 101] on link "Edit Report Edit Report" at bounding box center [1050, 108] width 104 height 24
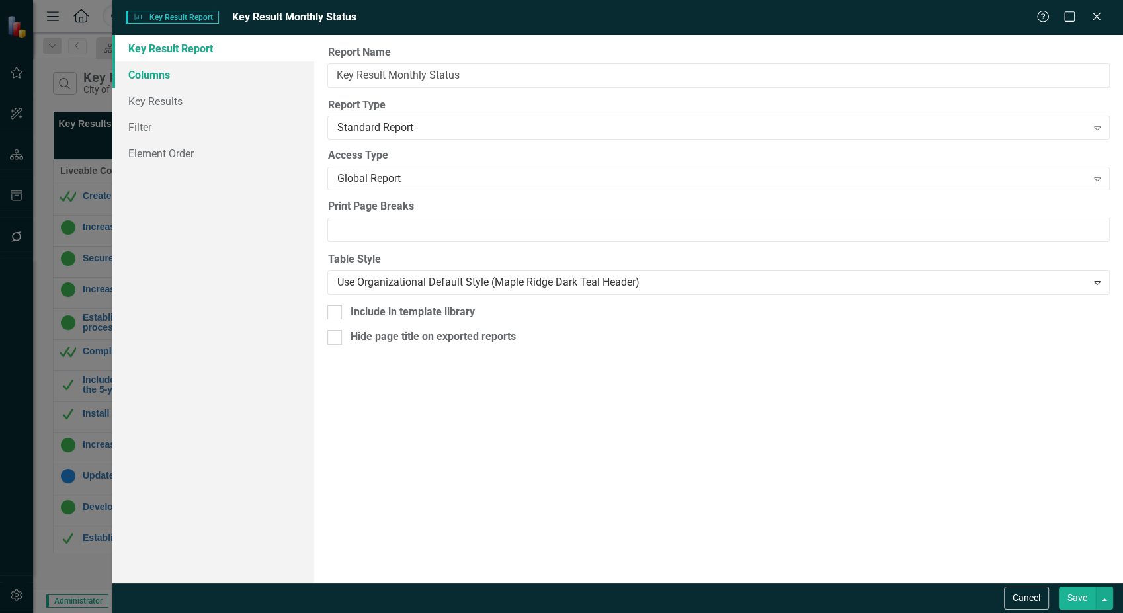
click at [188, 81] on link "Columns" at bounding box center [213, 74] width 202 height 26
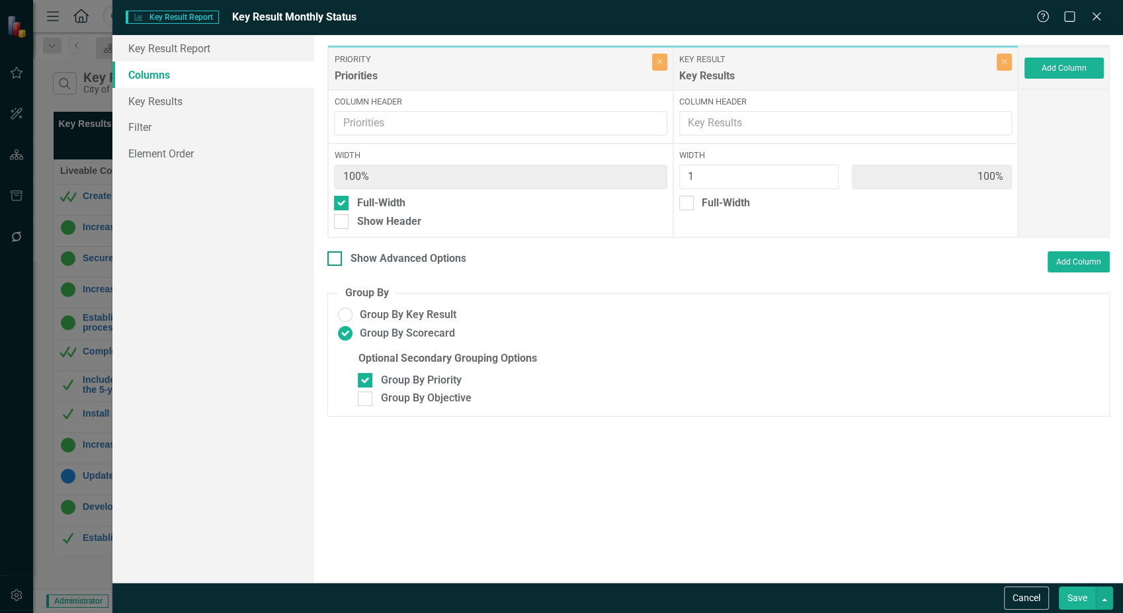
click at [362, 257] on div "Show Advanced Options" at bounding box center [408, 258] width 116 height 15
click at [336, 257] on input "Show Advanced Options" at bounding box center [331, 255] width 9 height 9
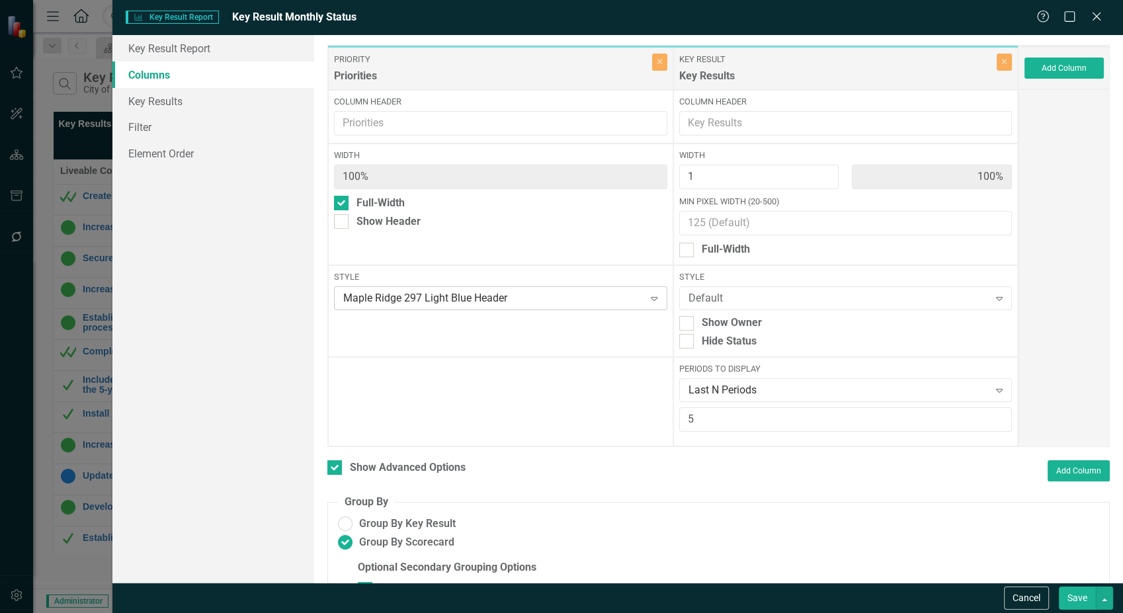
click at [397, 294] on div "Maple Ridge 297 Light Blue Header" at bounding box center [493, 298] width 300 height 15
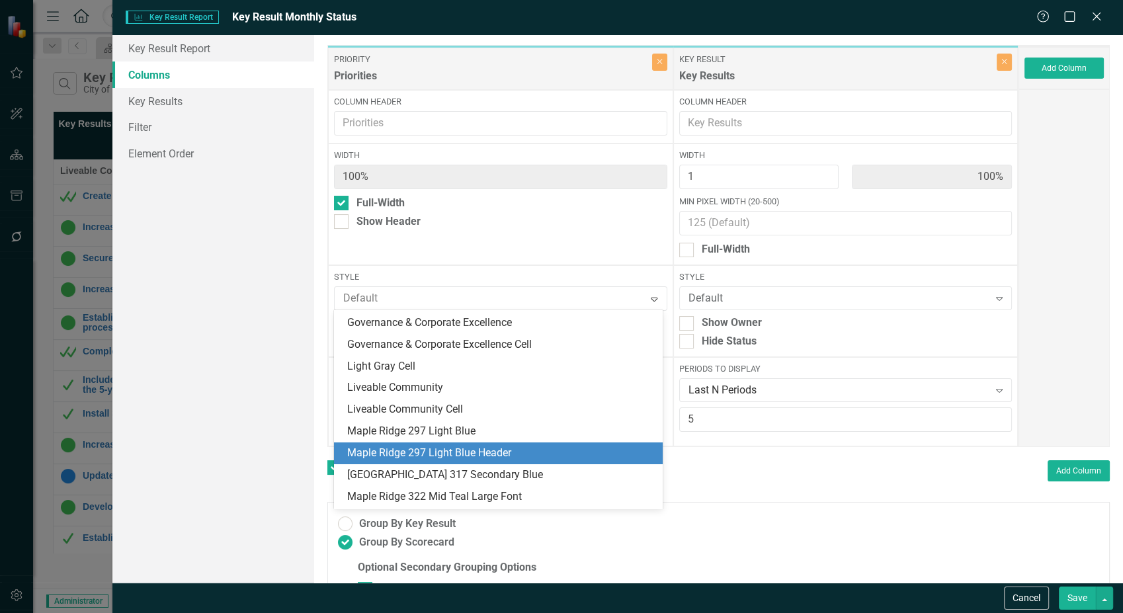
scroll to position [192, 0]
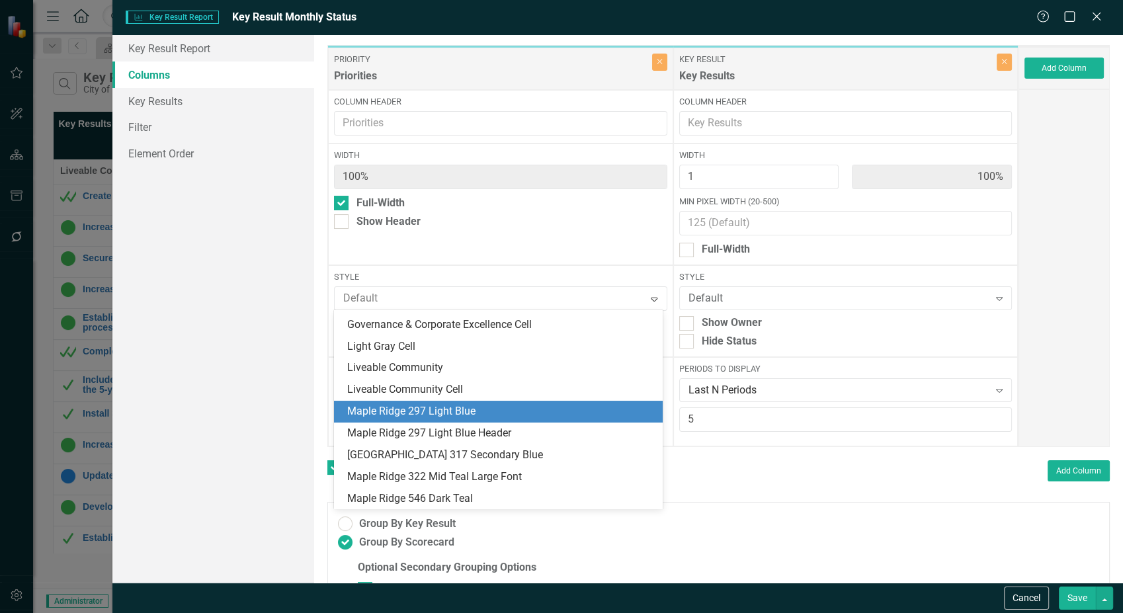
click at [434, 410] on div "Maple Ridge 297 Light Blue" at bounding box center [500, 411] width 307 height 15
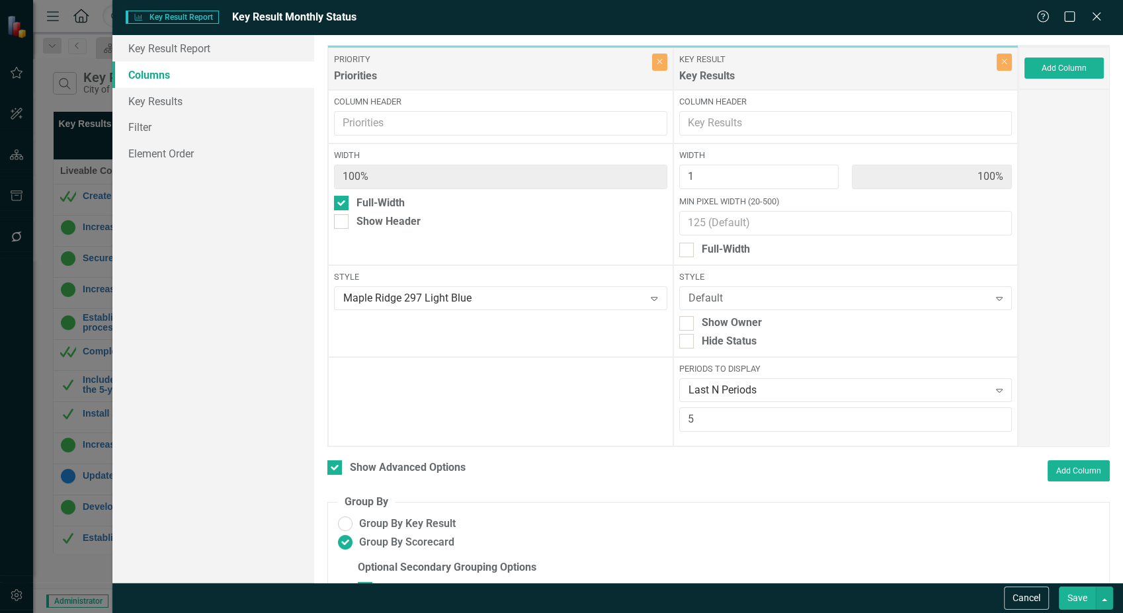
click at [1072, 597] on button "Save" at bounding box center [1077, 597] width 37 height 23
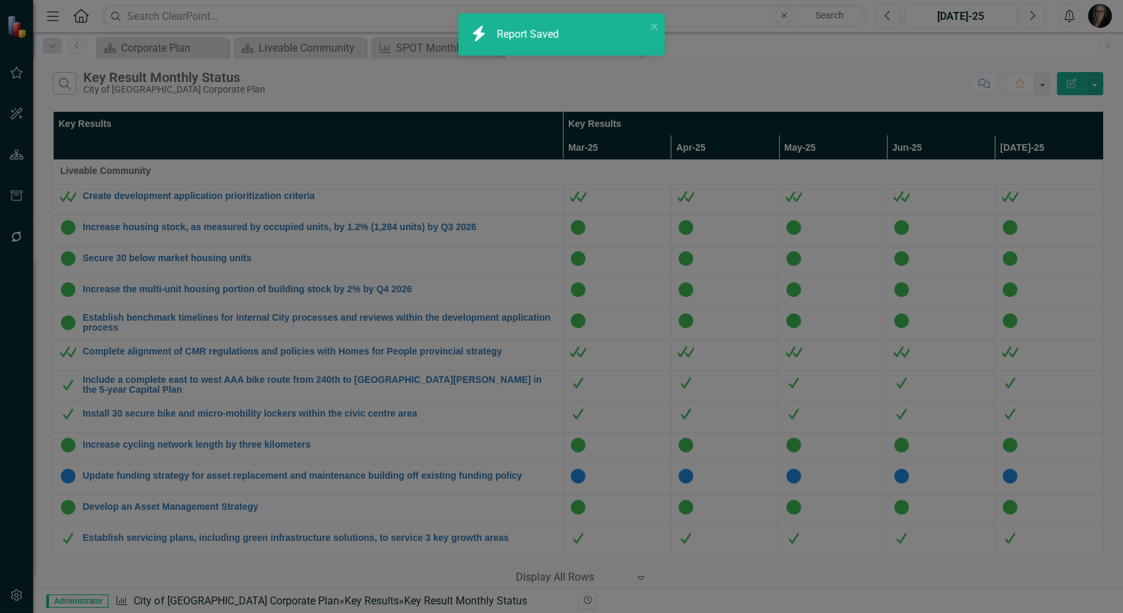
checkbox input "false"
radio input "false"
checkbox input "false"
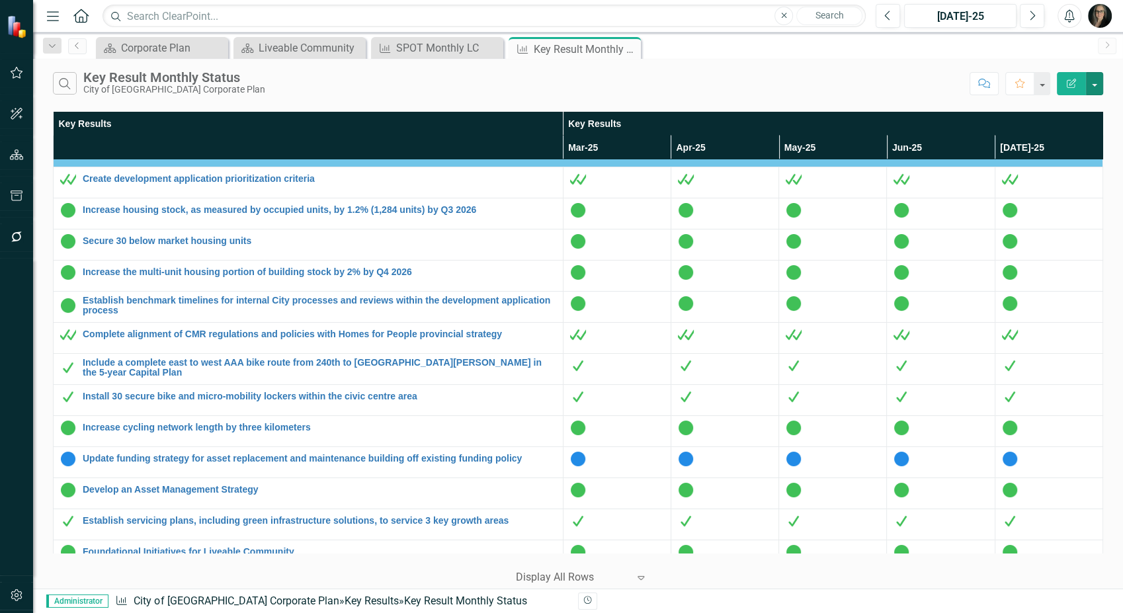
scroll to position [0, 0]
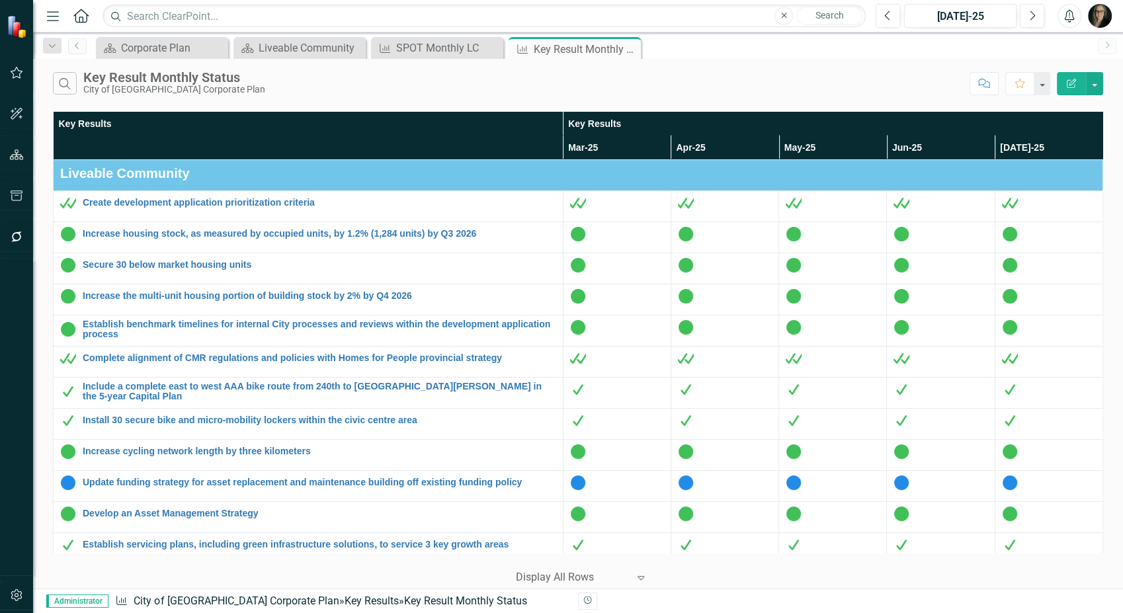
click at [387, 98] on div "Search Key Result Monthly Status City of [GEOGRAPHIC_DATA] Corporate Plan Comme…" at bounding box center [578, 80] width 1090 height 43
drag, startPoint x: 629, startPoint y: 49, endPoint x: 66, endPoint y: 28, distance: 563.7
click at [0, 0] on icon "Close" at bounding box center [0, 0] width 0 height 0
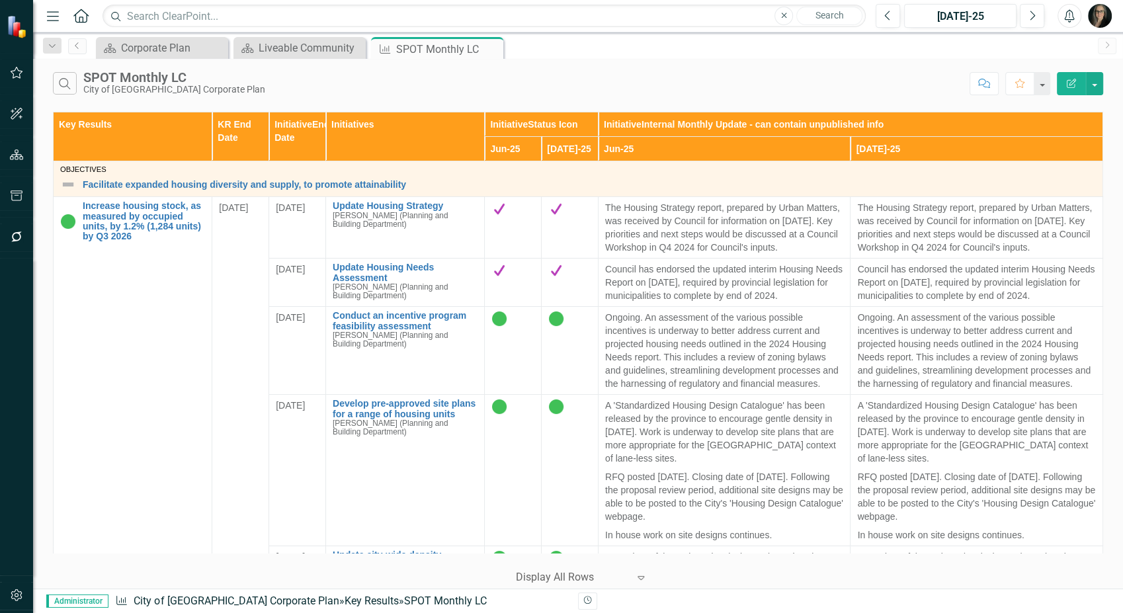
click at [48, 15] on icon "button" at bounding box center [53, 15] width 12 height 9
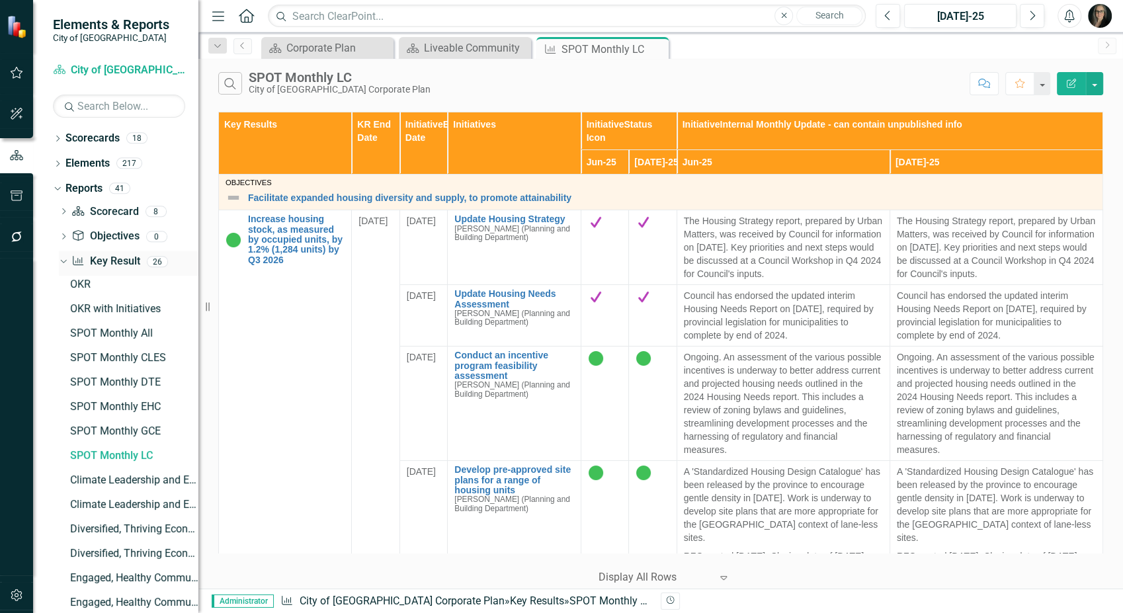
click at [108, 258] on link "Key Result Key Result" at bounding box center [105, 261] width 68 height 15
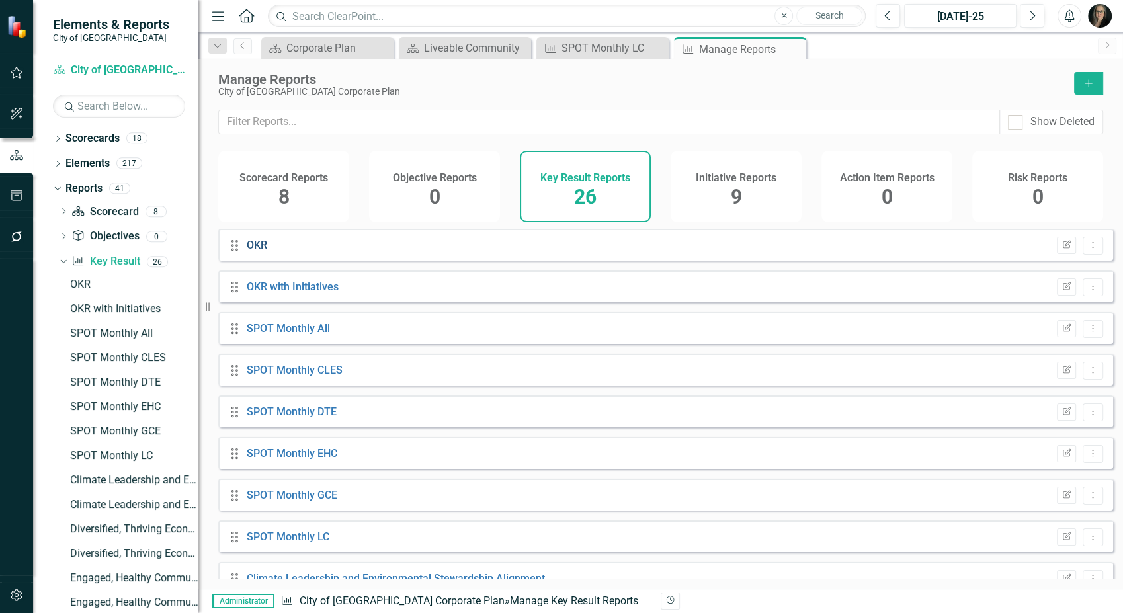
click at [261, 251] on link "OKR" at bounding box center [257, 245] width 20 height 13
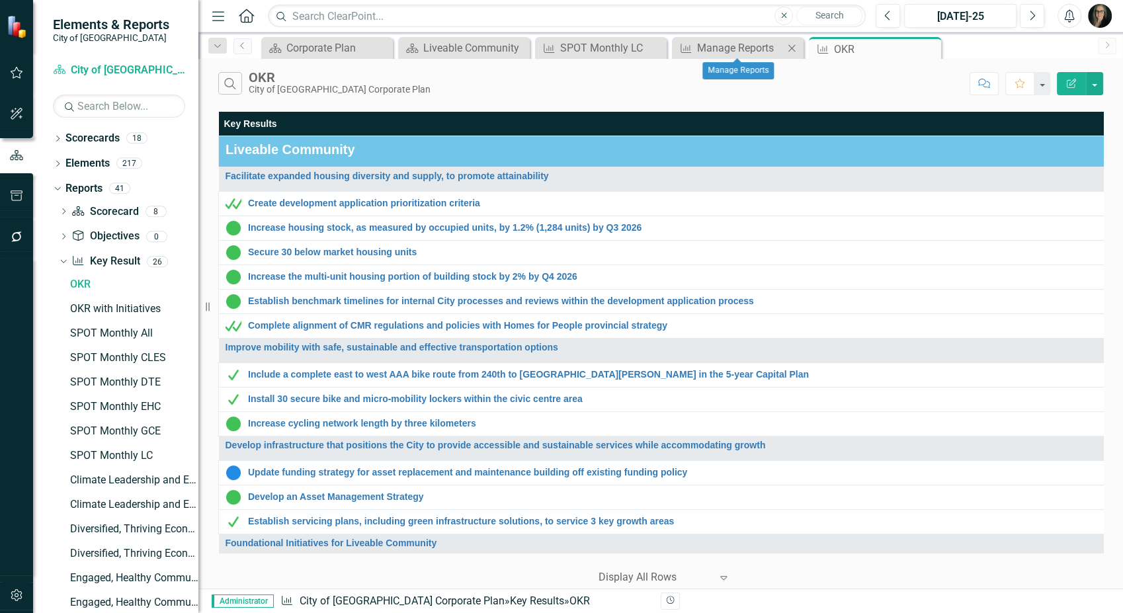
click at [791, 46] on icon "Close" at bounding box center [791, 48] width 13 height 11
click at [211, 18] on icon "Menu" at bounding box center [218, 16] width 17 height 14
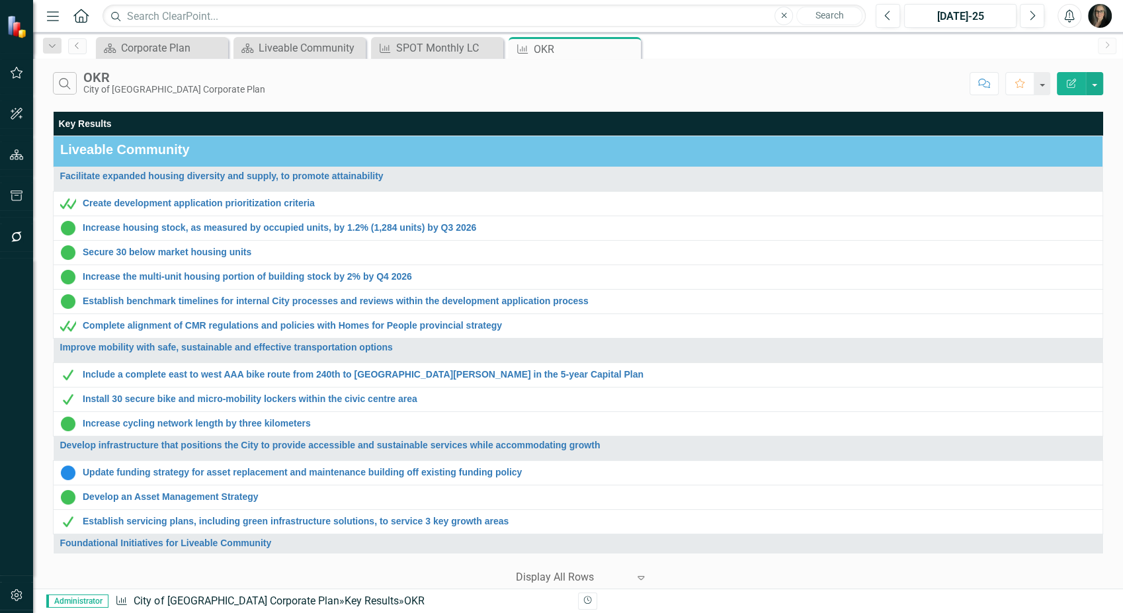
click at [56, 15] on icon "button" at bounding box center [53, 15] width 12 height 9
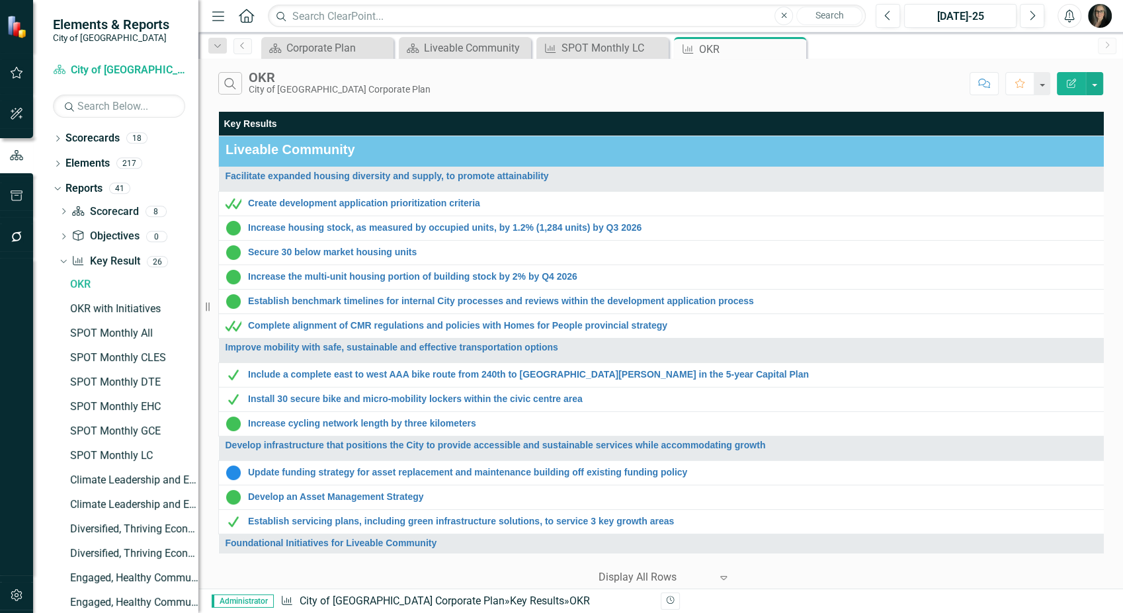
click at [212, 13] on icon "Menu" at bounding box center [218, 16] width 17 height 14
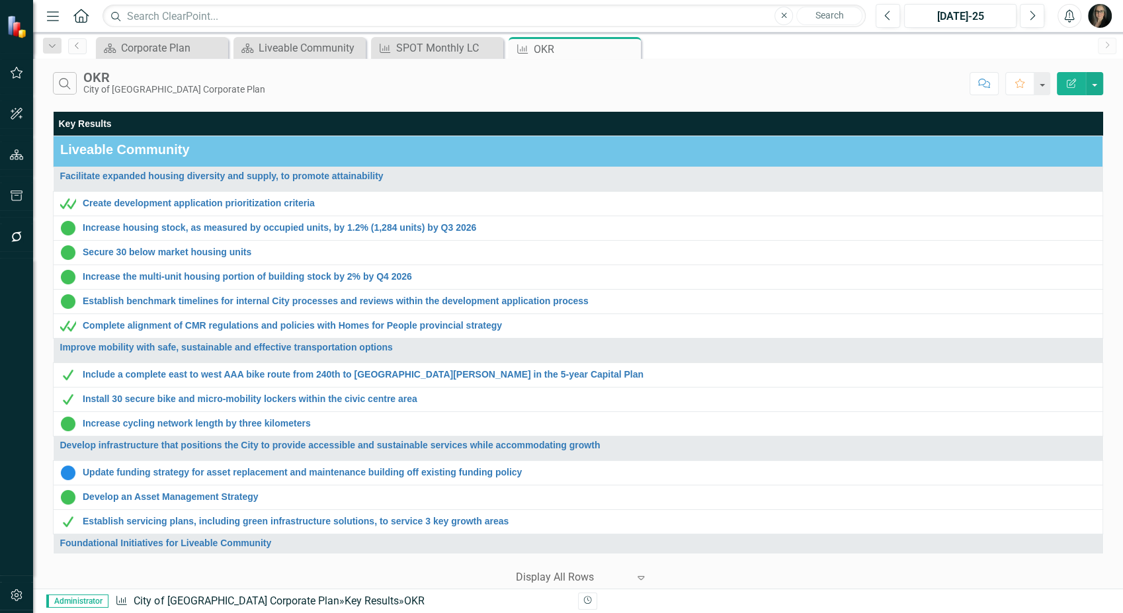
click at [460, 87] on div "Search OKR City of [GEOGRAPHIC_DATA] Corporate Plan" at bounding box center [508, 83] width 910 height 22
click at [428, 50] on div "SPOT Monthly LC" at bounding box center [439, 48] width 87 height 17
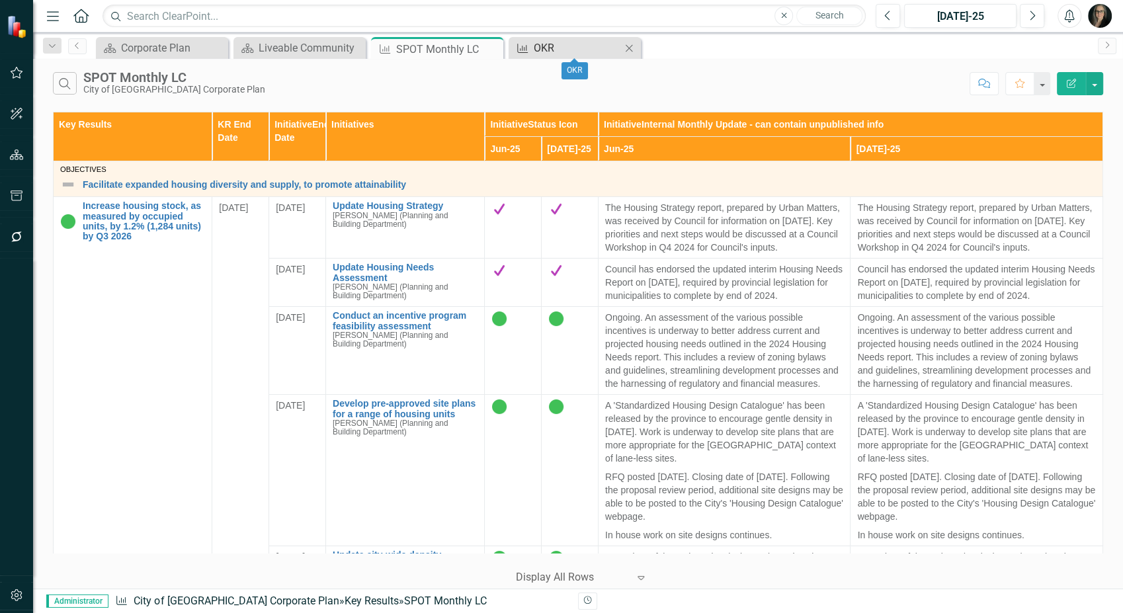
click at [581, 45] on div "OKR" at bounding box center [577, 48] width 87 height 17
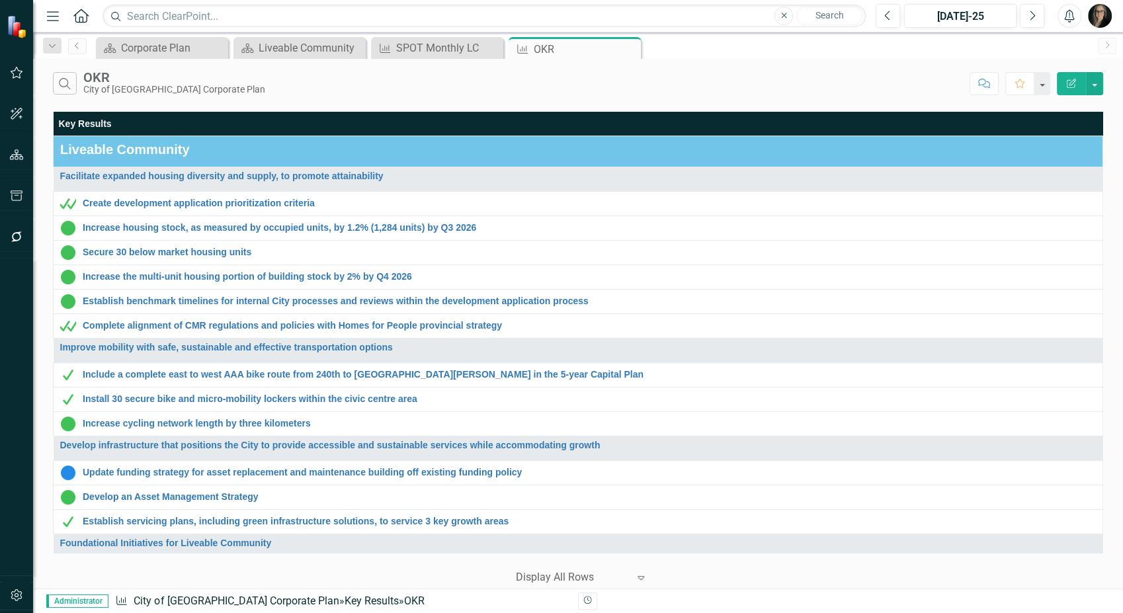
click at [460, 94] on div "Search OKR City of [GEOGRAPHIC_DATA] Corporate Plan" at bounding box center [508, 83] width 910 height 22
click at [418, 44] on div "SPOT Monthly LC" at bounding box center [439, 48] width 87 height 17
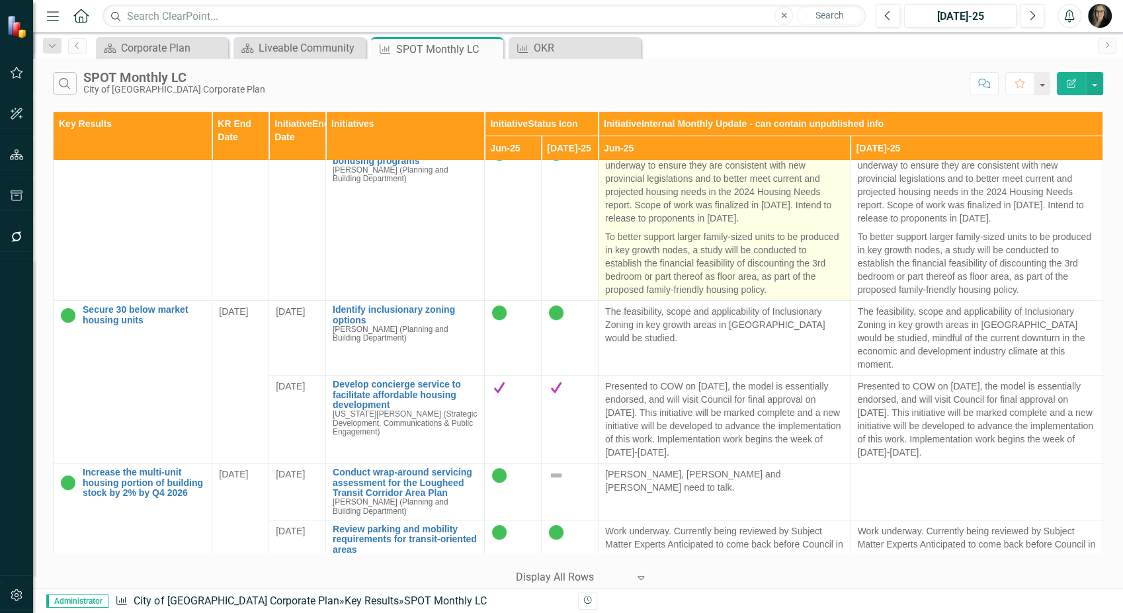
scroll to position [440, 0]
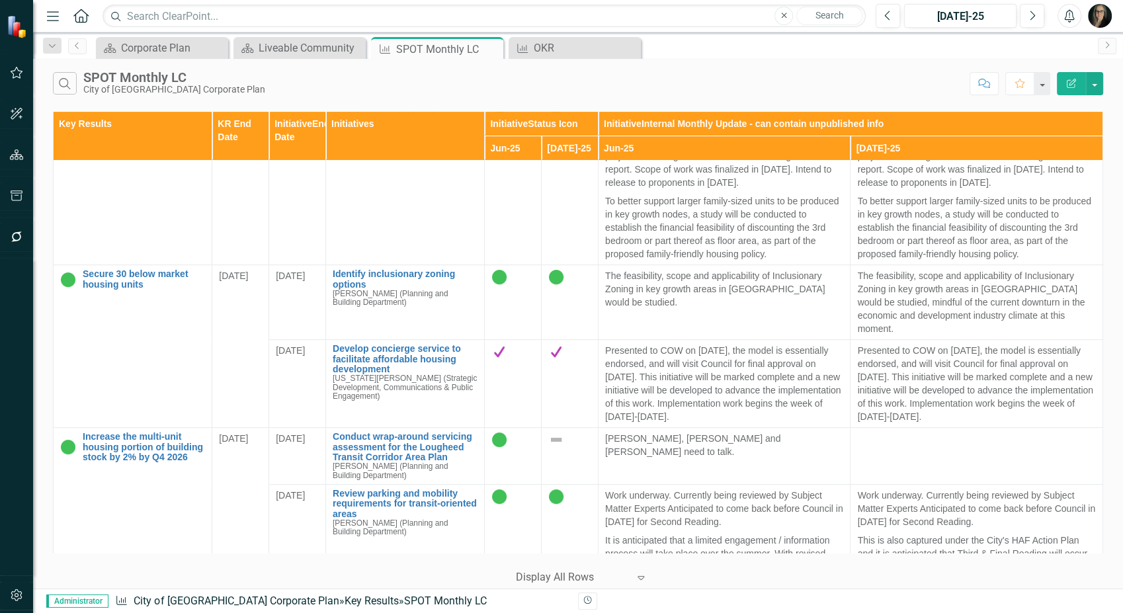
click at [59, 19] on icon "Menu" at bounding box center [52, 16] width 17 height 14
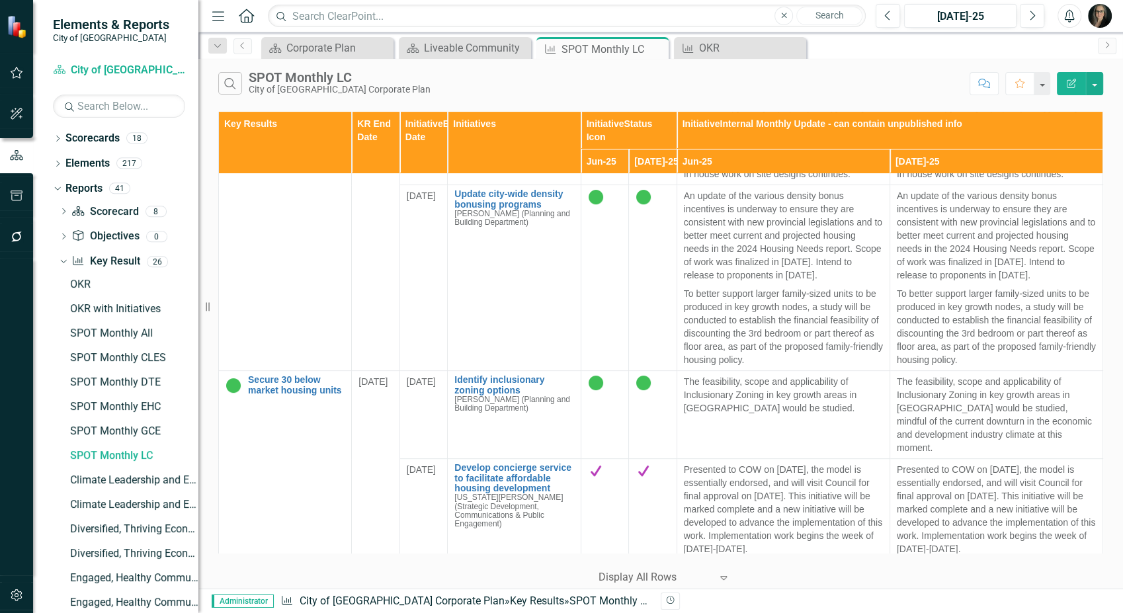
click at [15, 593] on icon "button" at bounding box center [16, 595] width 11 height 12
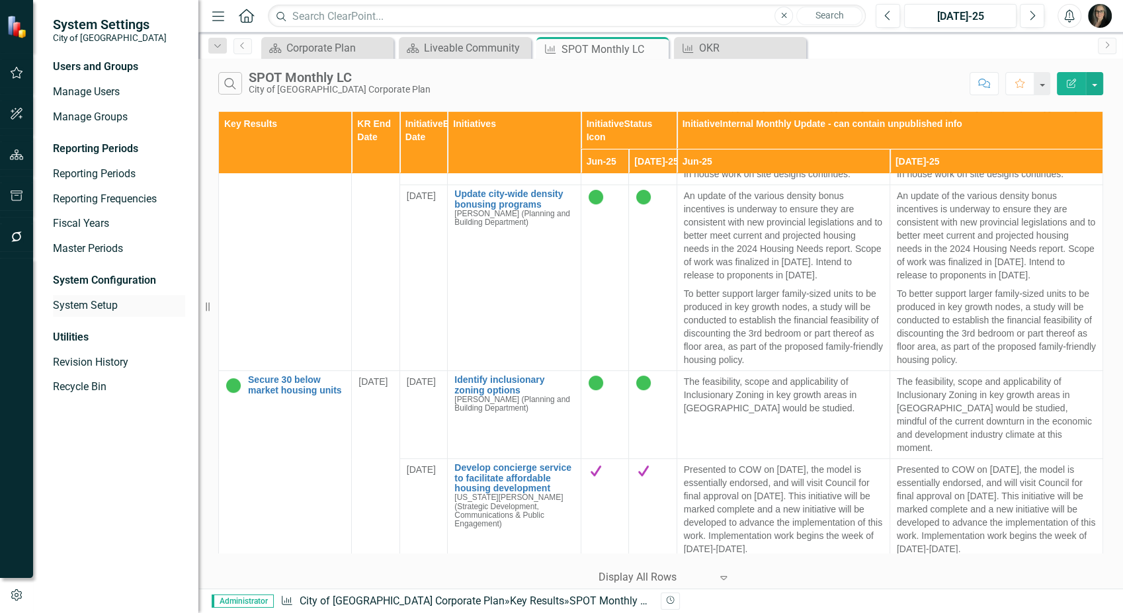
click at [97, 309] on link "System Setup" at bounding box center [119, 305] width 132 height 15
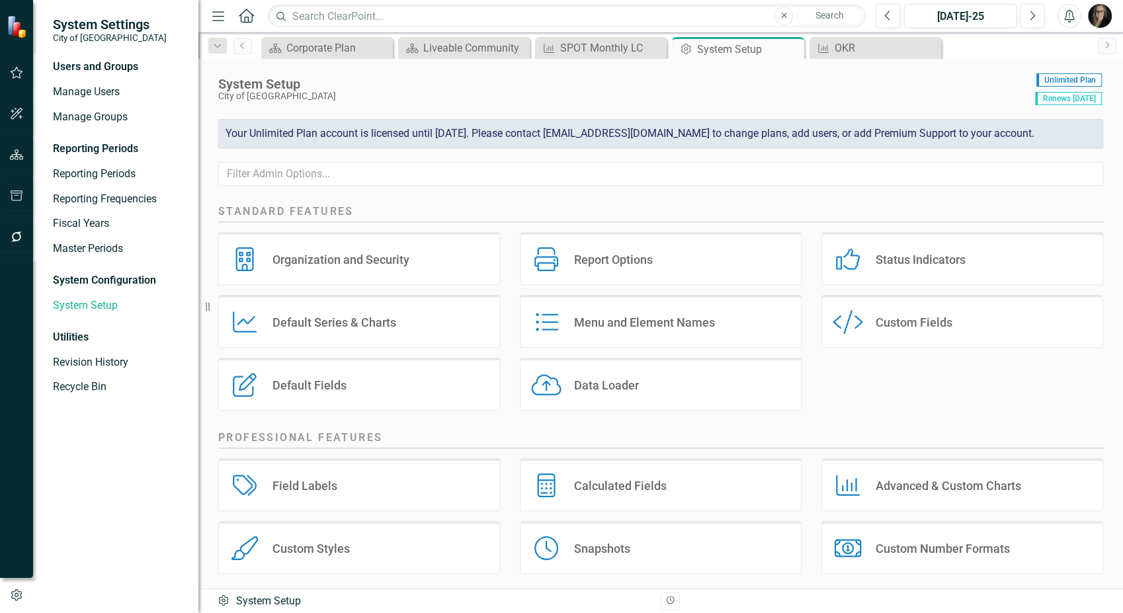
click at [877, 378] on div "Organization and Security Organization and Security Report Options Report Optio…" at bounding box center [660, 326] width 905 height 188
click at [343, 380] on div "Default Fields" at bounding box center [309, 385] width 74 height 15
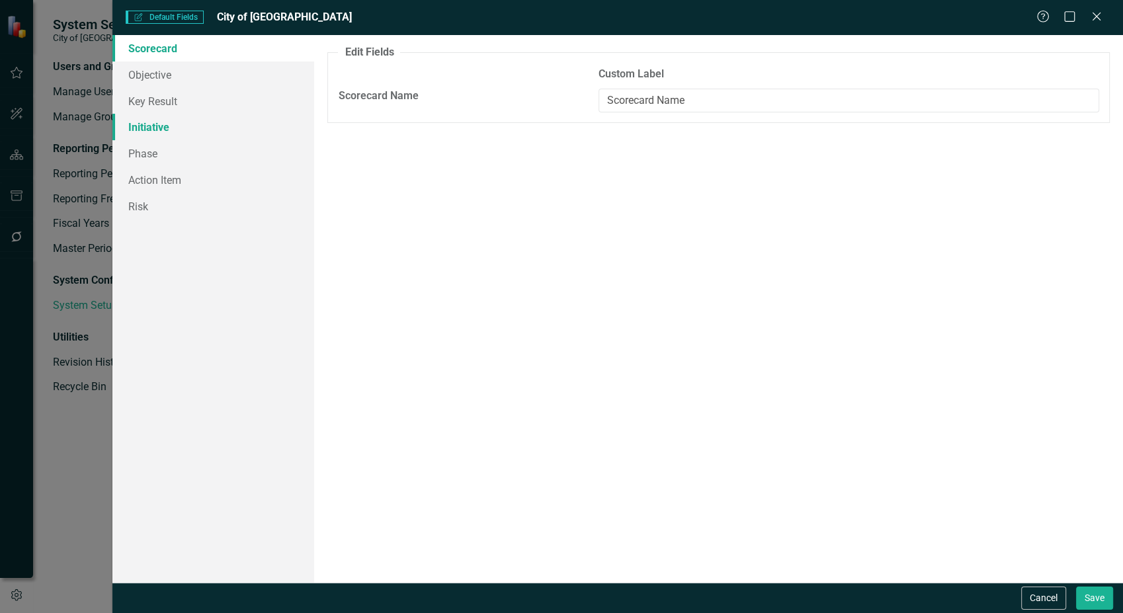
click at [184, 124] on link "Initiative" at bounding box center [213, 127] width 202 height 26
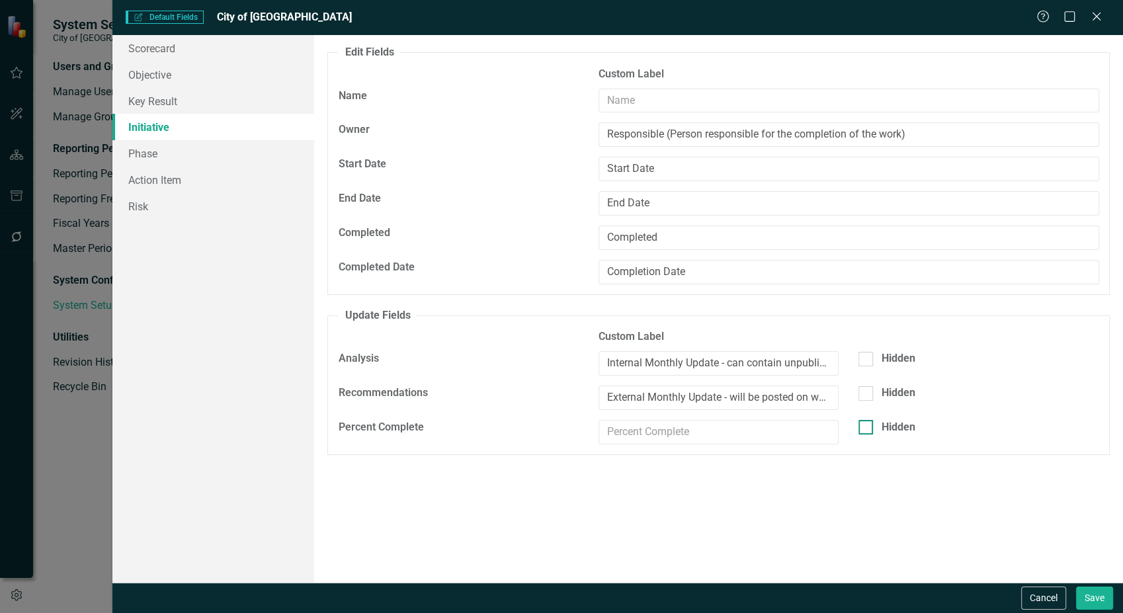
click at [868, 427] on div at bounding box center [865, 427] width 15 height 15
click at [867, 427] on input "Hidden" at bounding box center [862, 424] width 9 height 9
click at [868, 427] on div at bounding box center [865, 427] width 15 height 15
click at [867, 427] on input "Hidden" at bounding box center [862, 424] width 9 height 9
checkbox input "false"
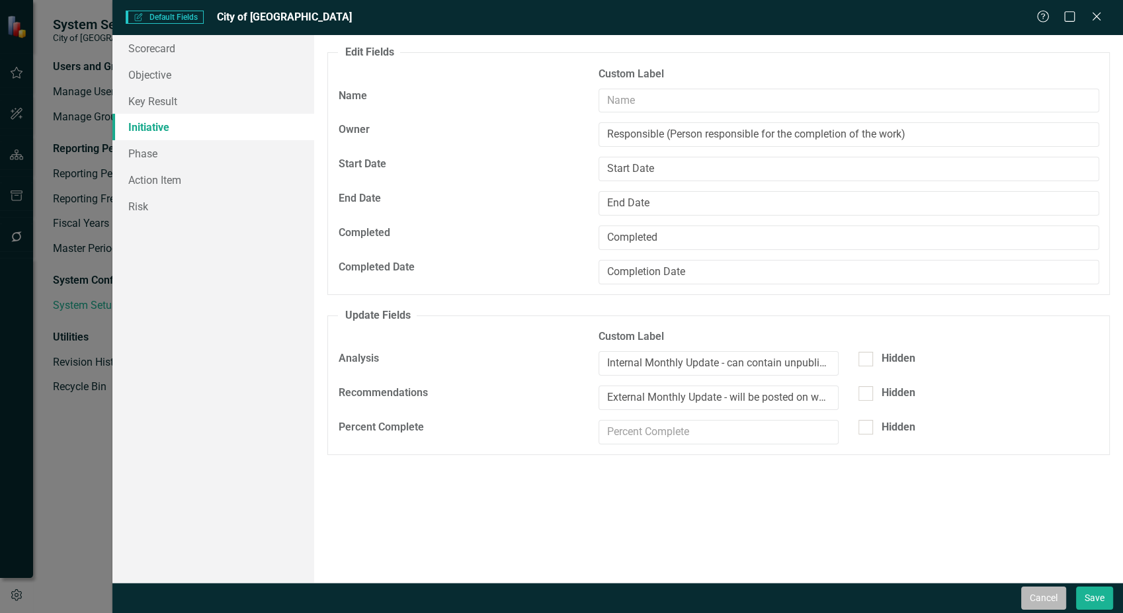
click at [1037, 600] on button "Cancel" at bounding box center [1043, 597] width 45 height 23
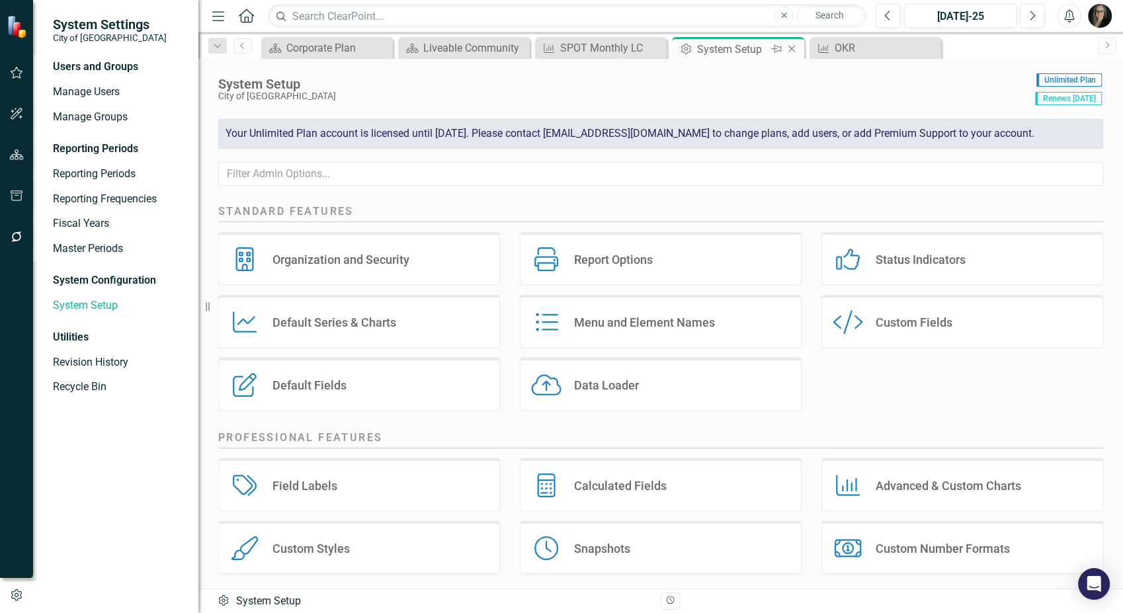
click at [788, 46] on icon "Close" at bounding box center [791, 49] width 13 height 11
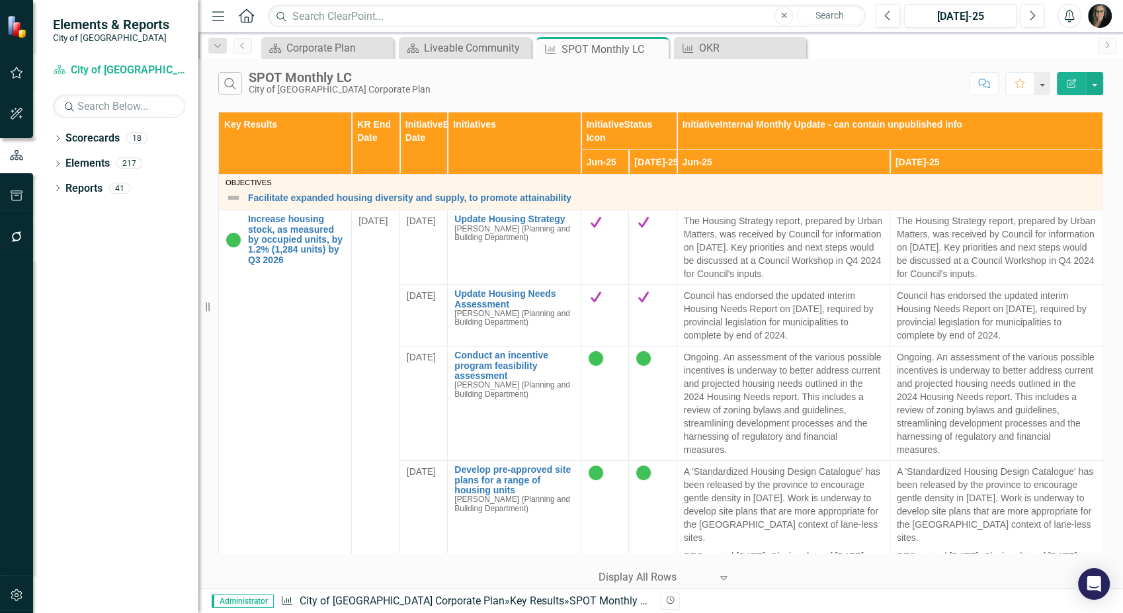
click at [590, 80] on div "Search SPOT Monthly LC City of [GEOGRAPHIC_DATA] Corporate Plan" at bounding box center [590, 83] width 745 height 22
click at [445, 44] on div "Liveable Community" at bounding box center [467, 48] width 87 height 17
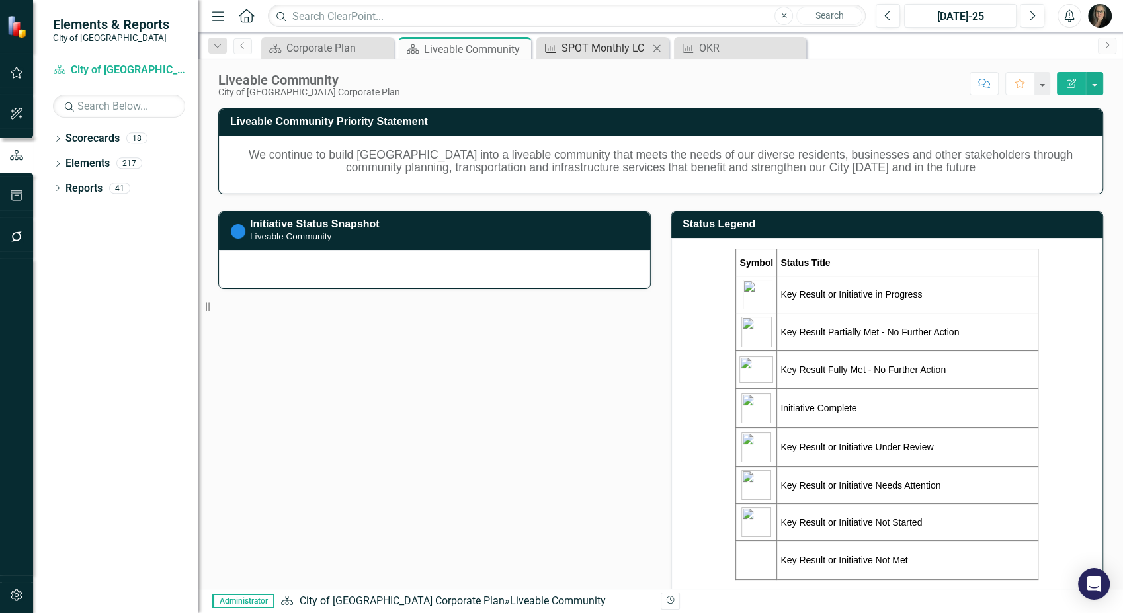
click at [608, 51] on div "SPOT Monthly LC" at bounding box center [604, 48] width 87 height 17
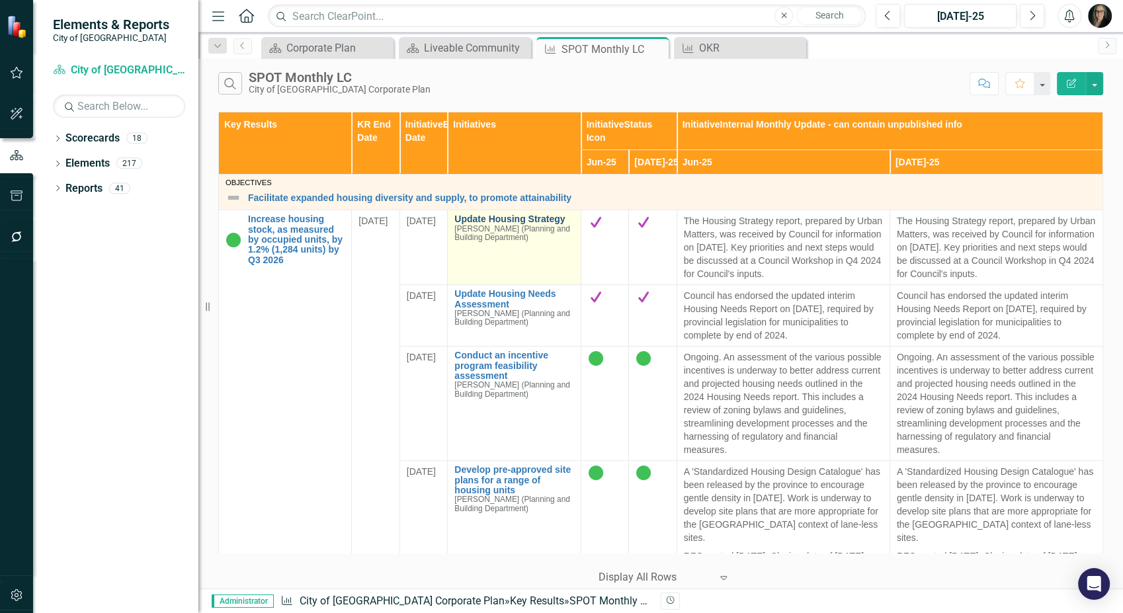
click at [476, 221] on link "Update Housing Strategy" at bounding box center [513, 219] width 119 height 10
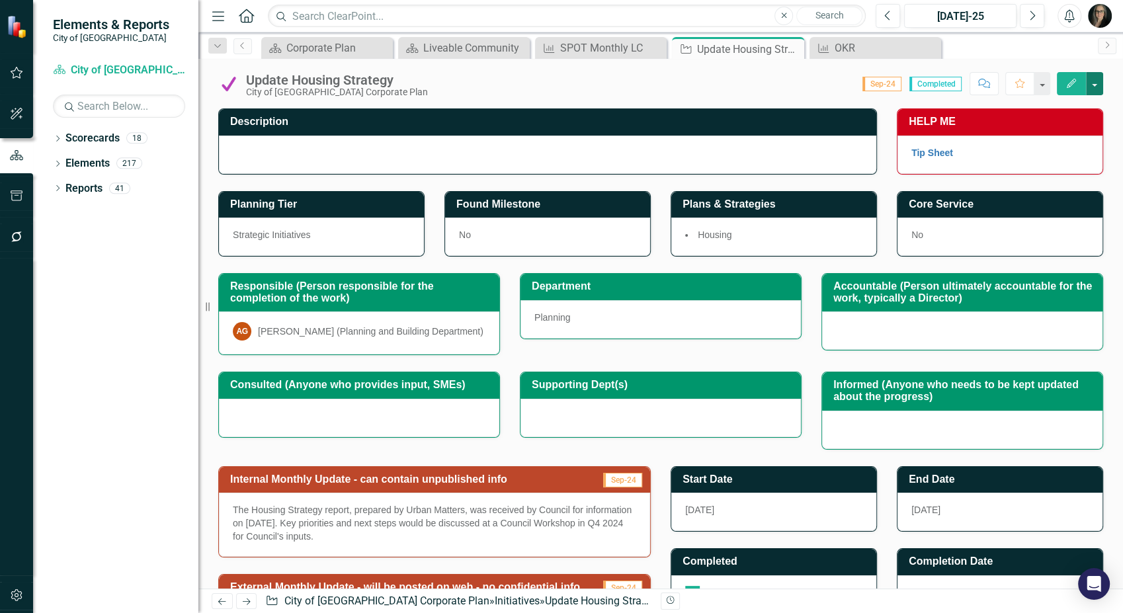
click at [1098, 81] on button "button" at bounding box center [1094, 83] width 17 height 23
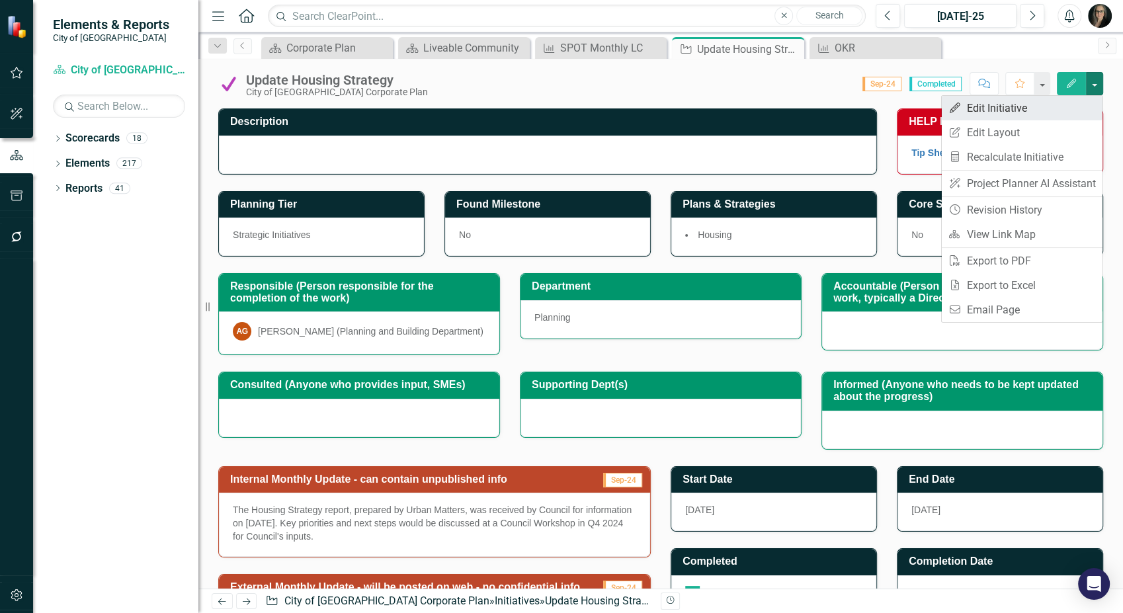
click at [1015, 113] on link "Edit Edit Initiative" at bounding box center [1022, 108] width 161 height 24
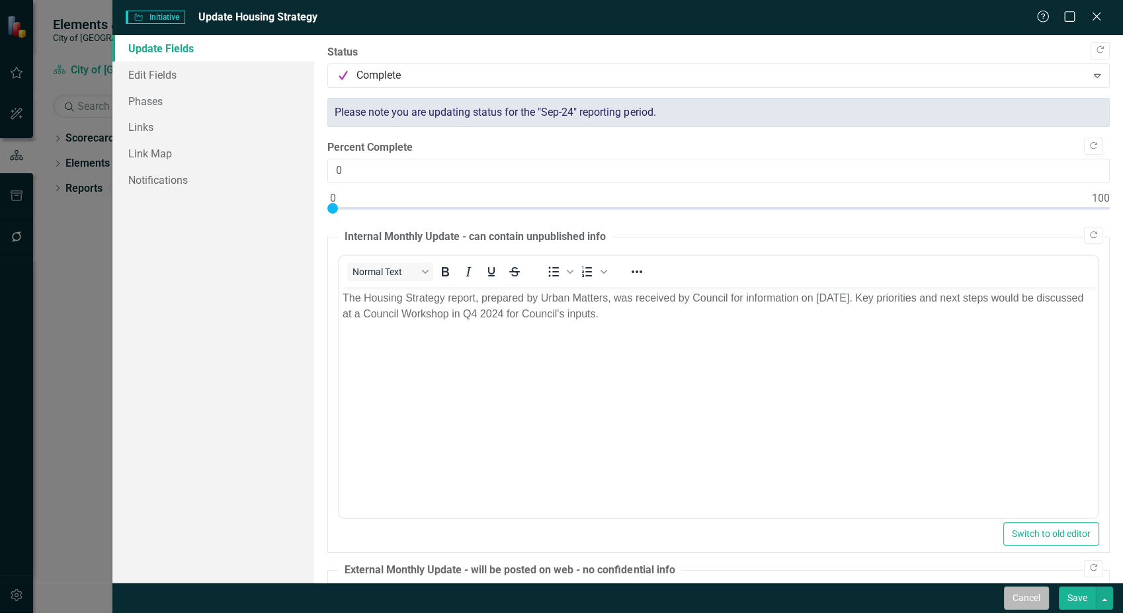
click at [1018, 594] on button "Cancel" at bounding box center [1026, 597] width 45 height 23
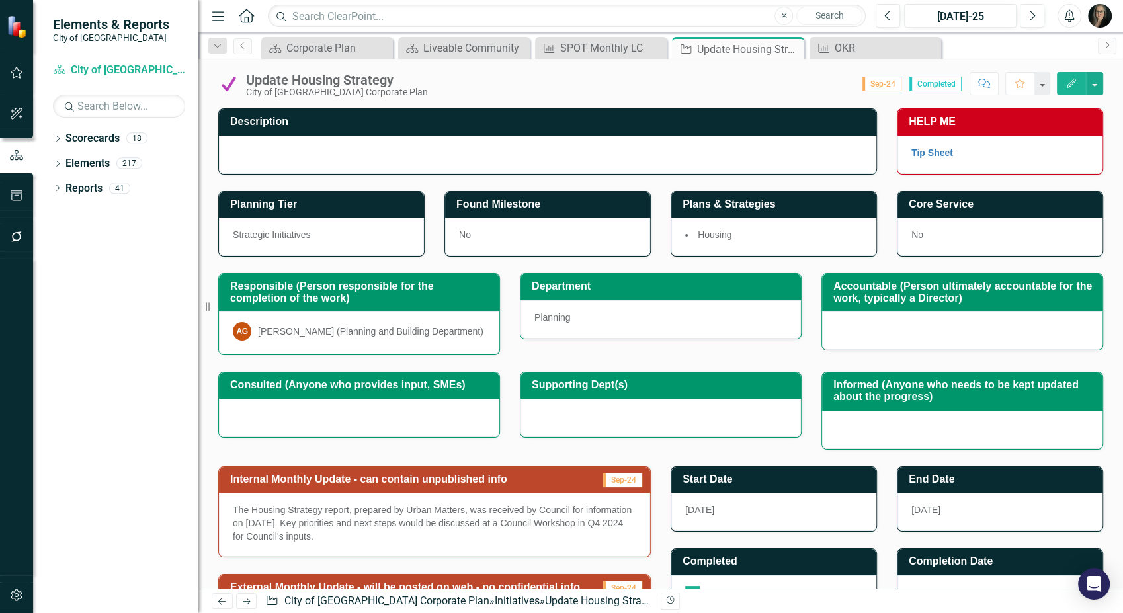
click at [722, 77] on div "Score: 0.00 Sep-24 Completed Comment Favorite Edit" at bounding box center [768, 83] width 668 height 22
click at [1092, 83] on button "button" at bounding box center [1094, 83] width 17 height 23
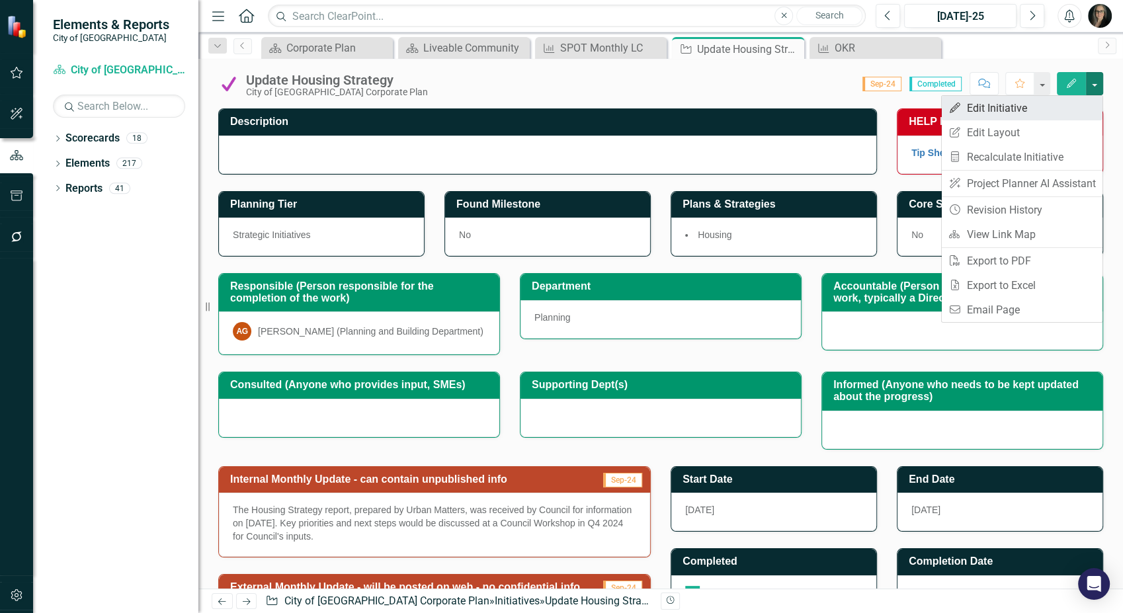
click at [1028, 103] on link "Edit Edit Initiative" at bounding box center [1022, 108] width 161 height 24
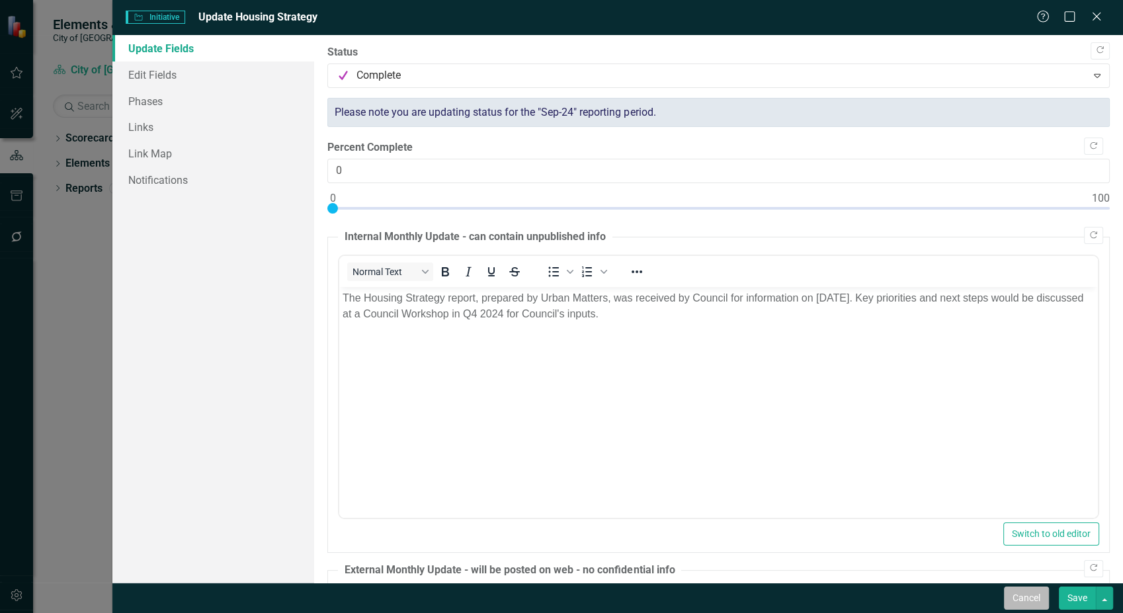
click at [1013, 597] on button "Cancel" at bounding box center [1026, 597] width 45 height 23
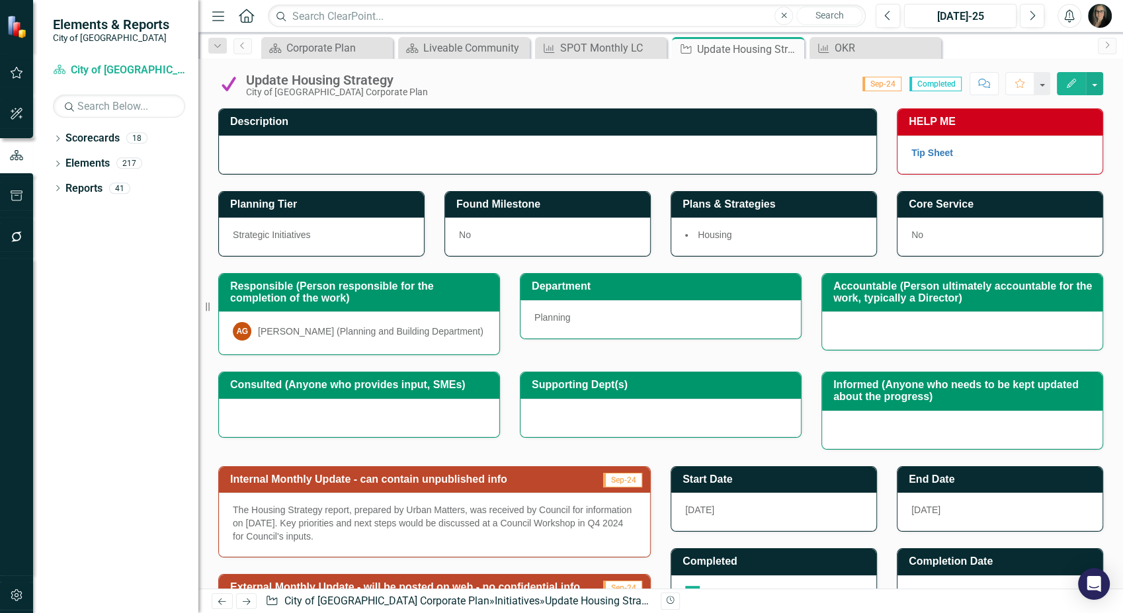
click at [740, 72] on div "Score: 0.00 Sep-24 Completed Comment Favorite Edit" at bounding box center [768, 83] width 668 height 22
click at [1033, 15] on icon "button" at bounding box center [1032, 15] width 5 height 9
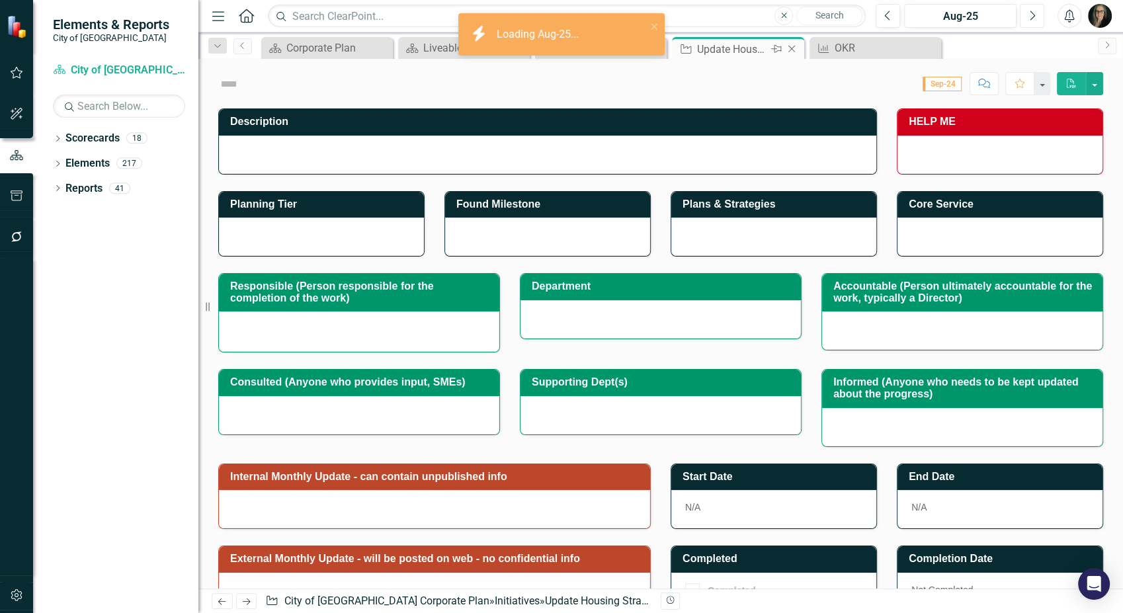
checkbox input "true"
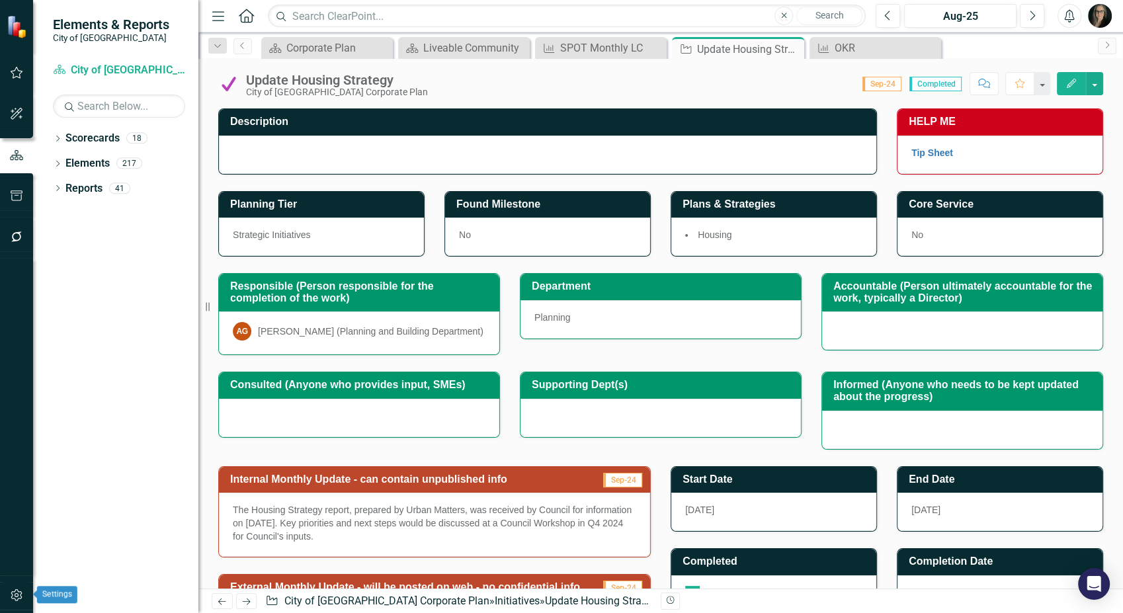
click at [11, 602] on button "button" at bounding box center [17, 596] width 30 height 28
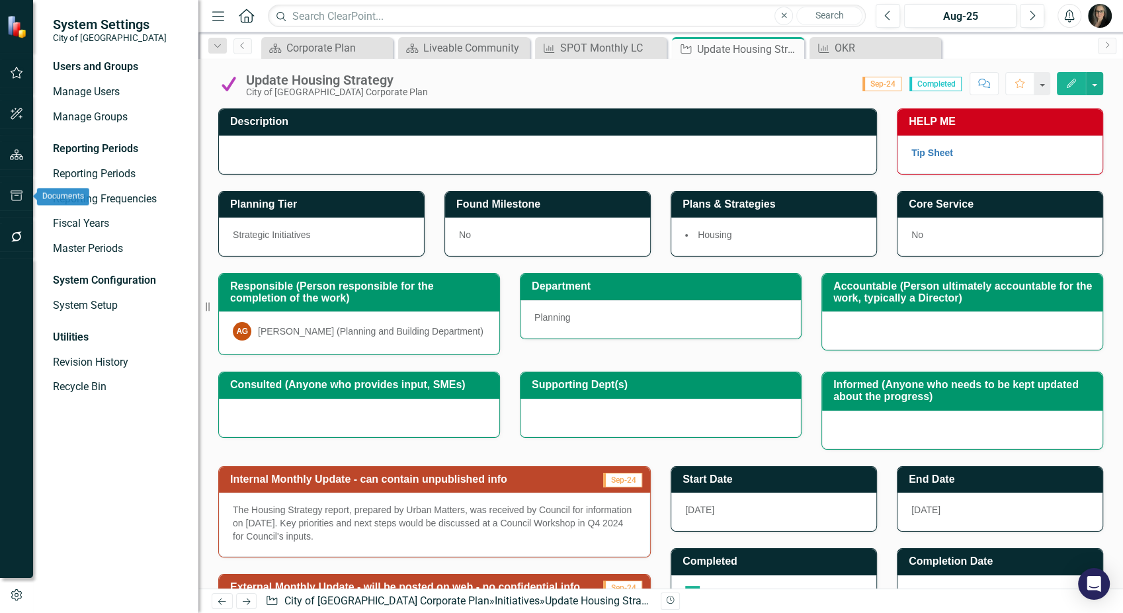
click at [19, 189] on button "button" at bounding box center [17, 196] width 30 height 28
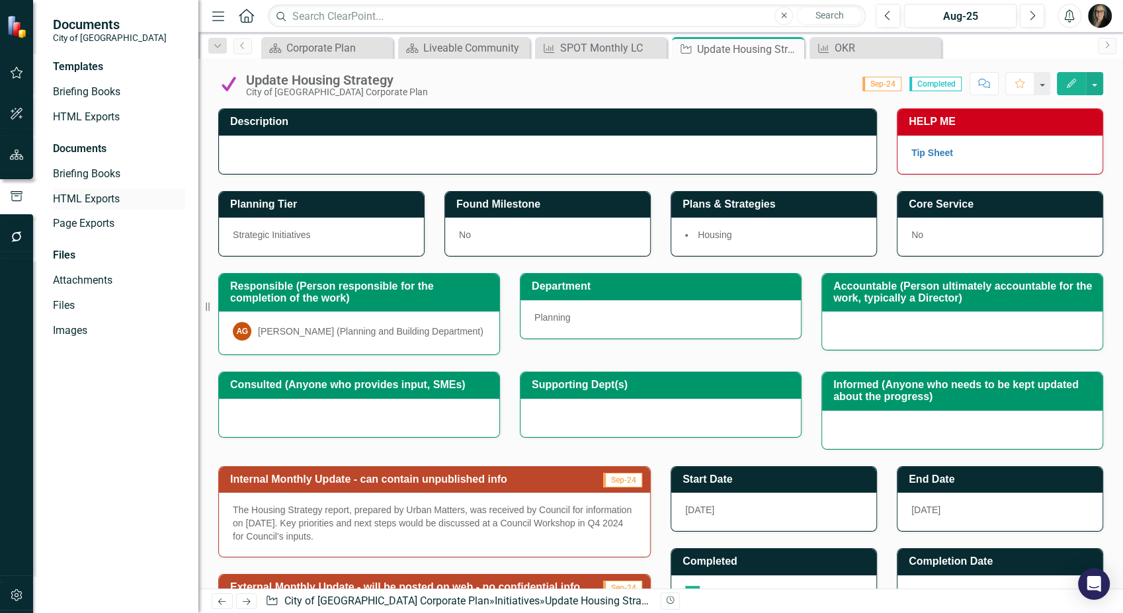
click at [102, 201] on link "HTML Exports" at bounding box center [119, 199] width 132 height 15
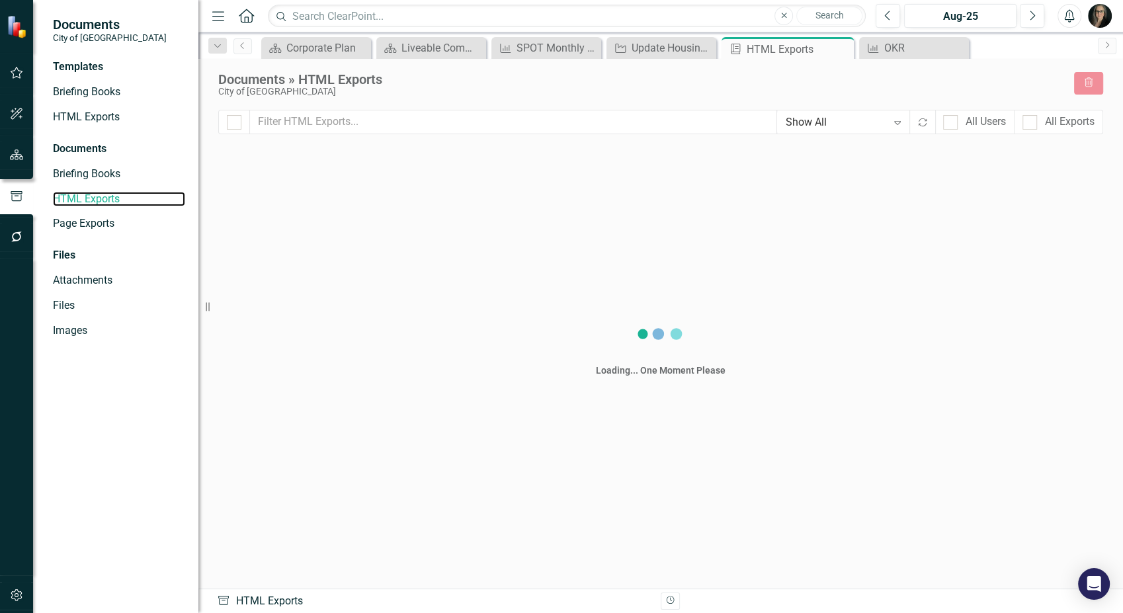
checkbox input "false"
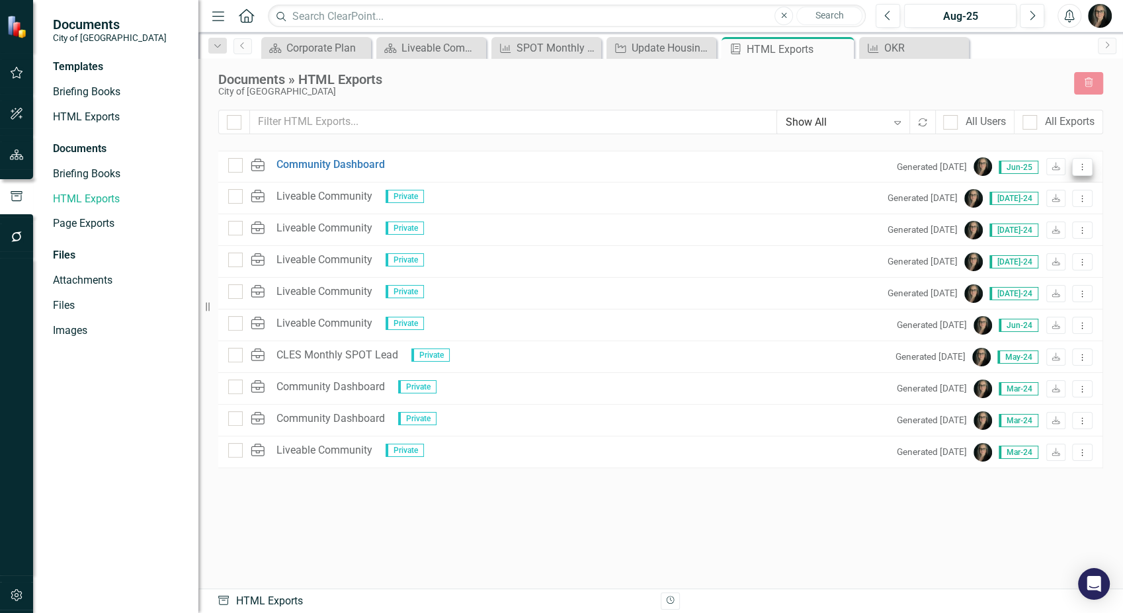
click at [1084, 169] on icon "Dropdown Menu" at bounding box center [1081, 167] width 11 height 9
click at [368, 156] on div "HTML Community Dashboard Generated [DATE] Jun-25 Download Dropdown Menu" at bounding box center [660, 167] width 885 height 32
click at [362, 165] on link "Community Dashboard" at bounding box center [330, 164] width 108 height 15
click at [638, 98] on div "Documents » HTML Exports City of Maple Ridge Trash" at bounding box center [660, 91] width 885 height 38
click at [1084, 167] on icon "Dropdown Menu" at bounding box center [1081, 167] width 11 height 9
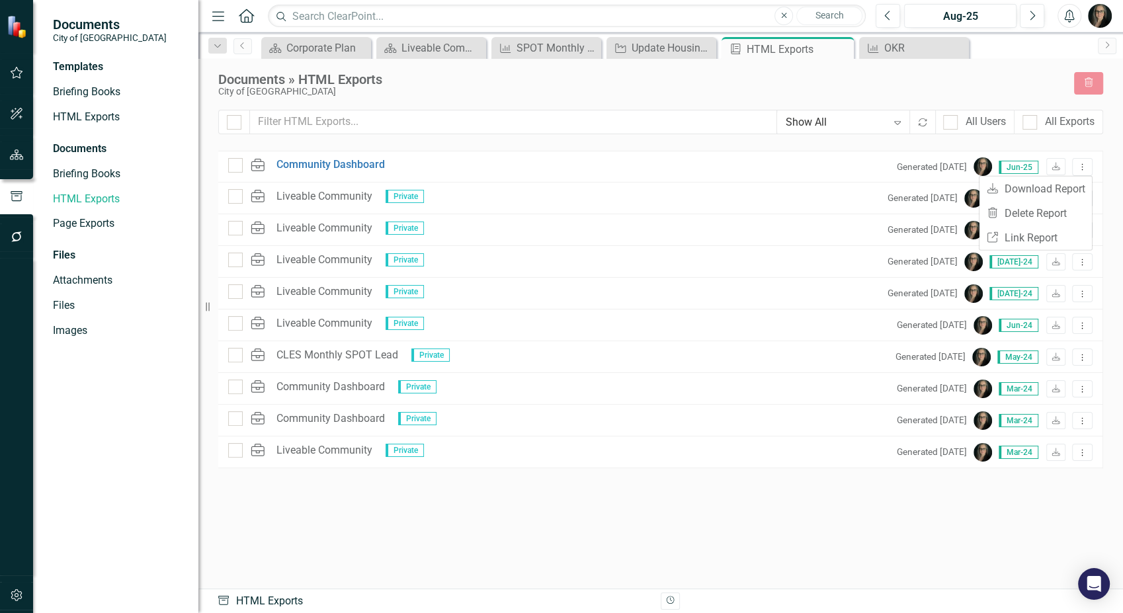
click at [597, 146] on div "Show All Expand Recalculate All Users All Exports HTML Community Dashboard Gene…" at bounding box center [660, 342] width 885 height 465
click at [101, 110] on link "HTML Exports" at bounding box center [119, 117] width 132 height 15
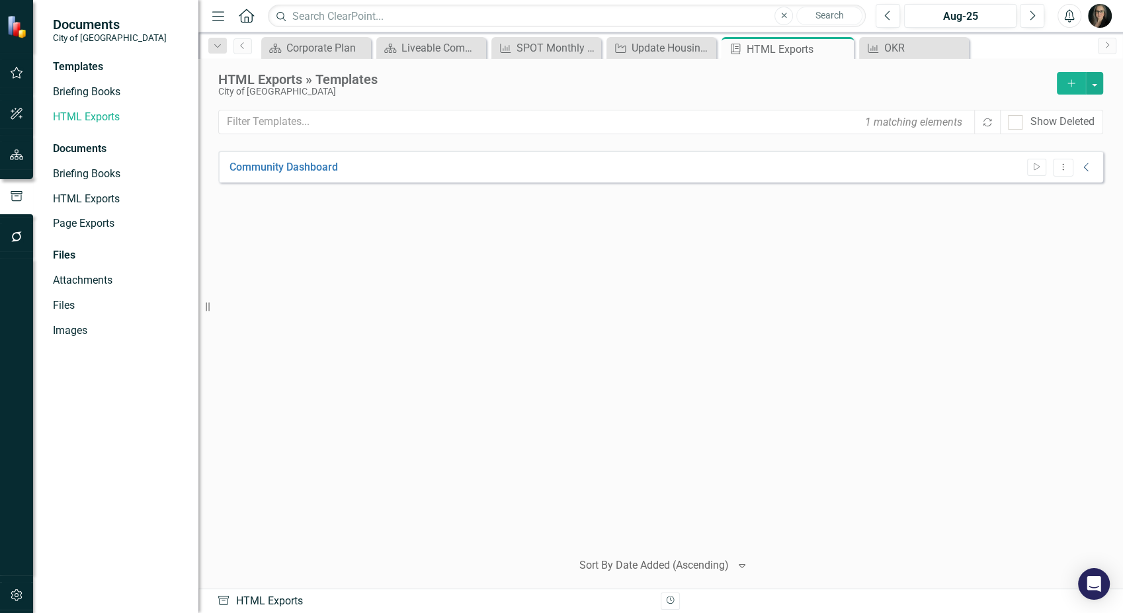
click at [1089, 172] on icon "Collapse" at bounding box center [1086, 167] width 13 height 11
click at [333, 198] on link "Community Dashboard" at bounding box center [311, 196] width 108 height 15
click at [563, 270] on div "Community Dashboard Start Dropdown Menu Expanded HTML Community Dashboard Gener…" at bounding box center [660, 345] width 885 height 388
click at [99, 193] on link "HTML Exports" at bounding box center [119, 199] width 132 height 15
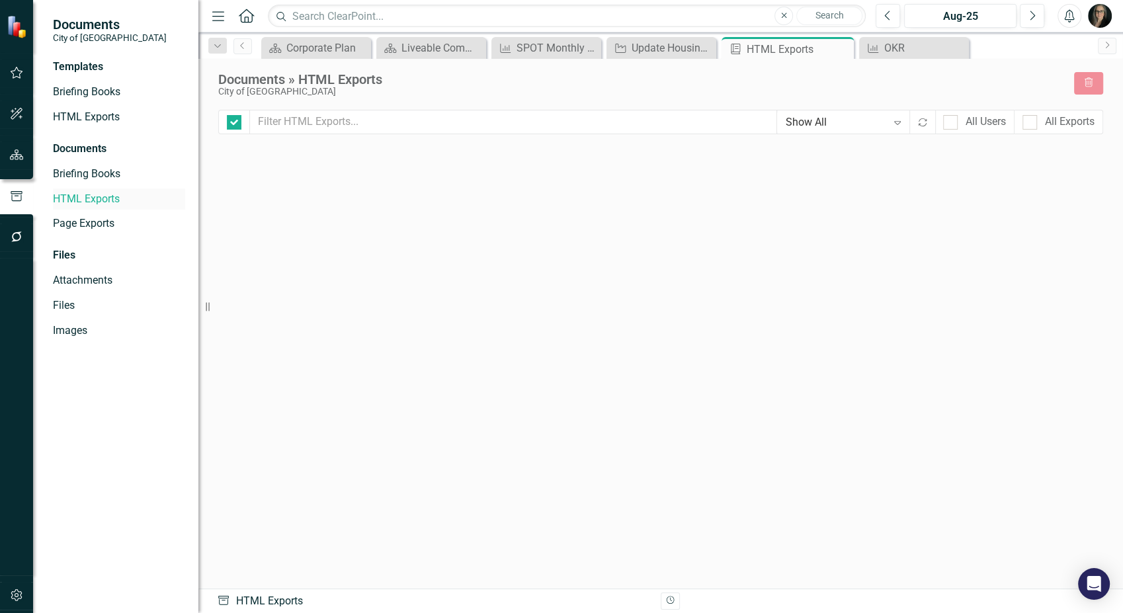
checkbox input "false"
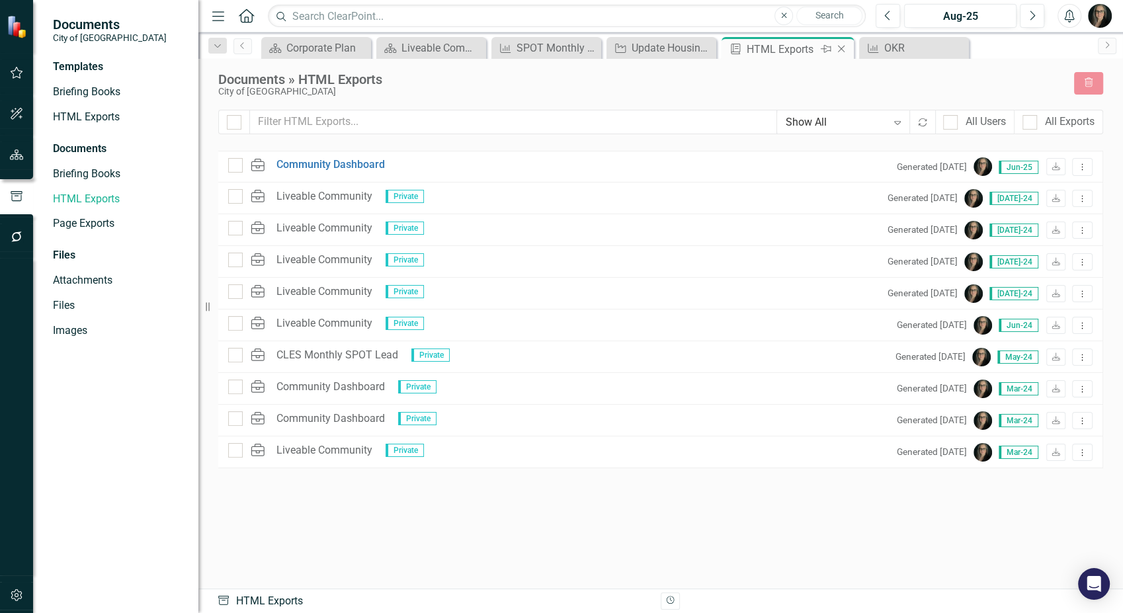
click at [841, 47] on icon "Close" at bounding box center [840, 49] width 13 height 11
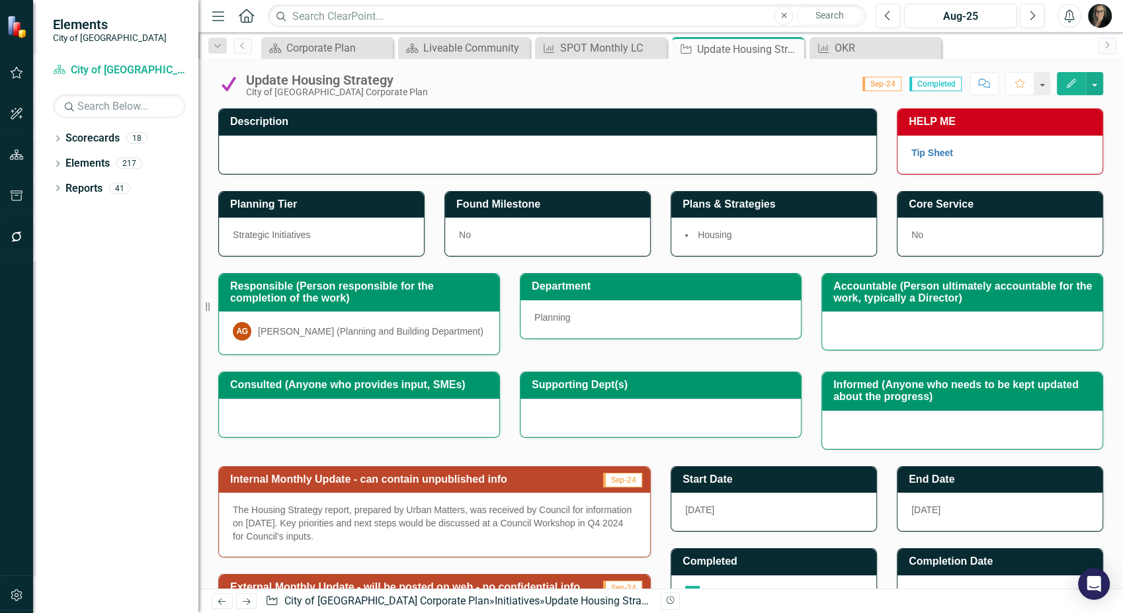
click at [746, 79] on div "Score: 0.00 Sep-24 Completed Comment Favorite Edit" at bounding box center [768, 83] width 668 height 22
click at [788, 48] on icon "Close" at bounding box center [791, 49] width 13 height 11
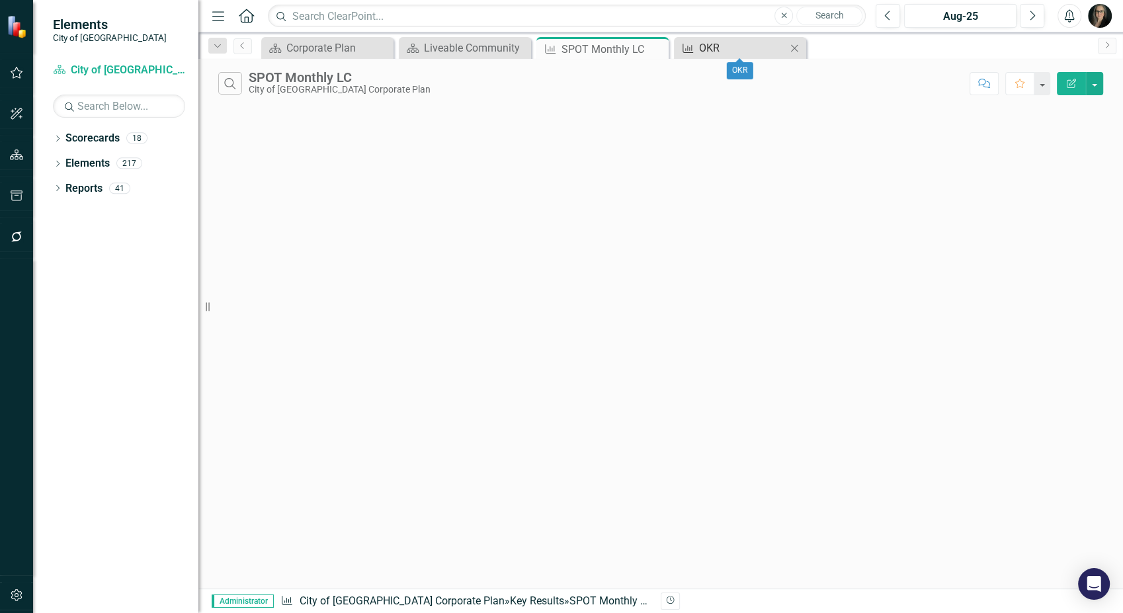
click at [728, 41] on div "OKR" at bounding box center [742, 48] width 87 height 17
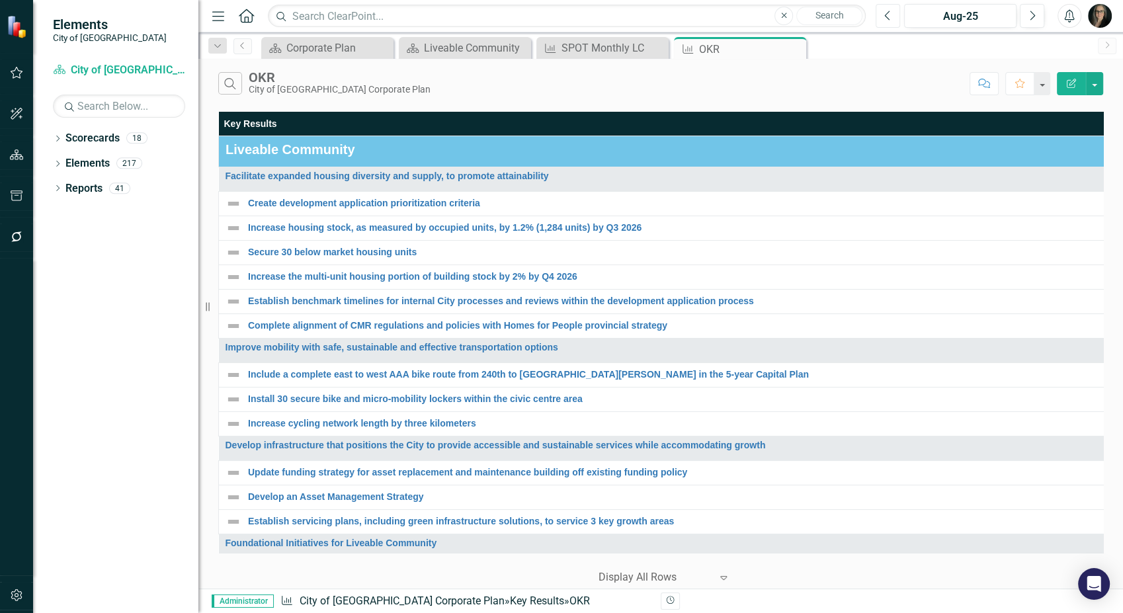
click at [889, 17] on icon "Previous" at bounding box center [887, 16] width 7 height 12
click at [655, 87] on div "Search OKR City of [GEOGRAPHIC_DATA] Corporate Plan" at bounding box center [590, 83] width 745 height 22
click at [446, 85] on div "Search OKR City of [GEOGRAPHIC_DATA] Corporate Plan" at bounding box center [590, 83] width 745 height 22
click at [218, 15] on icon "button" at bounding box center [218, 15] width 12 height 9
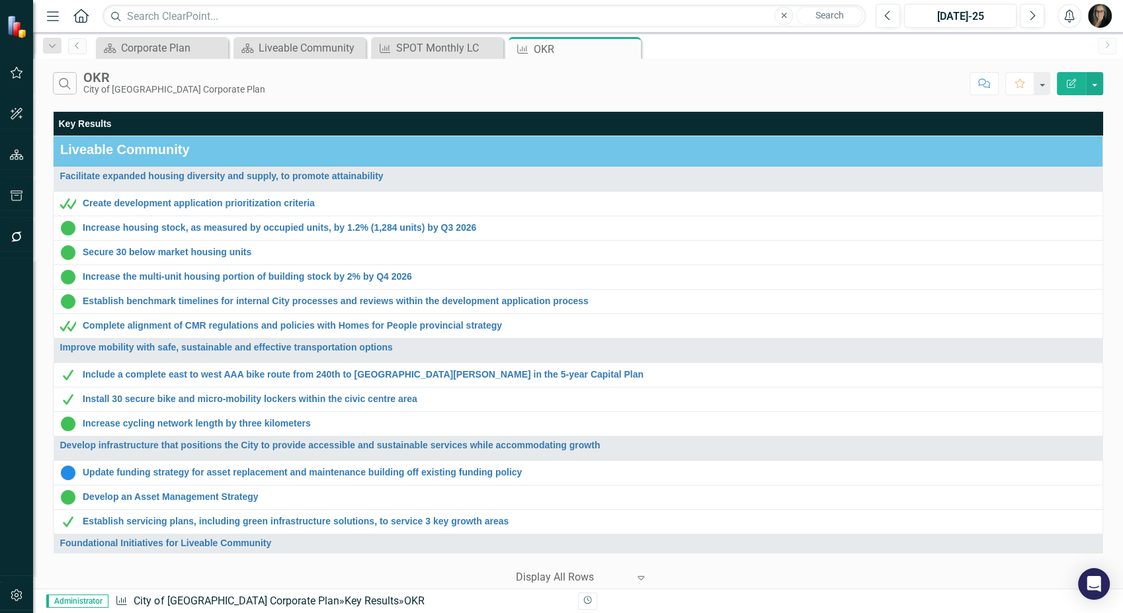
click at [55, 16] on icon "Menu" at bounding box center [52, 16] width 17 height 14
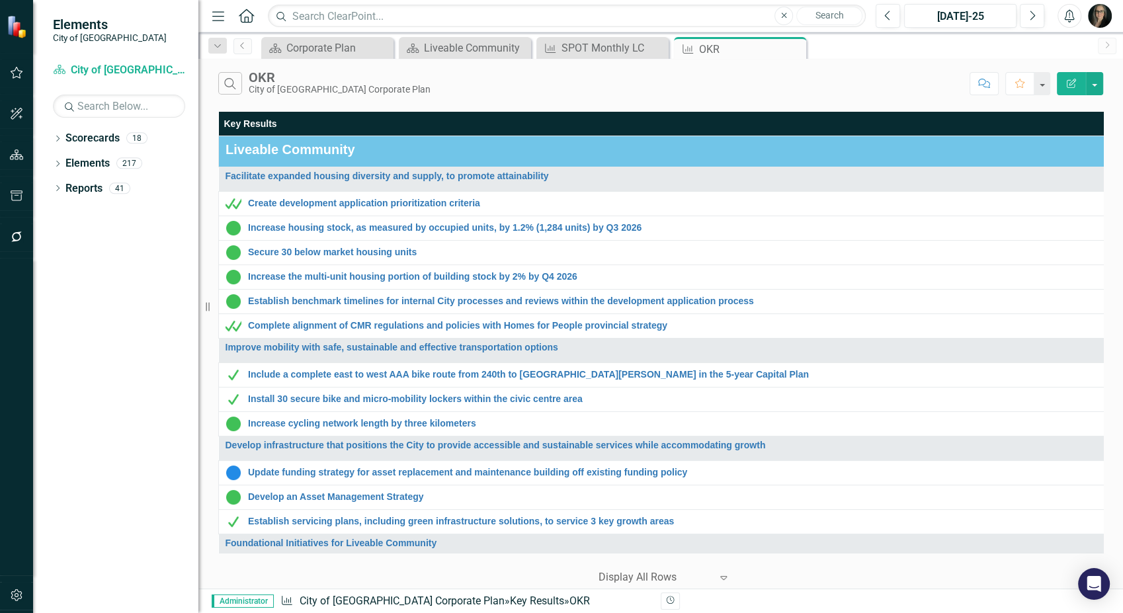
click at [493, 83] on div "Search OKR City of [GEOGRAPHIC_DATA] Corporate Plan" at bounding box center [590, 83] width 745 height 22
click at [492, 93] on div "Search OKR City of [GEOGRAPHIC_DATA] Corporate Plan" at bounding box center [590, 83] width 745 height 22
click at [464, 91] on div "Search OKR City of [GEOGRAPHIC_DATA] Corporate Plan" at bounding box center [590, 83] width 745 height 22
click at [469, 93] on div "Search OKR City of [GEOGRAPHIC_DATA] Corporate Plan" at bounding box center [590, 83] width 745 height 22
click at [602, 84] on div "Search OKR City of [GEOGRAPHIC_DATA] Corporate Plan" at bounding box center [590, 83] width 745 height 22
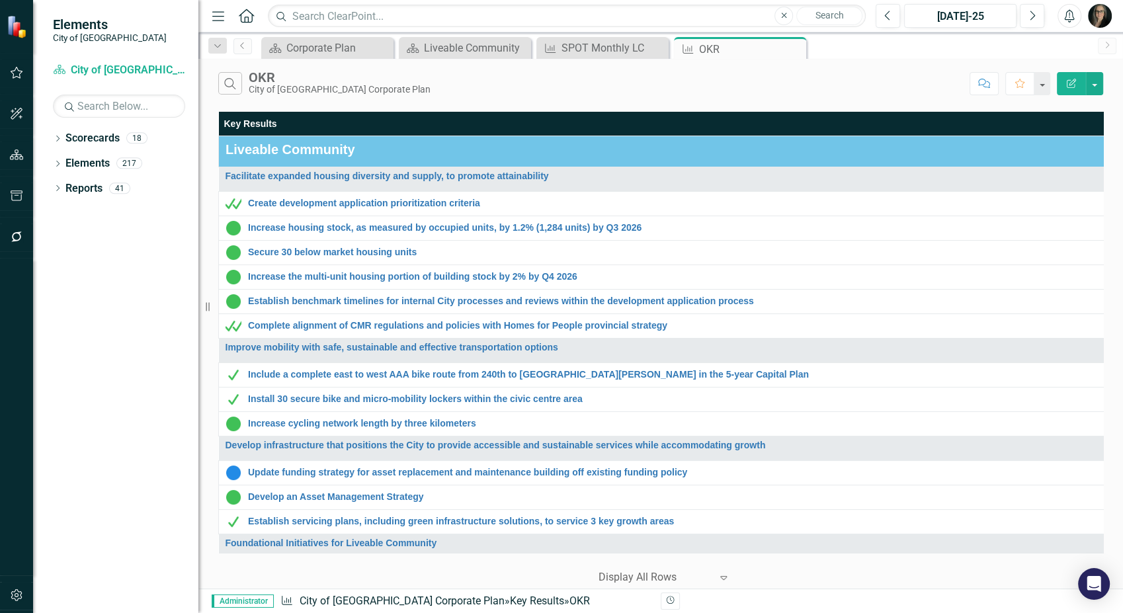
drag, startPoint x: 222, startPoint y: 19, endPoint x: 231, endPoint y: 34, distance: 18.4
click at [222, 19] on icon "Menu" at bounding box center [218, 16] width 17 height 14
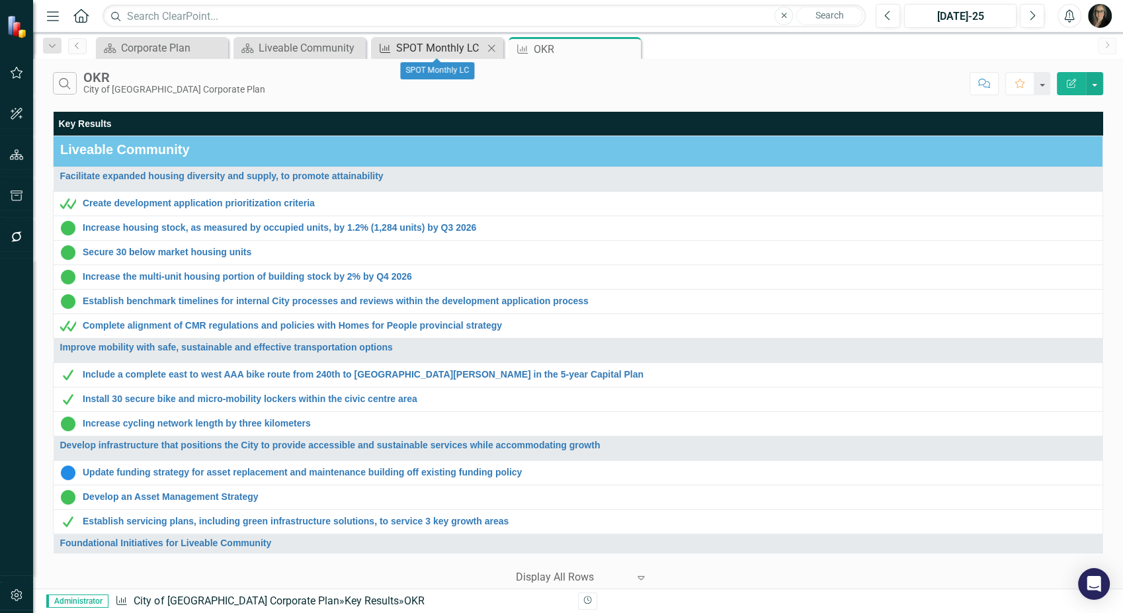
click at [406, 51] on div "SPOT Monthly LC" at bounding box center [439, 48] width 87 height 17
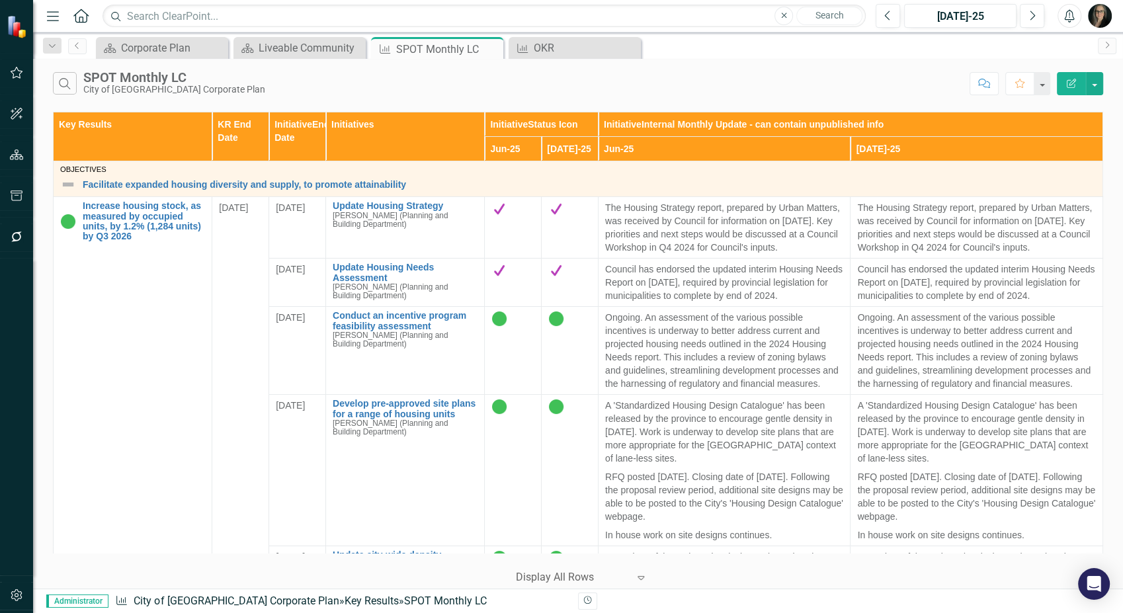
click at [440, 93] on div "Search SPOT Monthly LC City of [GEOGRAPHIC_DATA] Corporate Plan" at bounding box center [508, 83] width 910 height 22
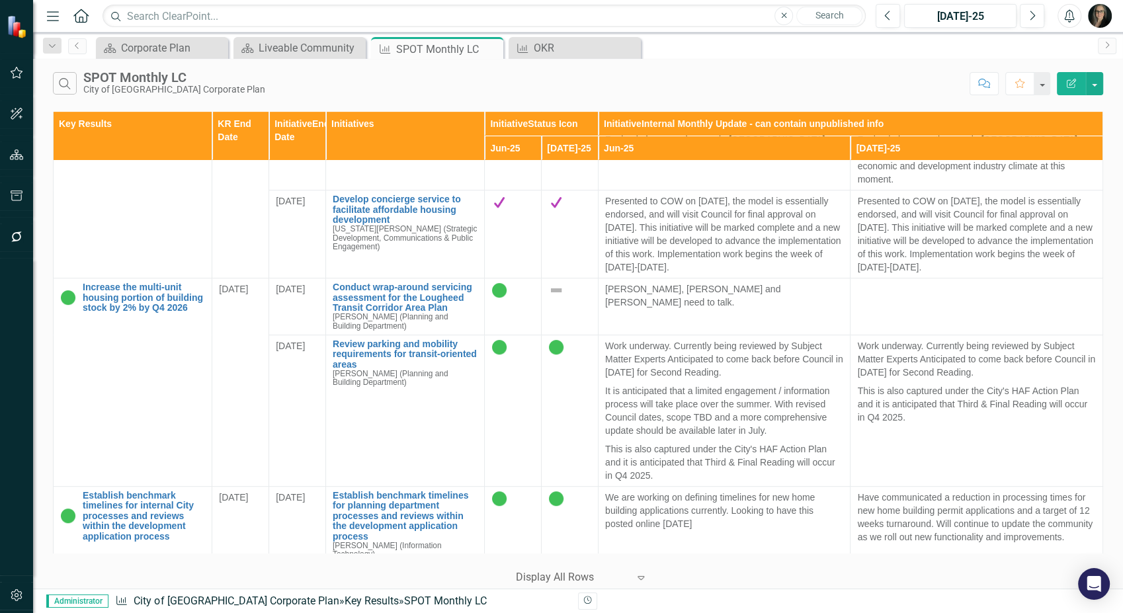
scroll to position [587, 0]
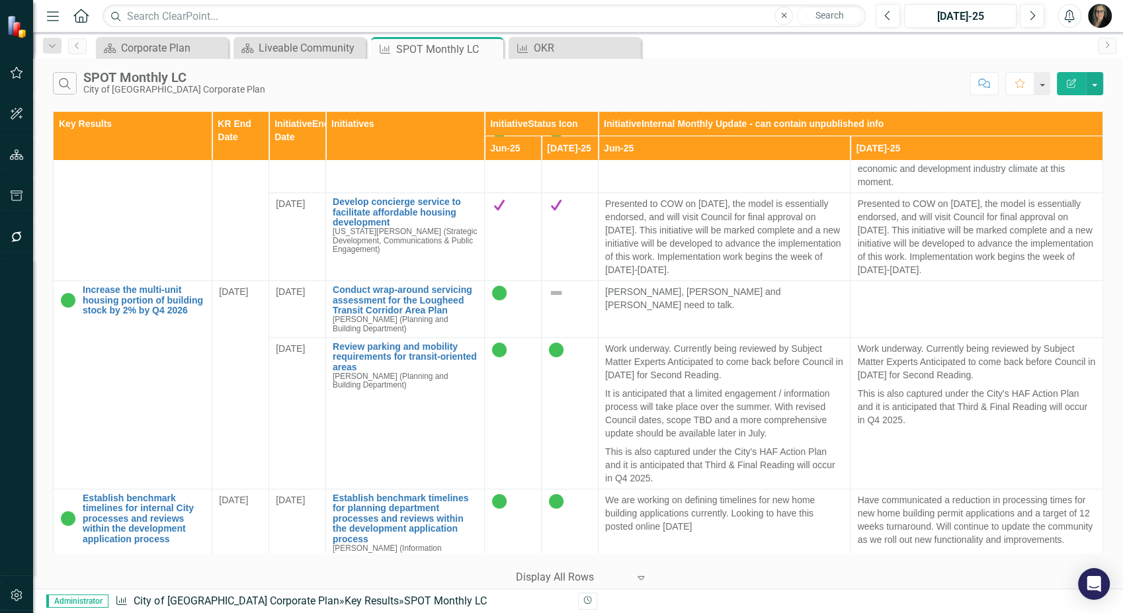
click at [447, 91] on div "Search SPOT Monthly LC City of [GEOGRAPHIC_DATA] Corporate Plan" at bounding box center [508, 83] width 910 height 22
click at [569, 50] on div "Menu Home Search Close Search Previous Jul-25 Next Alerts User Edit Profile Dis…" at bounding box center [578, 306] width 1090 height 613
click at [572, 48] on div "OKR" at bounding box center [577, 48] width 87 height 17
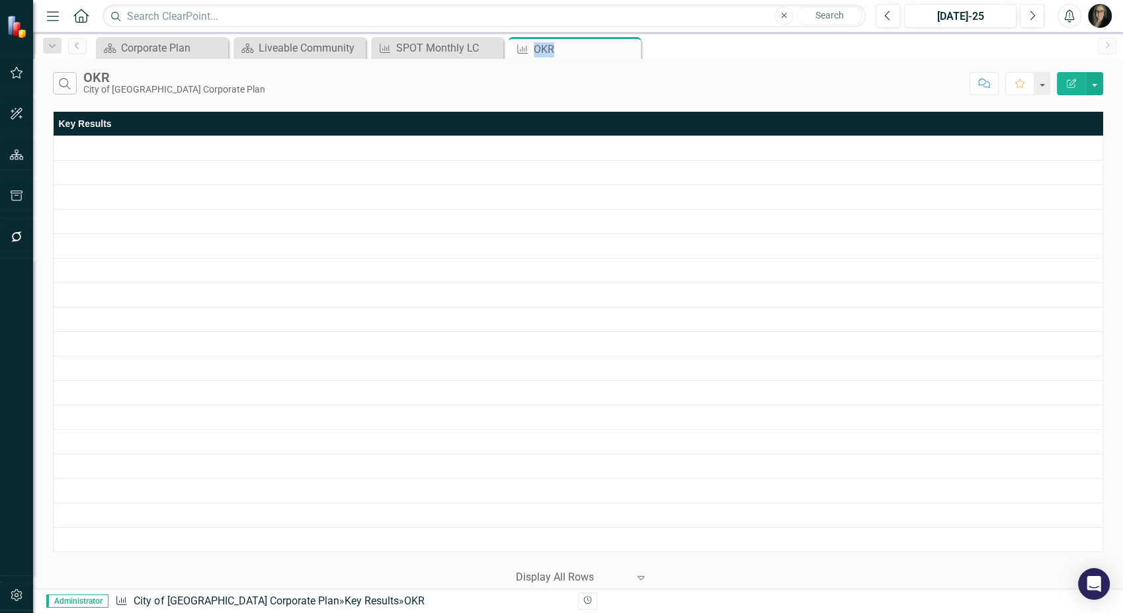
click at [572, 48] on div "OKR" at bounding box center [586, 49] width 104 height 17
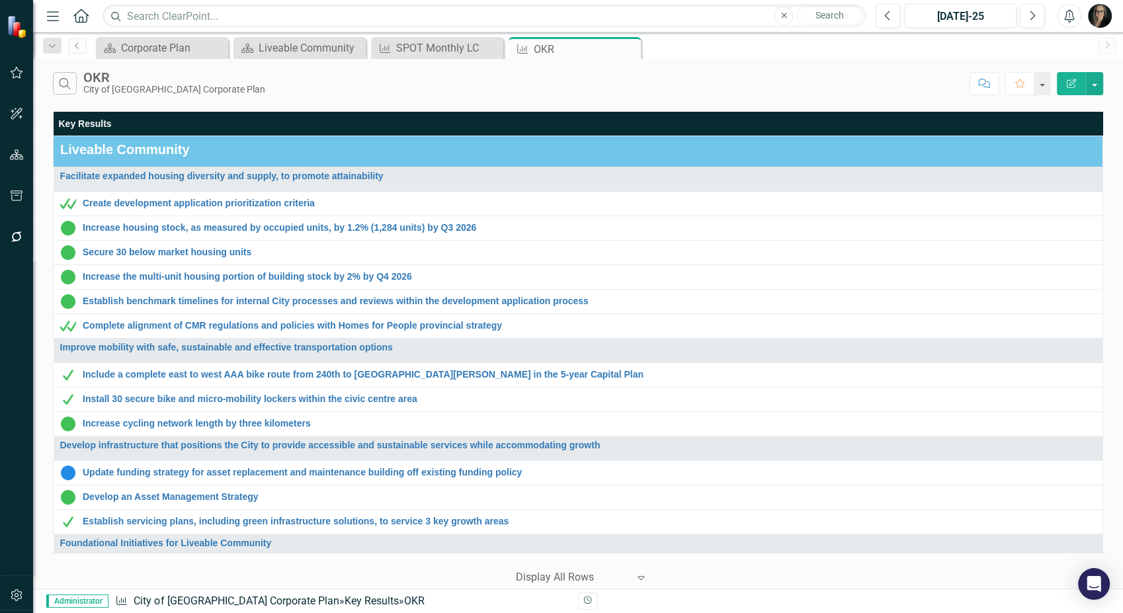
click at [407, 91] on div "Search OKR City of [GEOGRAPHIC_DATA] Corporate Plan" at bounding box center [508, 83] width 910 height 22
click at [542, 106] on div "Search OKR City of Maple Ridge Corporate Plan Comment Favorite Edit Report Key …" at bounding box center [578, 324] width 1090 height 530
click at [464, 93] on div "Search OKR City of [GEOGRAPHIC_DATA] Corporate Plan" at bounding box center [508, 83] width 910 height 22
click at [473, 96] on div "Search OKR City of Maple Ridge Corporate Plan Comment Favorite Edit Report" at bounding box center [578, 80] width 1090 height 43
click at [403, 85] on div "Search OKR City of [GEOGRAPHIC_DATA] Corporate Plan" at bounding box center [508, 83] width 910 height 22
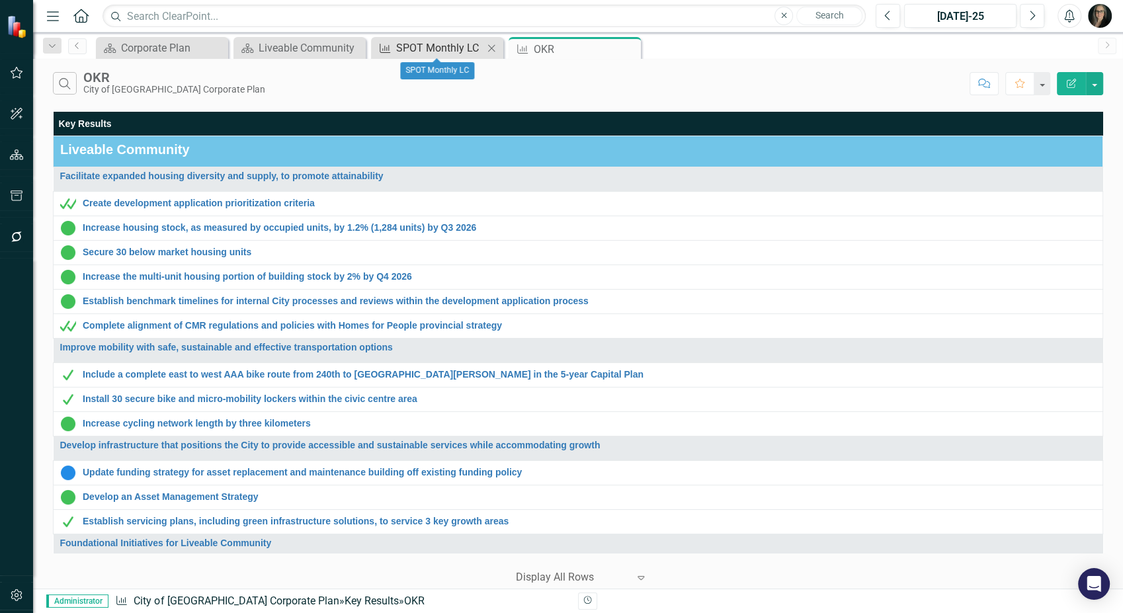
click at [408, 44] on div "SPOT Monthly LC" at bounding box center [439, 48] width 87 height 17
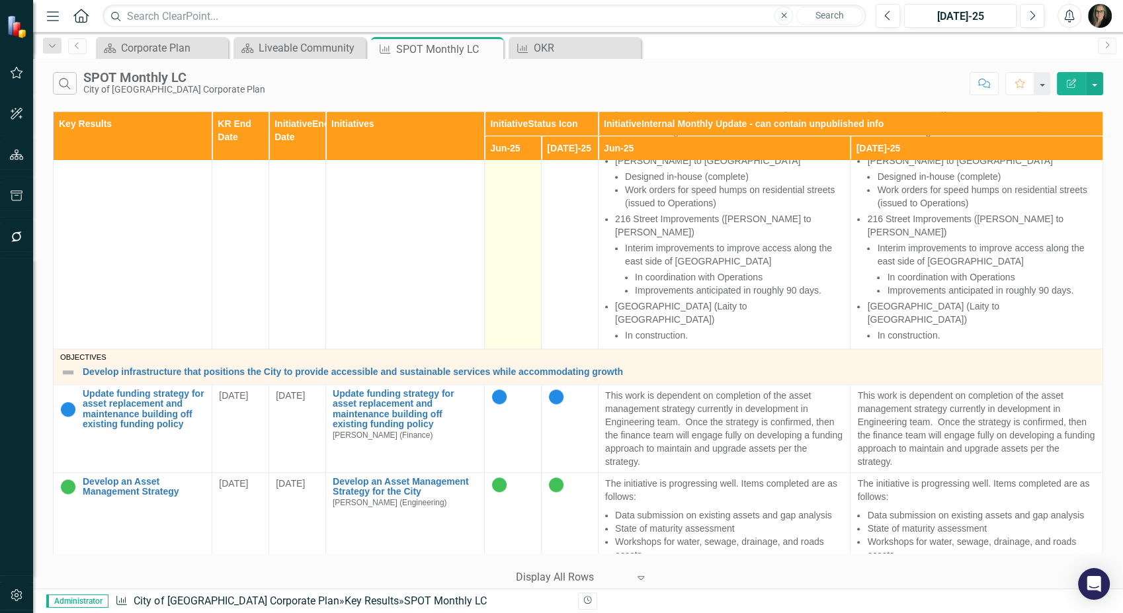
scroll to position [1322, 0]
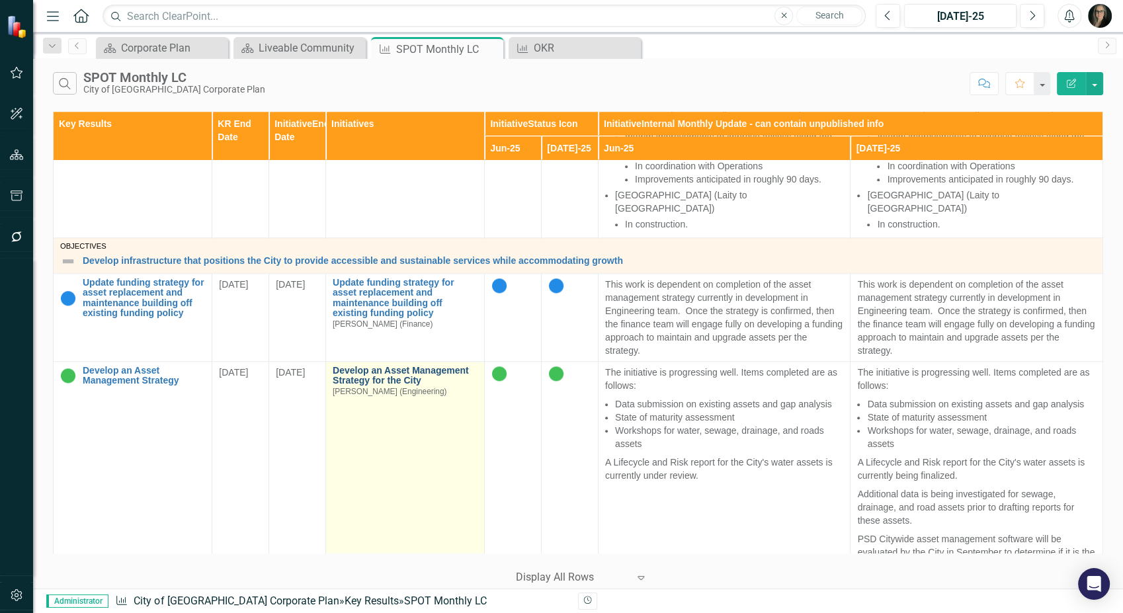
click at [407, 366] on link "Develop an Asset Management Strategy for the City" at bounding box center [405, 376] width 145 height 20
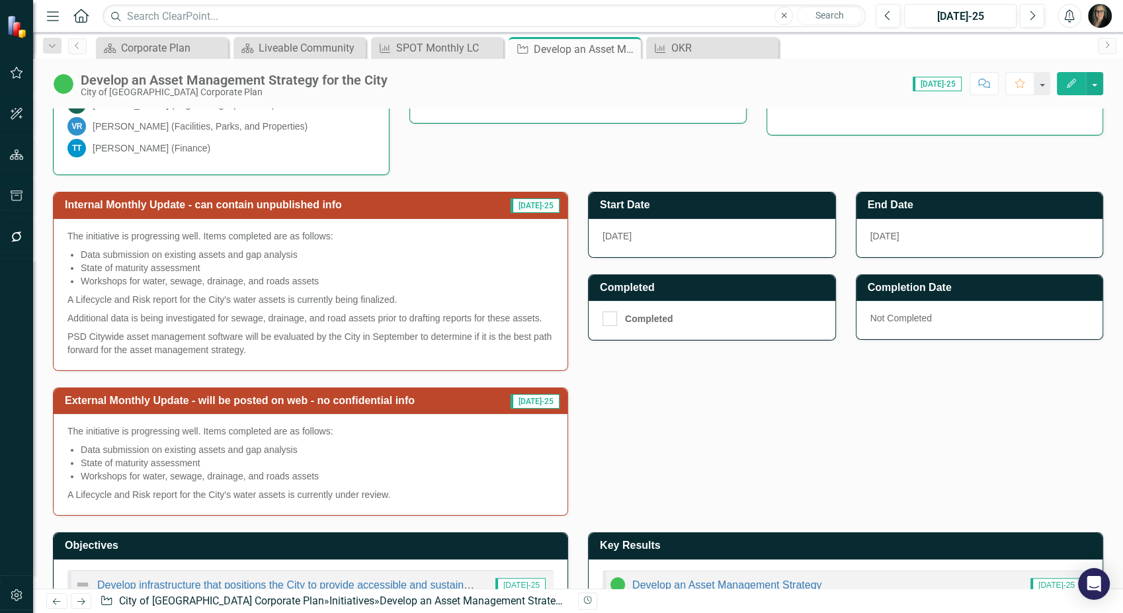
scroll to position [369, 0]
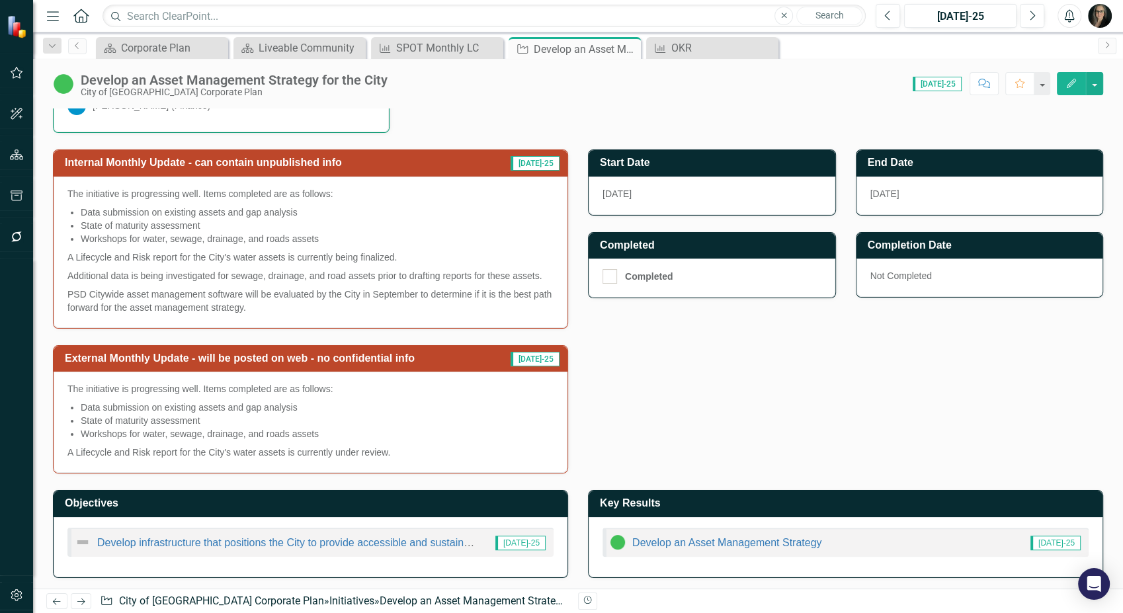
click at [626, 368] on div "Internal Monthly Update - can contain unpublished info Jul-25 The initiative is…" at bounding box center [578, 303] width 1070 height 341
click at [638, 367] on div "Internal Monthly Update - can contain unpublished info Jul-25 The initiative is…" at bounding box center [578, 303] width 1070 height 341
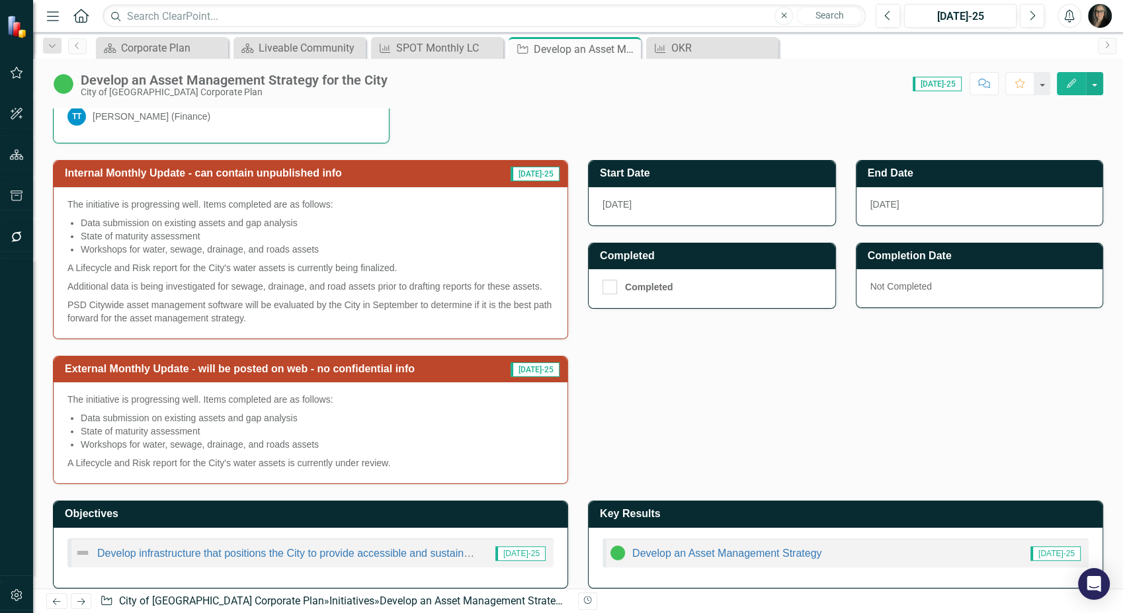
scroll to position [367, 0]
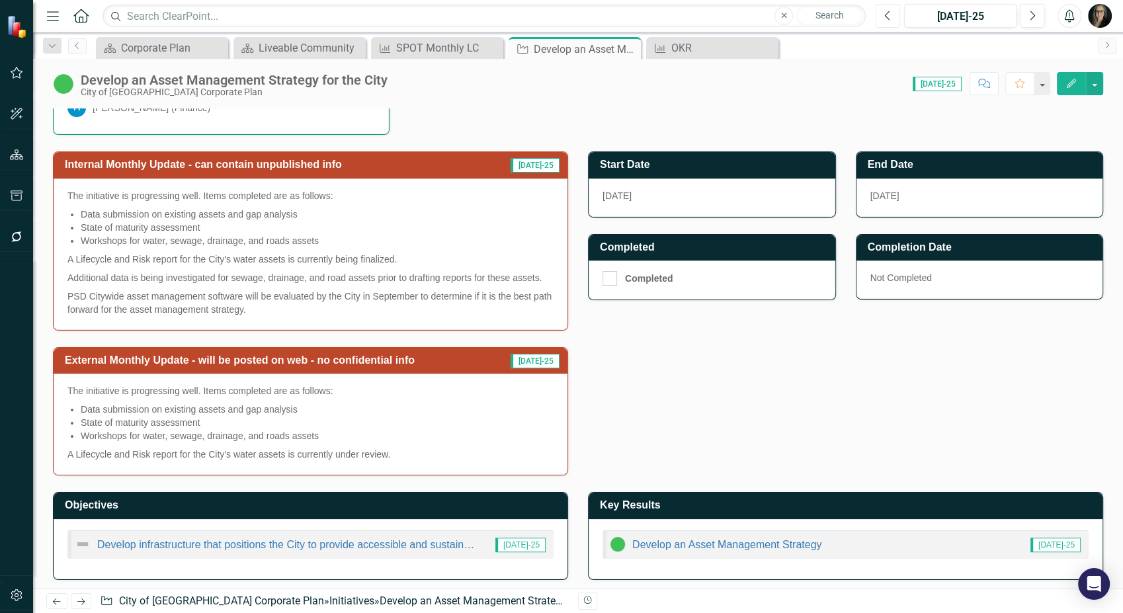
click at [885, 18] on icon "Previous" at bounding box center [887, 16] width 7 height 12
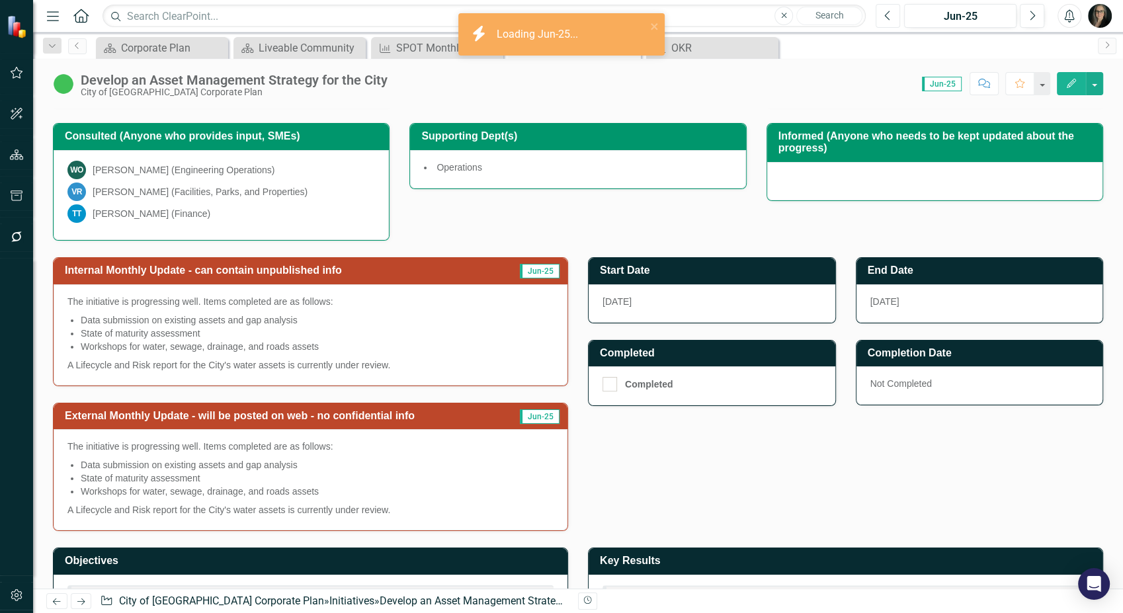
scroll to position [277, 0]
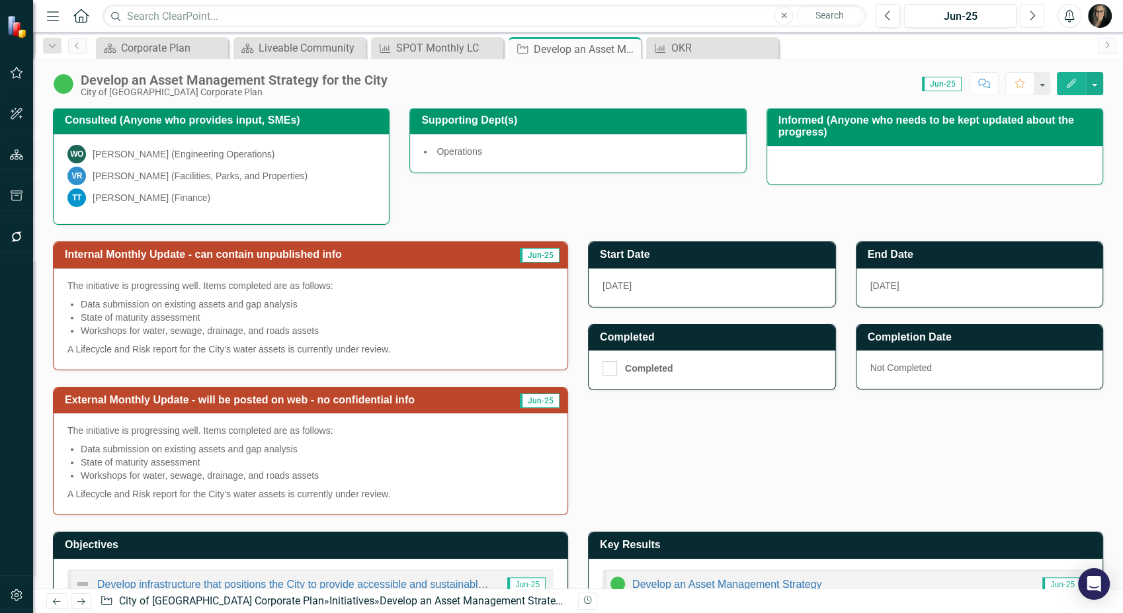
click at [1030, 17] on icon "Next" at bounding box center [1031, 16] width 7 height 12
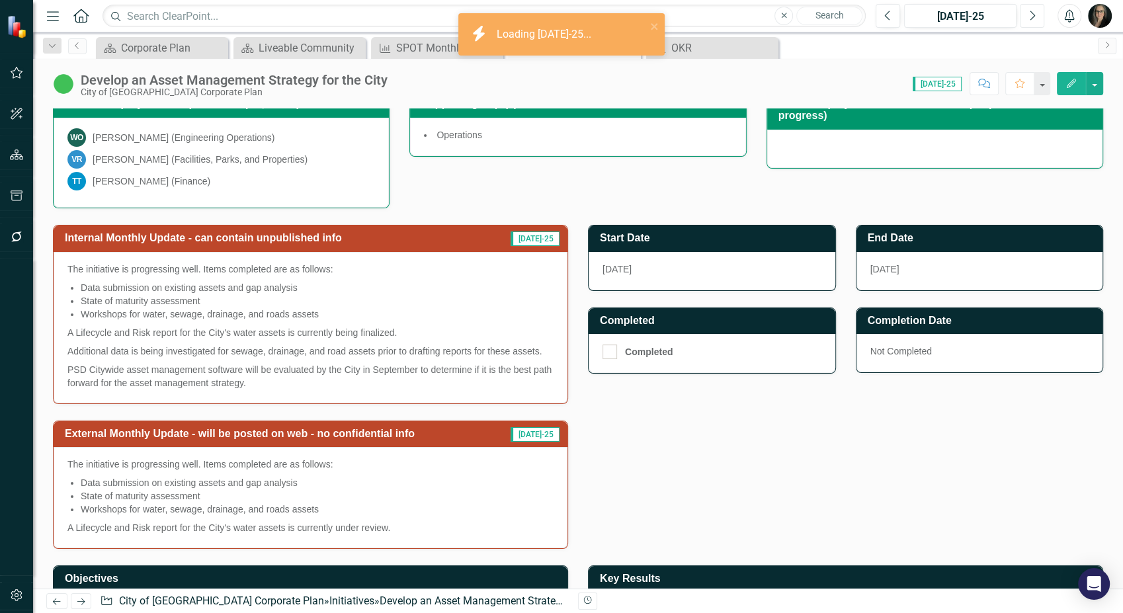
scroll to position [367, 0]
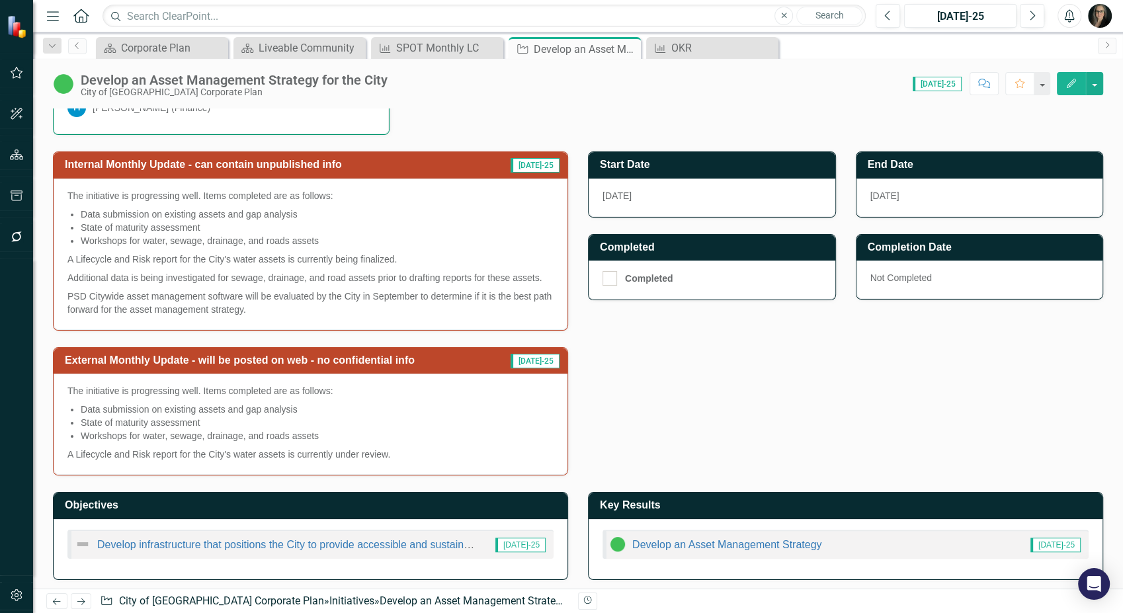
drag, startPoint x: 64, startPoint y: 295, endPoint x: 102, endPoint y: 295, distance: 37.7
click at [102, 295] on div "The initiative is progressing well. Items completed are as follows: Data submis…" at bounding box center [311, 254] width 514 height 151
click at [585, 335] on div "Internal Monthly Update - can contain unpublished info Jul-25 The initiative is…" at bounding box center [578, 305] width 1070 height 341
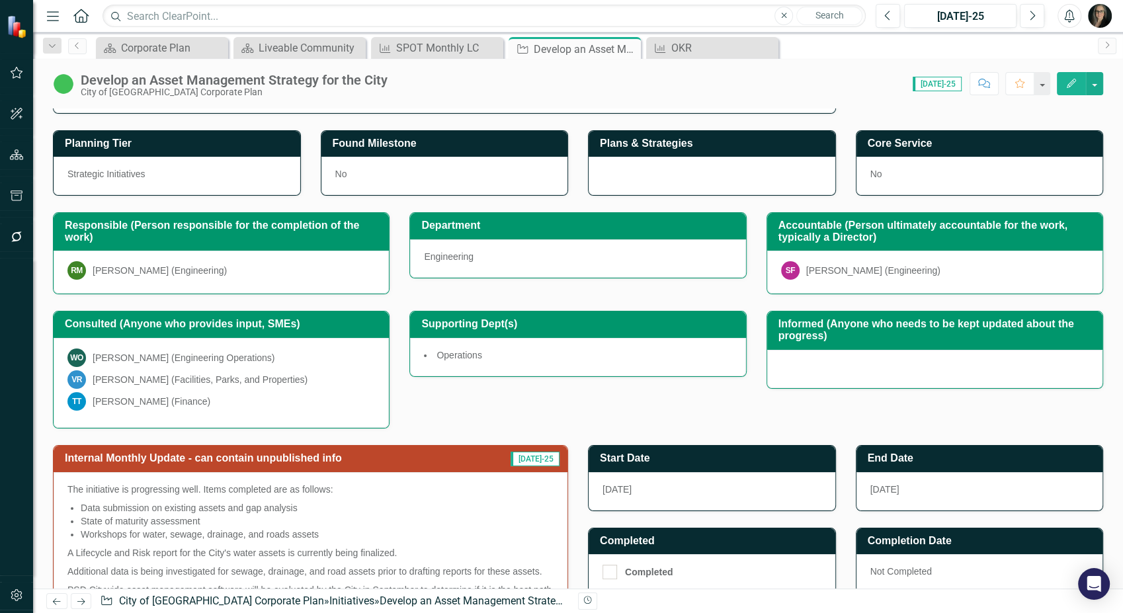
scroll to position [0, 0]
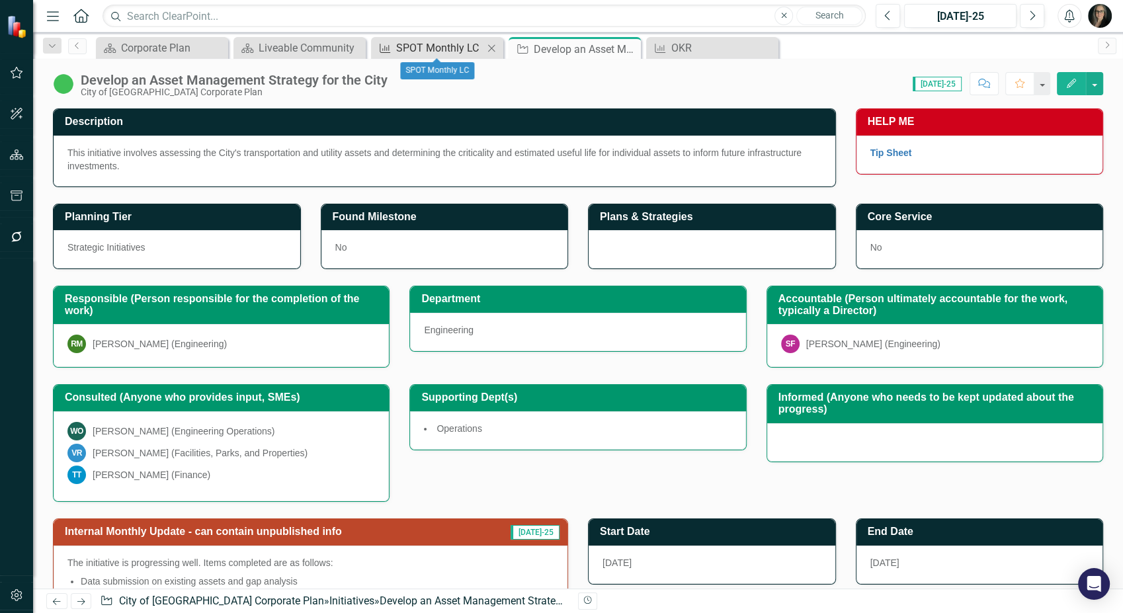
click at [444, 49] on div "SPOT Monthly LC" at bounding box center [439, 48] width 87 height 17
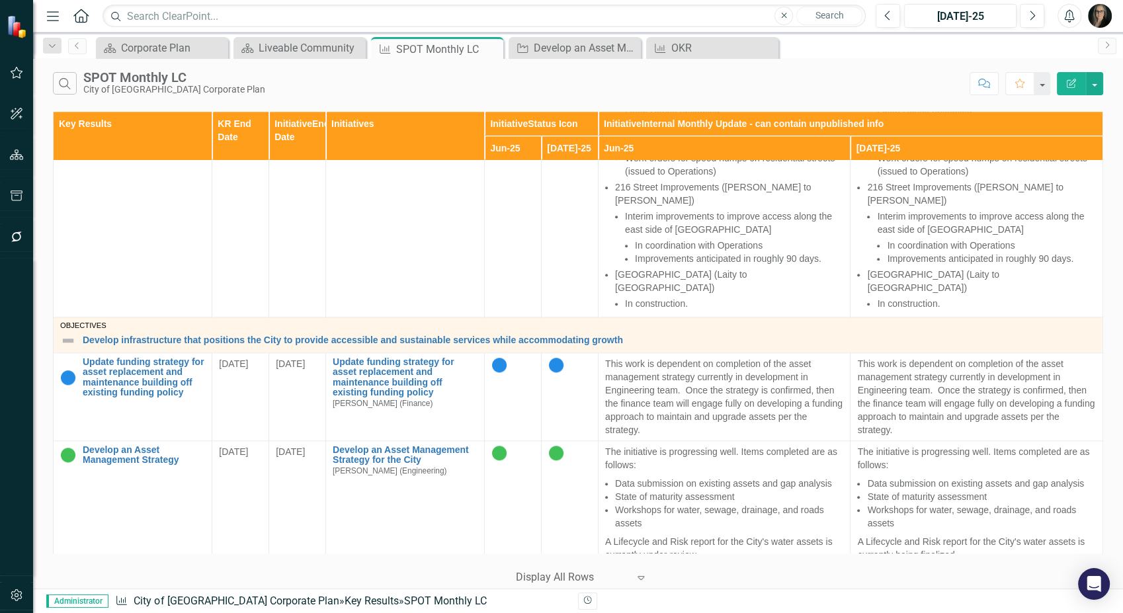
scroll to position [1248, 0]
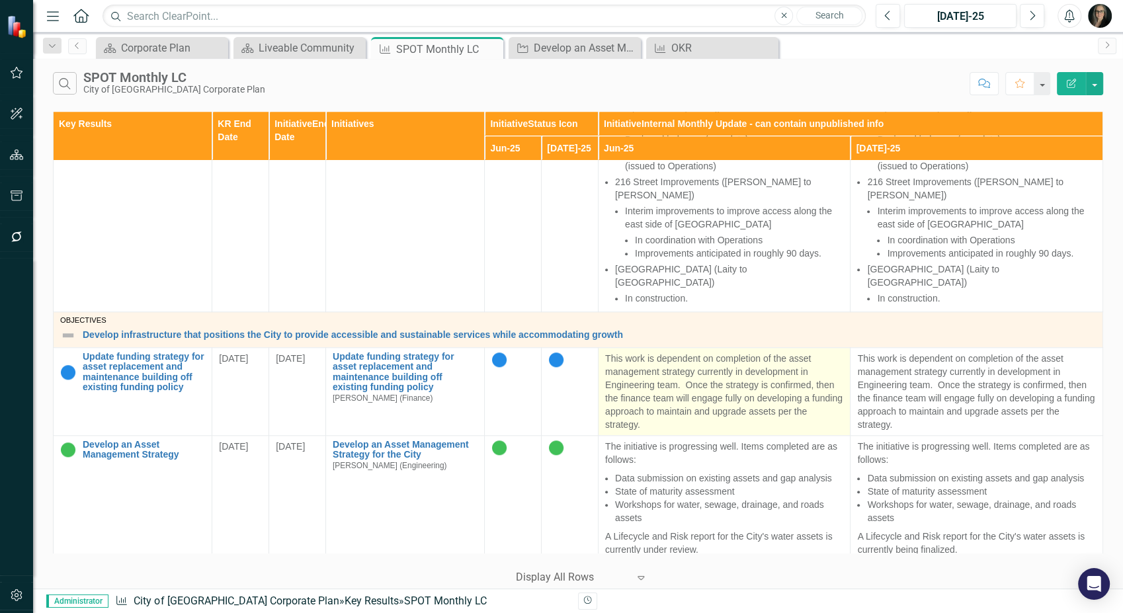
click at [628, 352] on p "This work is dependent on completion of the asset management strategy currently…" at bounding box center [724, 391] width 238 height 79
click at [624, 352] on p "This work is dependent on completion of the asset management strategy currently…" at bounding box center [724, 391] width 238 height 79
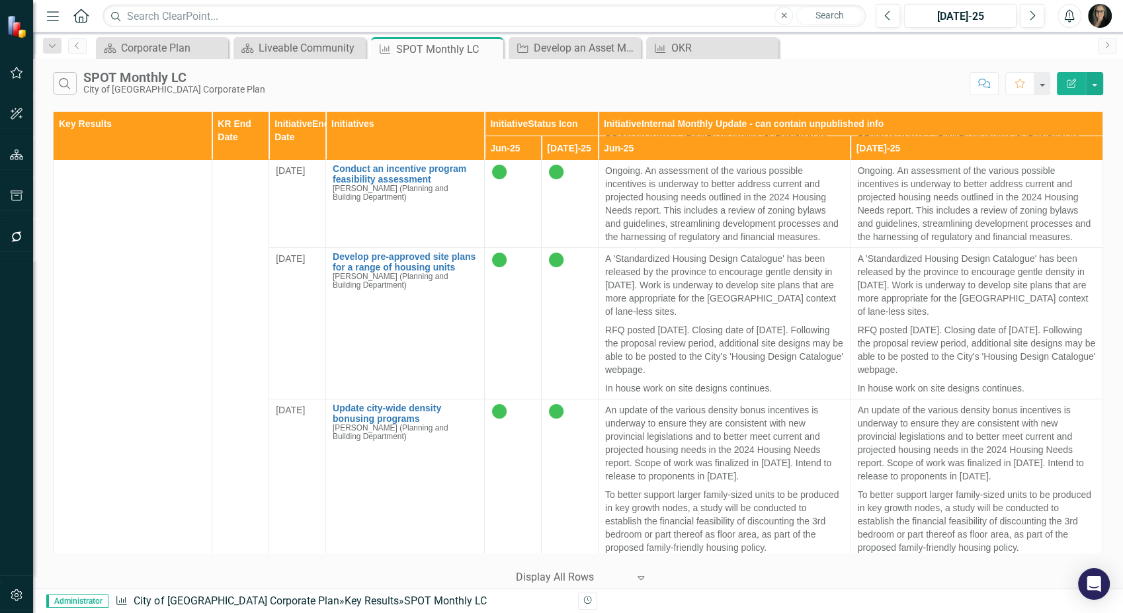
scroll to position [0, 0]
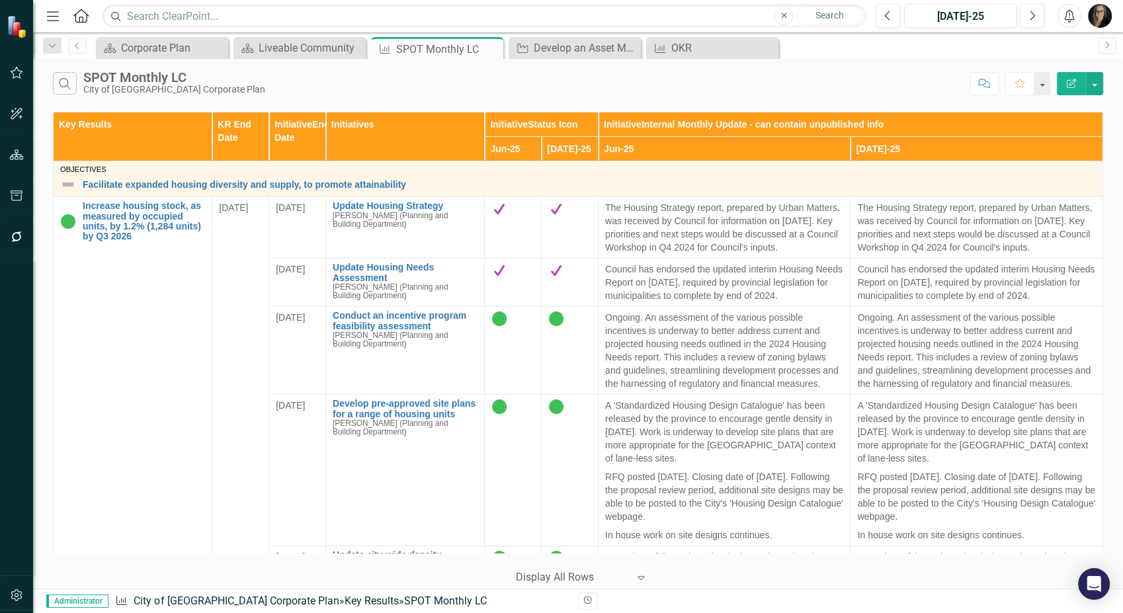
click at [540, 85] on div "Search SPOT Monthly LC City of [GEOGRAPHIC_DATA] Corporate Plan" at bounding box center [508, 83] width 910 height 22
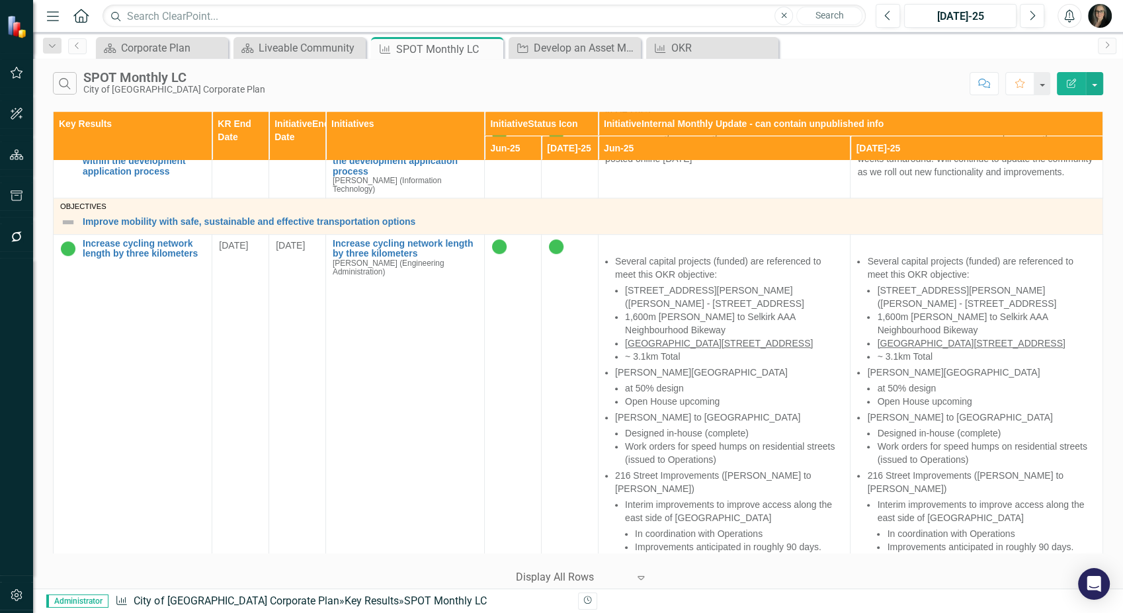
scroll to position [661, 0]
